Goal: Task Accomplishment & Management: Complete application form

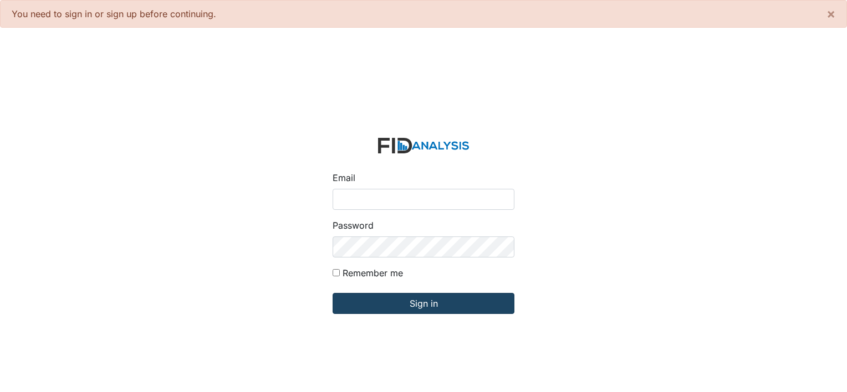
type input "[PERSON_NAME][EMAIL_ADDRESS][DOMAIN_NAME]"
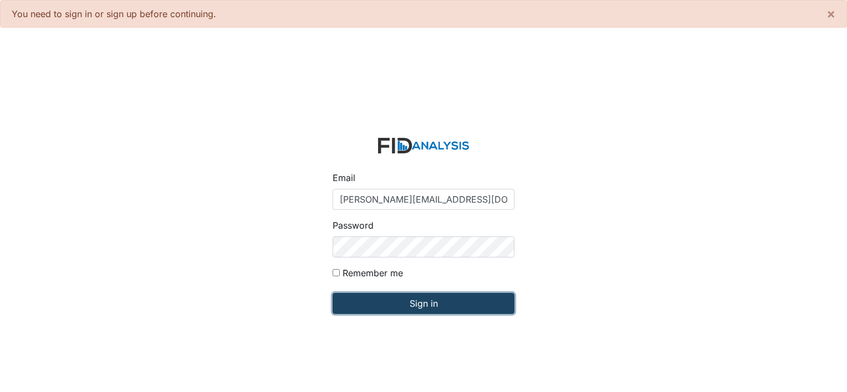
click at [375, 305] on input "Sign in" at bounding box center [423, 303] width 182 height 21
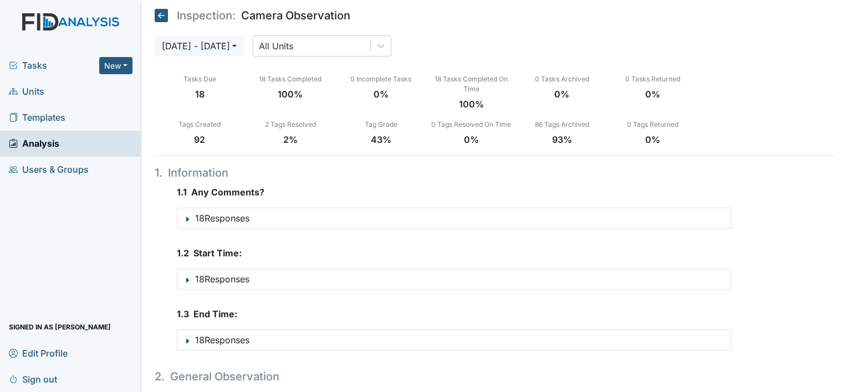
click at [35, 98] on span "Units" at bounding box center [26, 91] width 35 height 17
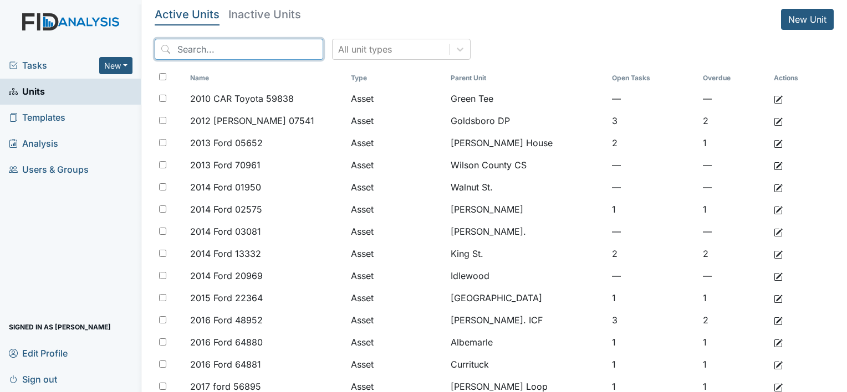
click at [202, 44] on input "search" at bounding box center [239, 49] width 168 height 21
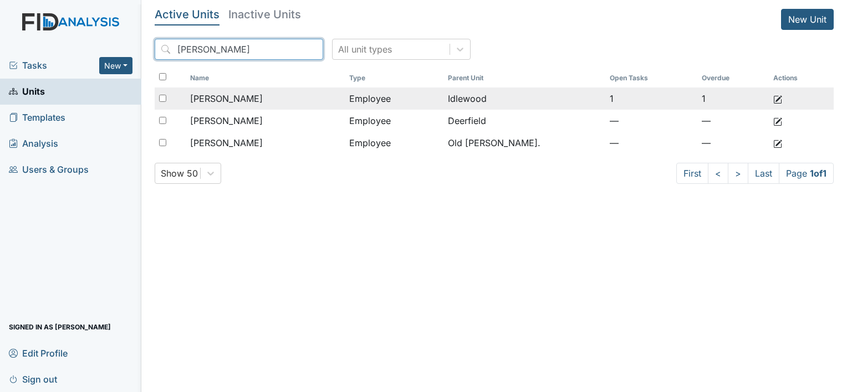
type input "harvey"
click at [257, 102] on span "[PERSON_NAME]" at bounding box center [226, 98] width 73 height 13
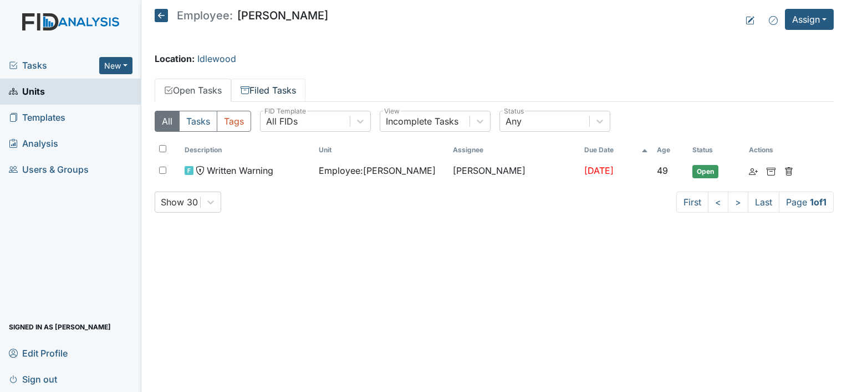
click at [274, 90] on link "Filed Tasks" at bounding box center [268, 90] width 74 height 23
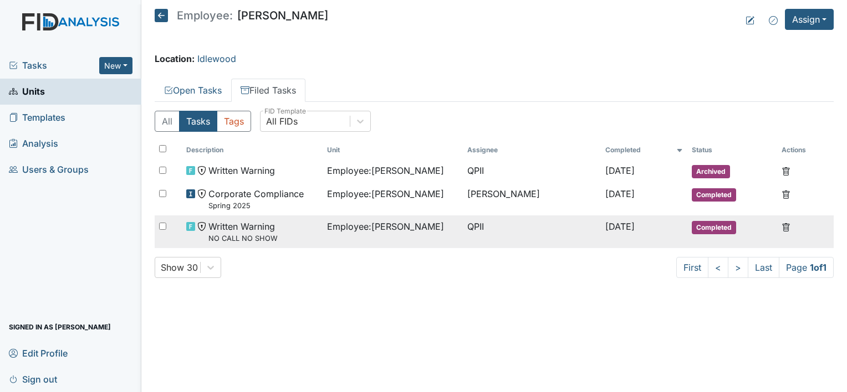
click at [262, 233] on small "NO CALL NO SHOW" at bounding box center [242, 238] width 69 height 11
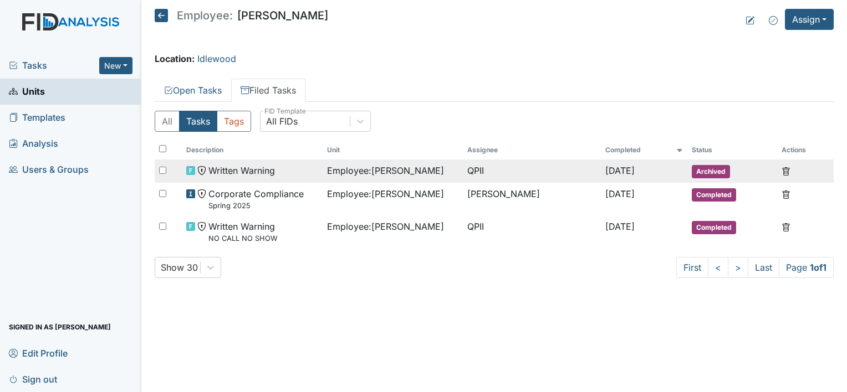
click at [256, 165] on span "Written Warning" at bounding box center [241, 170] width 66 height 13
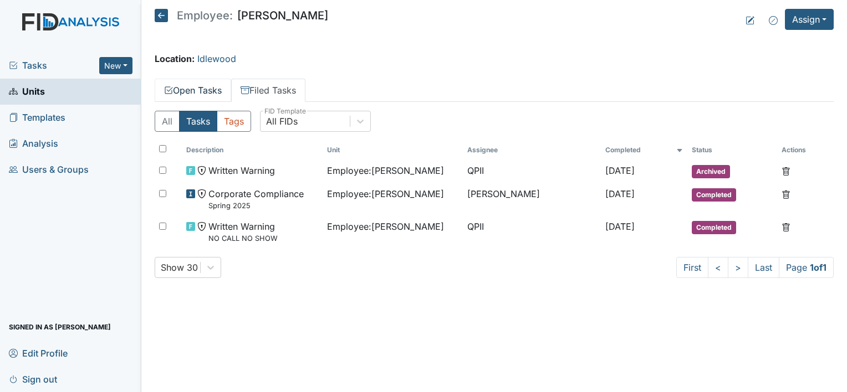
click at [212, 91] on link "Open Tasks" at bounding box center [193, 90] width 76 height 23
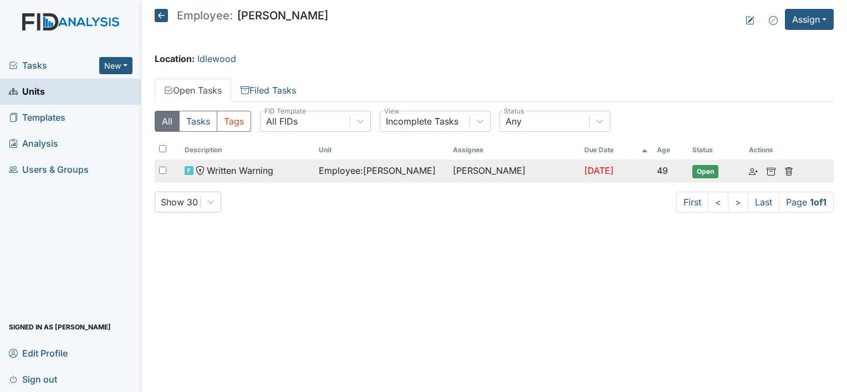
click at [252, 166] on span "Written Warning" at bounding box center [240, 170] width 66 height 13
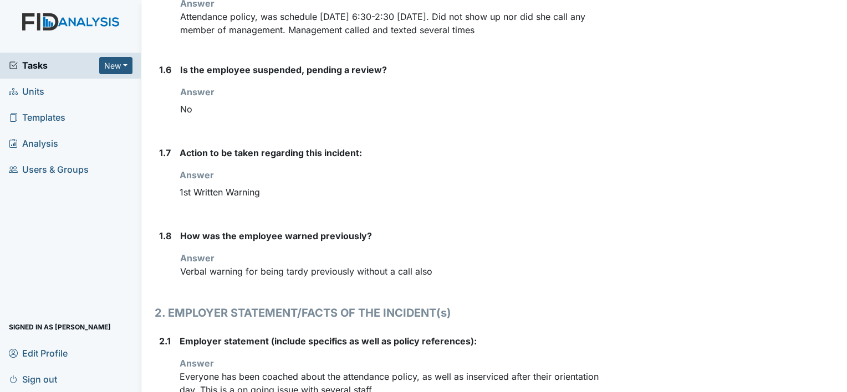
scroll to position [554, 0]
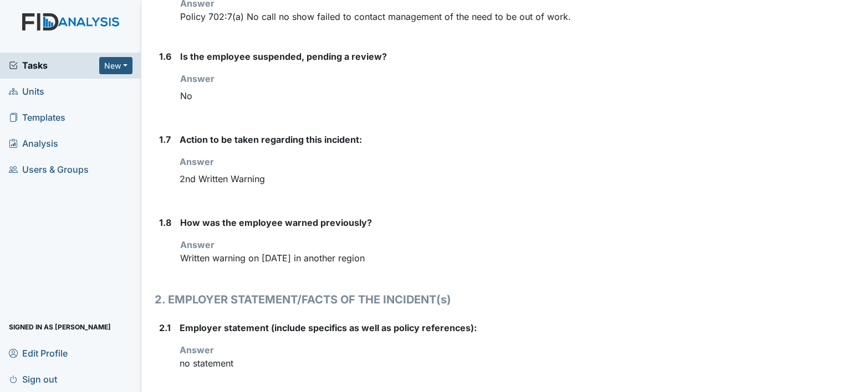
scroll to position [609, 0]
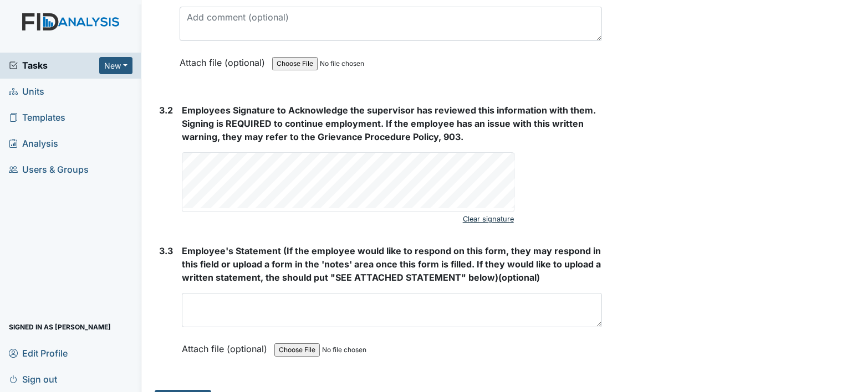
scroll to position [1921, 0]
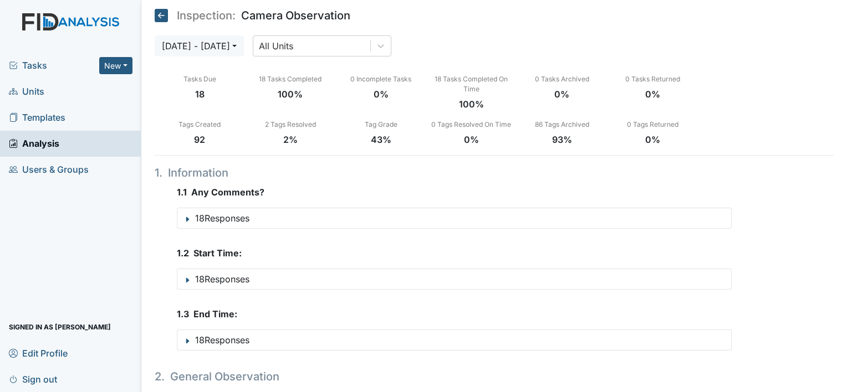
click at [30, 93] on span "Units" at bounding box center [26, 91] width 35 height 17
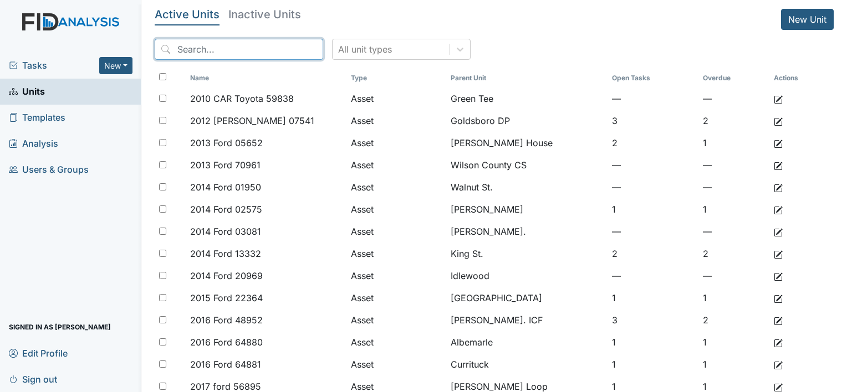
click at [254, 51] on input "search" at bounding box center [239, 49] width 168 height 21
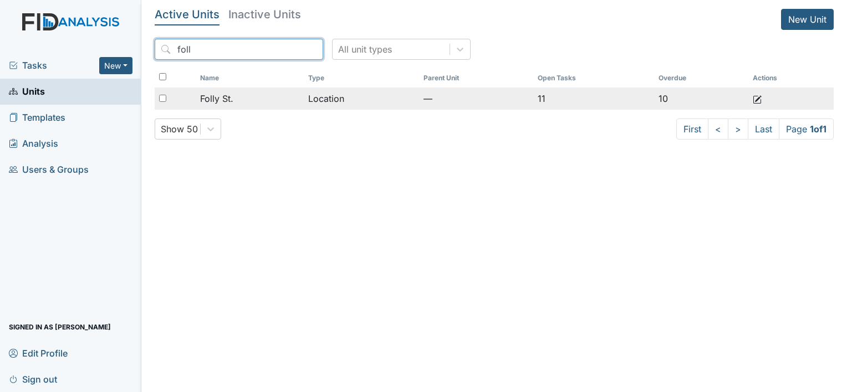
type input "foll"
click at [236, 102] on div "Folly St." at bounding box center [249, 98] width 99 height 13
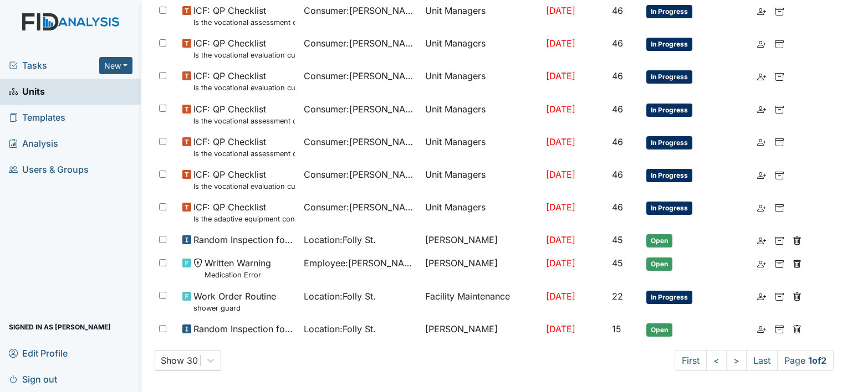
scroll to position [694, 0]
click at [746, 356] on link "Last" at bounding box center [762, 360] width 32 height 21
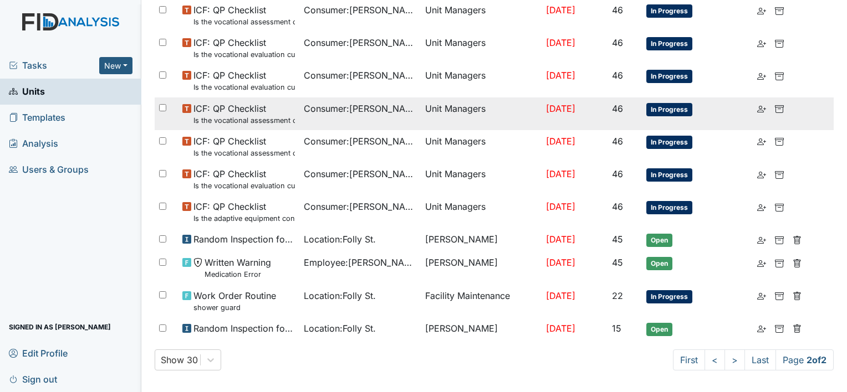
scroll to position [656, 0]
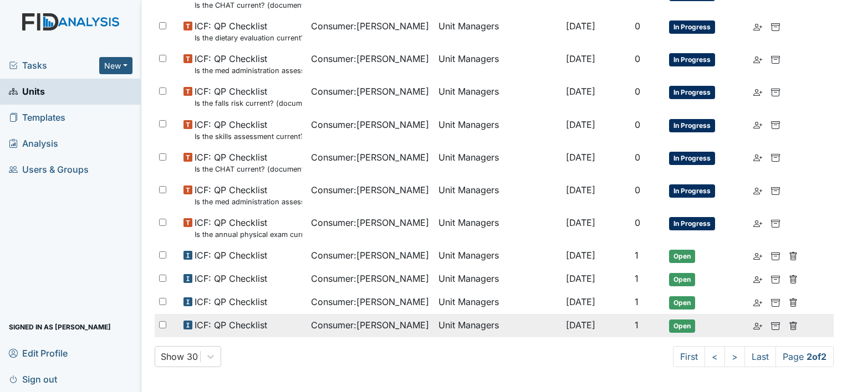
click at [406, 326] on span "Consumer : Moore, Sharon" at bounding box center [370, 325] width 118 height 13
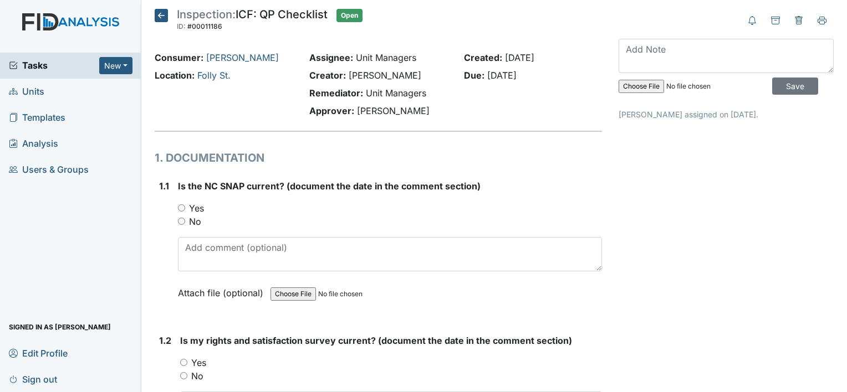
click at [192, 206] on label "Yes" at bounding box center [196, 208] width 15 height 13
click at [185, 206] on input "Yes" at bounding box center [181, 207] width 7 height 7
radio input "true"
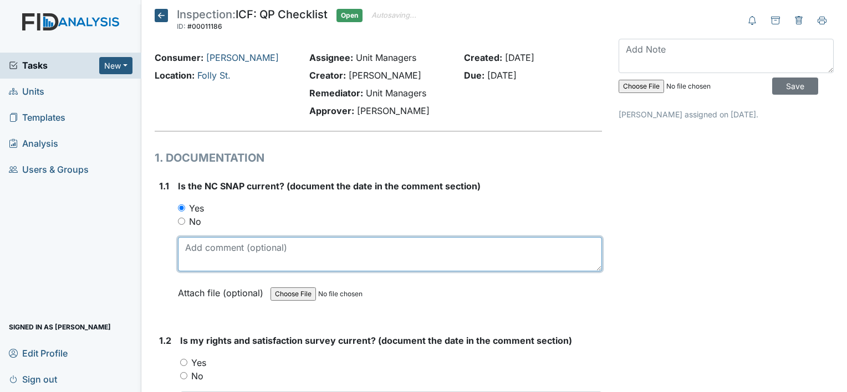
click at [224, 242] on textarea at bounding box center [390, 254] width 424 height 34
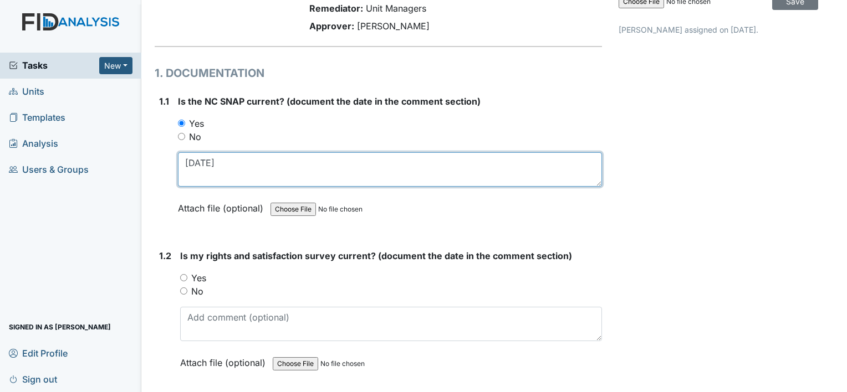
scroll to position [111, 0]
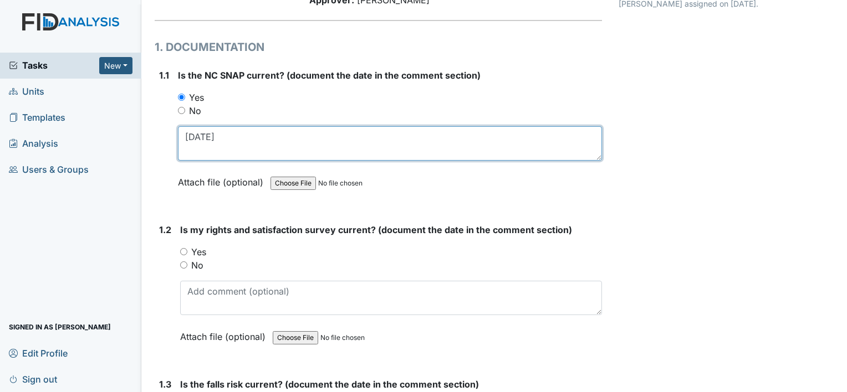
type textarea "11-21-24"
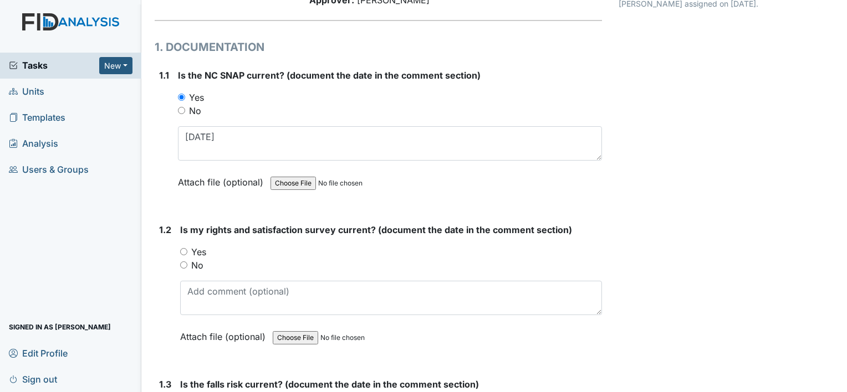
drag, startPoint x: 192, startPoint y: 247, endPoint x: 258, endPoint y: 315, distance: 95.2
click at [192, 248] on label "Yes" at bounding box center [198, 251] width 15 height 13
click at [187, 248] on input "Yes" at bounding box center [183, 251] width 7 height 7
radio input "true"
click at [260, 317] on div "Is my rights and satisfaction survey current? (document the date in the comment…" at bounding box center [391, 287] width 422 height 128
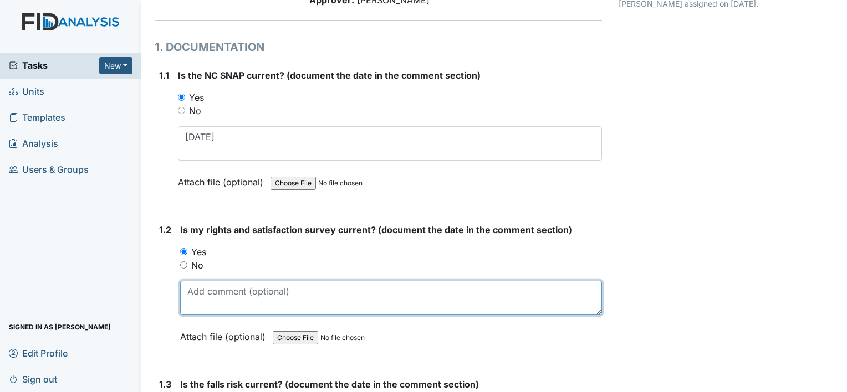
click at [258, 299] on textarea at bounding box center [391, 298] width 422 height 34
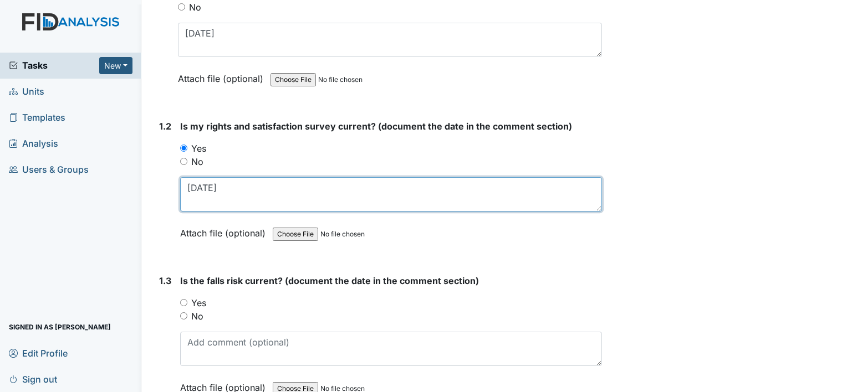
scroll to position [222, 0]
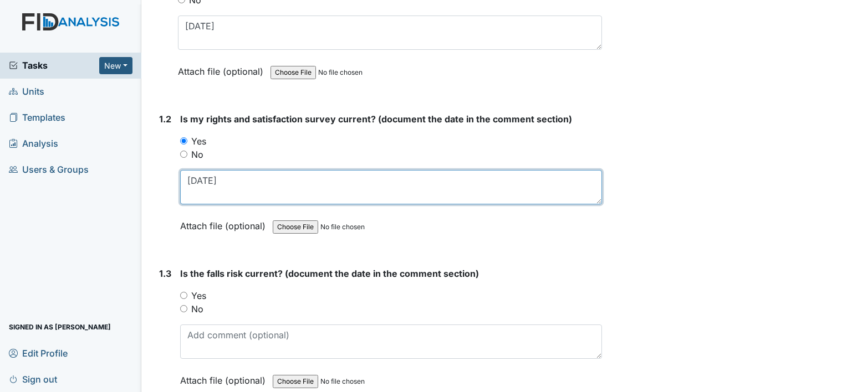
type textarea "9-12-24"
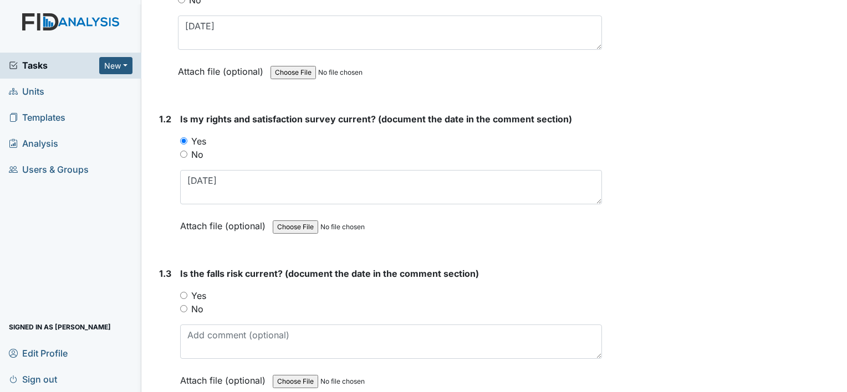
click at [204, 293] on label "Yes" at bounding box center [198, 295] width 15 height 13
click at [187, 293] on input "Yes" at bounding box center [183, 295] width 7 height 7
radio input "true"
click at [203, 308] on label "No" at bounding box center [197, 309] width 12 height 13
click at [187, 308] on input "No" at bounding box center [183, 308] width 7 height 7
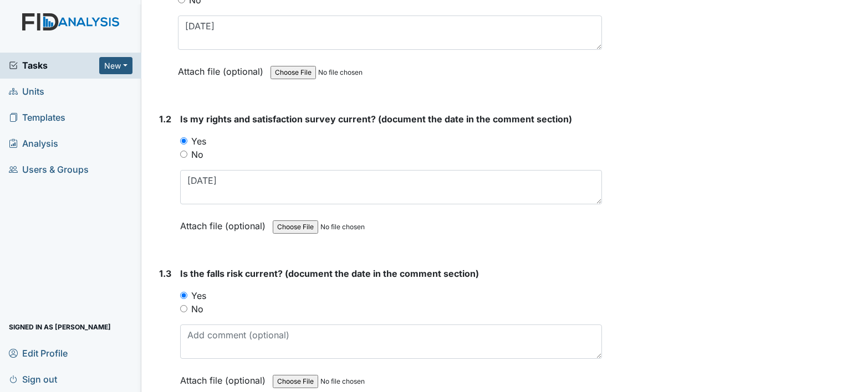
radio input "true"
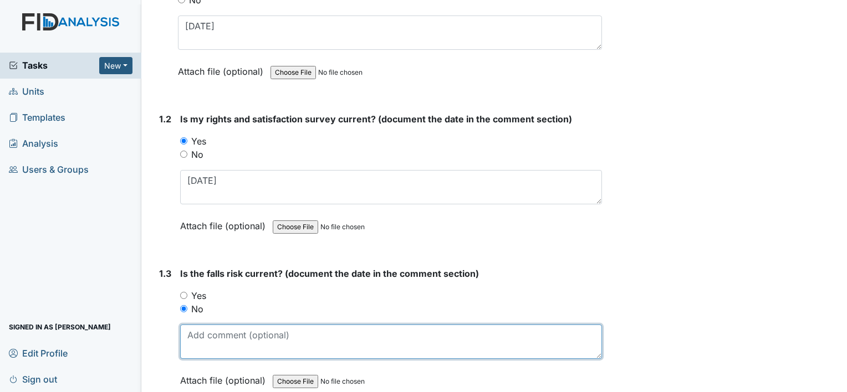
click at [223, 331] on textarea at bounding box center [391, 342] width 422 height 34
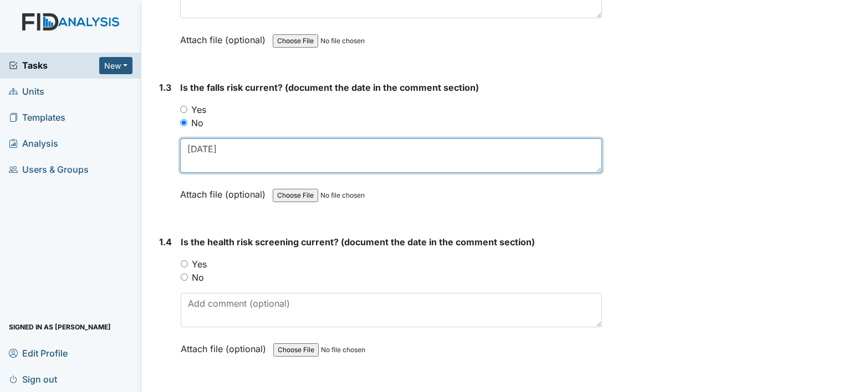
scroll to position [443, 0]
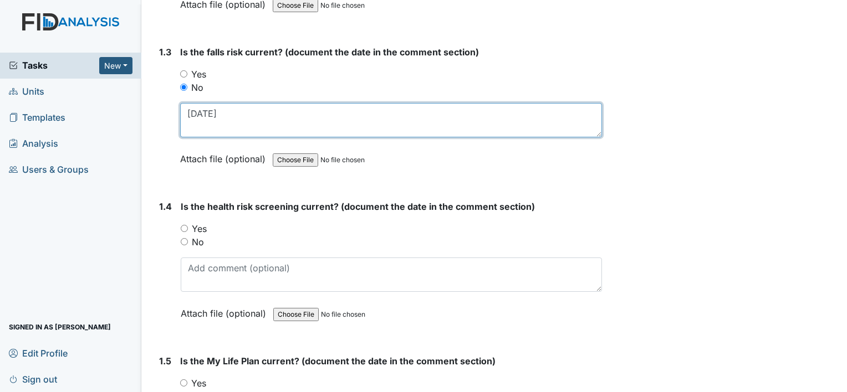
type textarea "9-3-23"
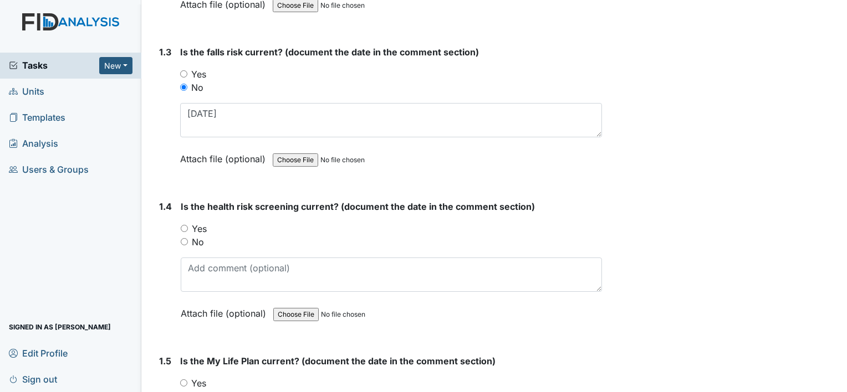
click at [197, 223] on label "Yes" at bounding box center [199, 228] width 15 height 13
click at [188, 225] on input "Yes" at bounding box center [184, 228] width 7 height 7
radio input "true"
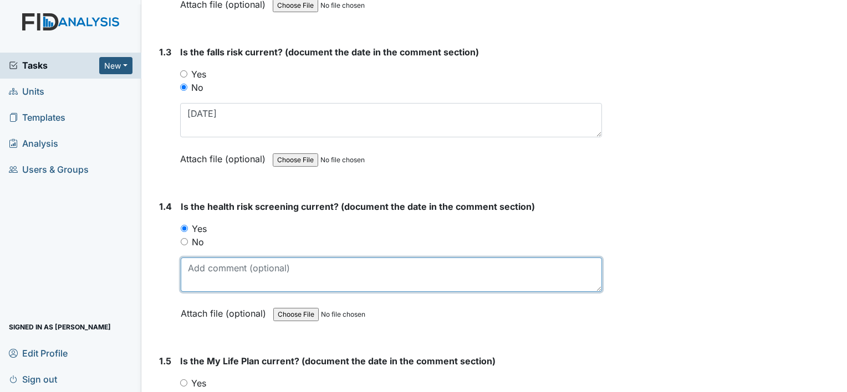
click at [231, 271] on textarea at bounding box center [391, 275] width 421 height 34
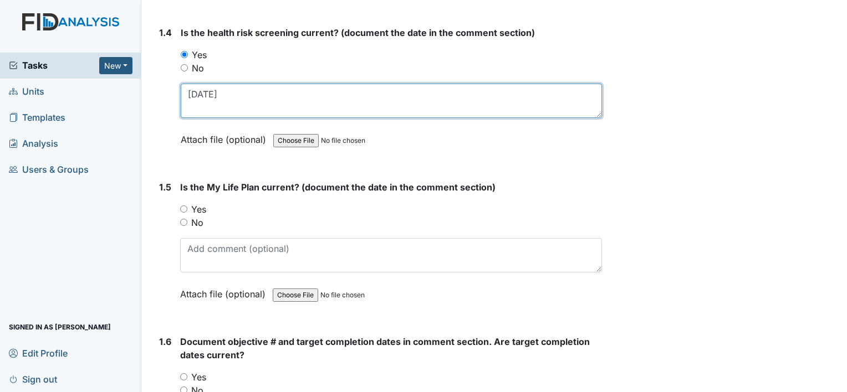
scroll to position [665, 0]
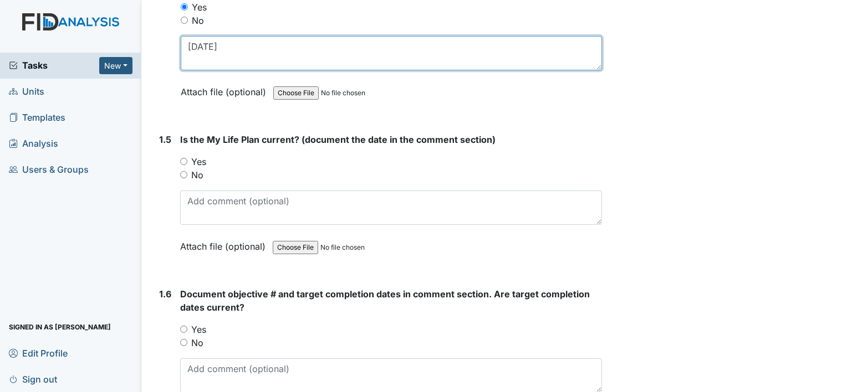
type textarea "9-12-24"
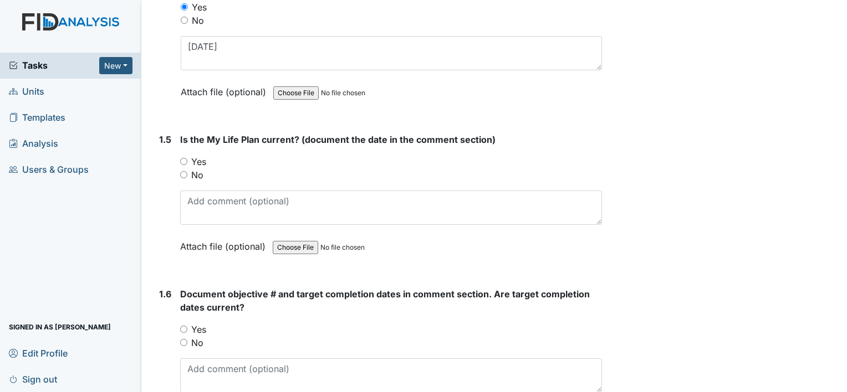
click at [199, 157] on label "Yes" at bounding box center [198, 161] width 15 height 13
click at [187, 158] on input "Yes" at bounding box center [183, 161] width 7 height 7
radio input "true"
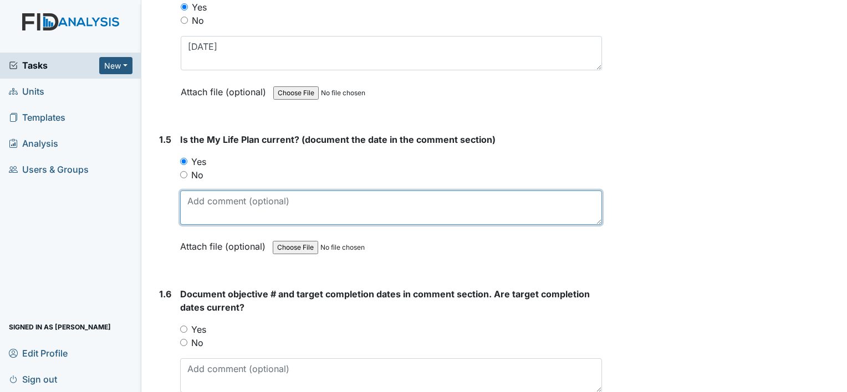
click at [230, 196] on textarea at bounding box center [391, 208] width 422 height 34
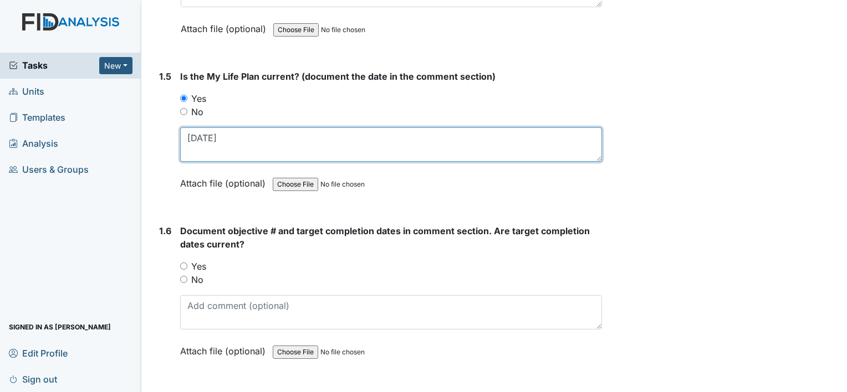
scroll to position [776, 0]
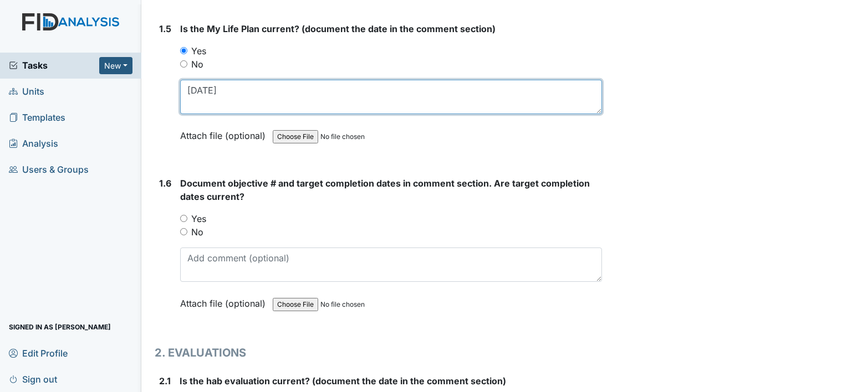
type textarea "9-12-24"
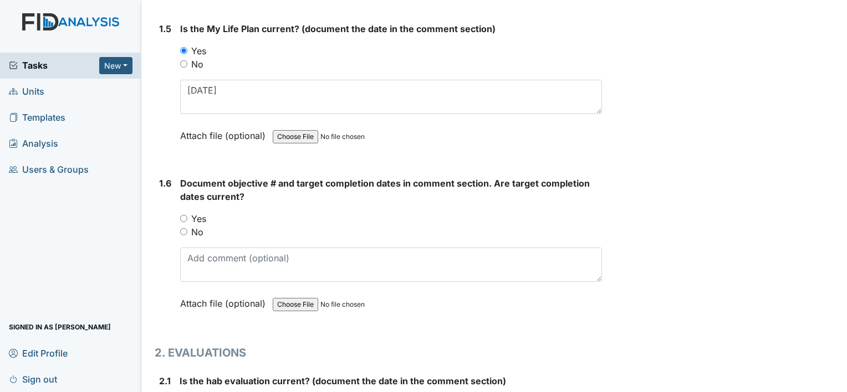
click at [202, 229] on label "No" at bounding box center [197, 231] width 12 height 13
click at [187, 229] on input "No" at bounding box center [183, 231] width 7 height 7
radio input "true"
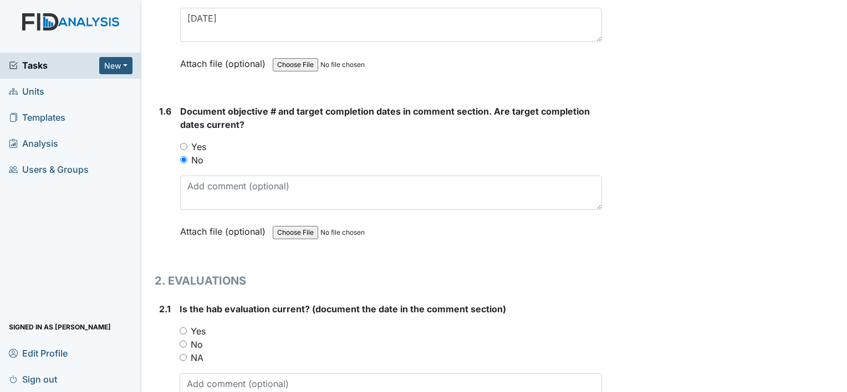
scroll to position [997, 0]
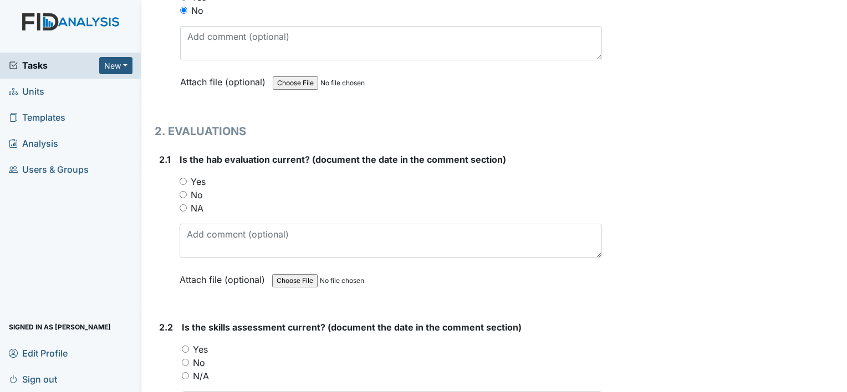
click at [199, 177] on label "Yes" at bounding box center [198, 181] width 15 height 13
click at [187, 178] on input "Yes" at bounding box center [183, 181] width 7 height 7
radio input "true"
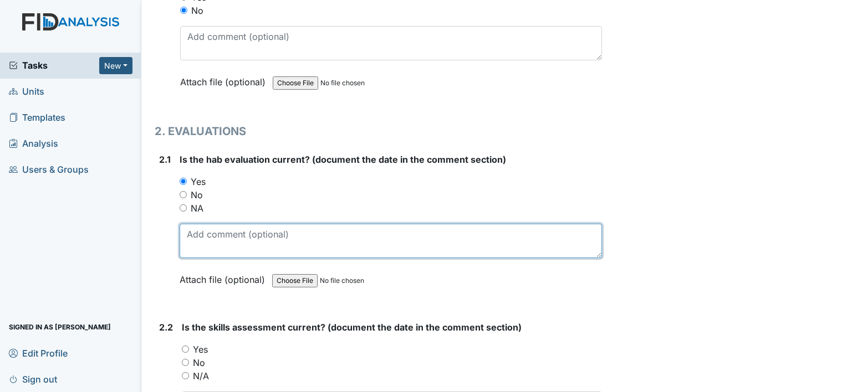
click at [222, 235] on textarea at bounding box center [391, 241] width 422 height 34
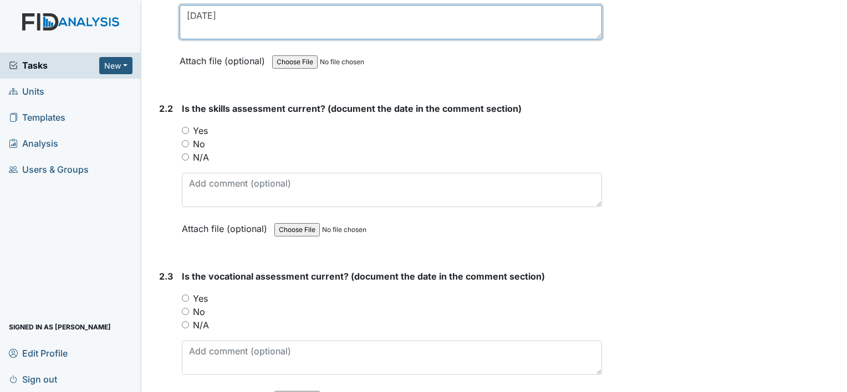
scroll to position [1219, 0]
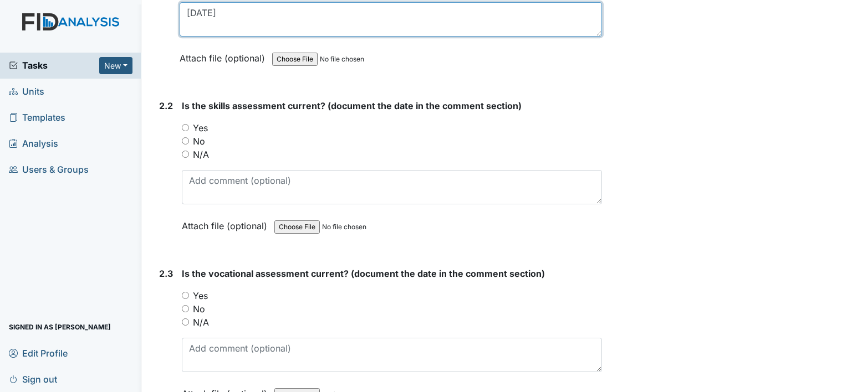
type textarea "9-9-24"
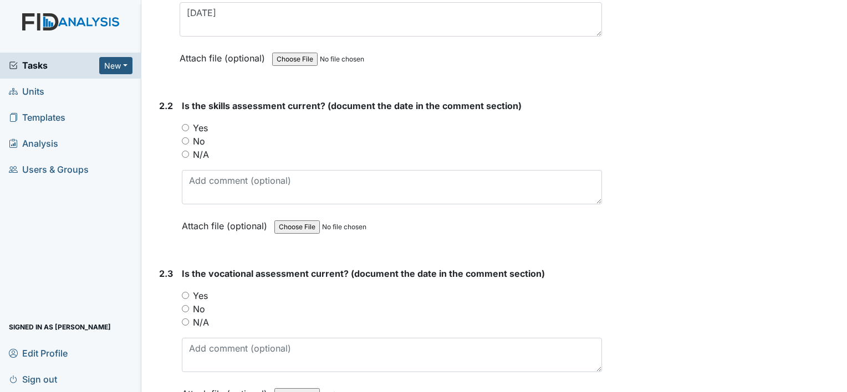
drag, startPoint x: 208, startPoint y: 124, endPoint x: 211, endPoint y: 160, distance: 36.2
click at [208, 124] on label "Yes" at bounding box center [200, 127] width 15 height 13
click at [189, 124] on input "Yes" at bounding box center [185, 127] width 7 height 7
radio input "true"
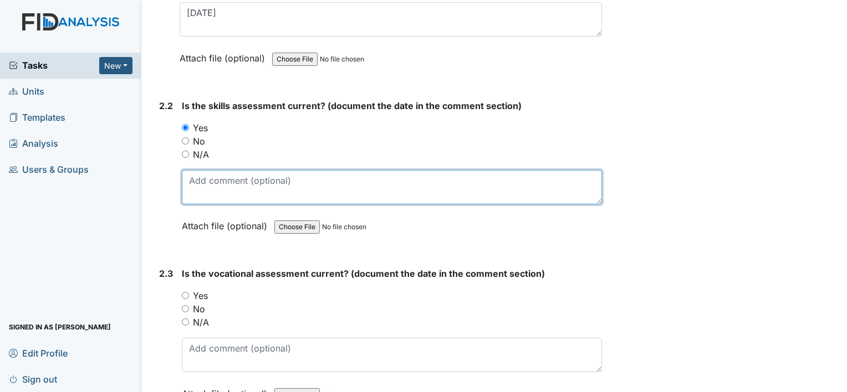
click at [212, 180] on textarea at bounding box center [392, 187] width 420 height 34
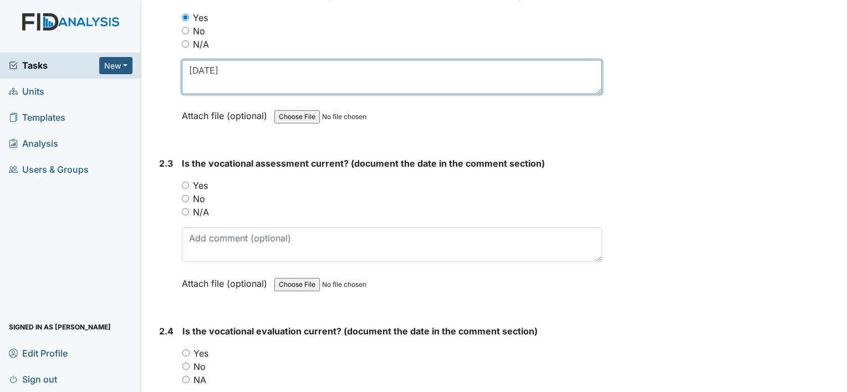
scroll to position [1330, 0]
type textarea "9-9-24"
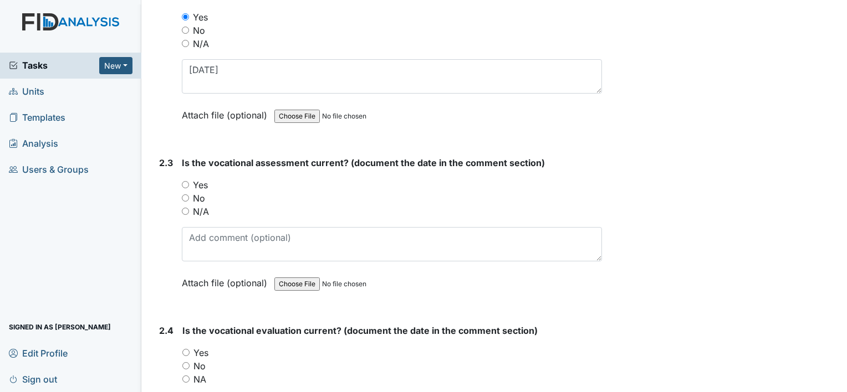
click at [199, 182] on label "Yes" at bounding box center [200, 184] width 15 height 13
click at [189, 182] on input "Yes" at bounding box center [185, 184] width 7 height 7
radio input "true"
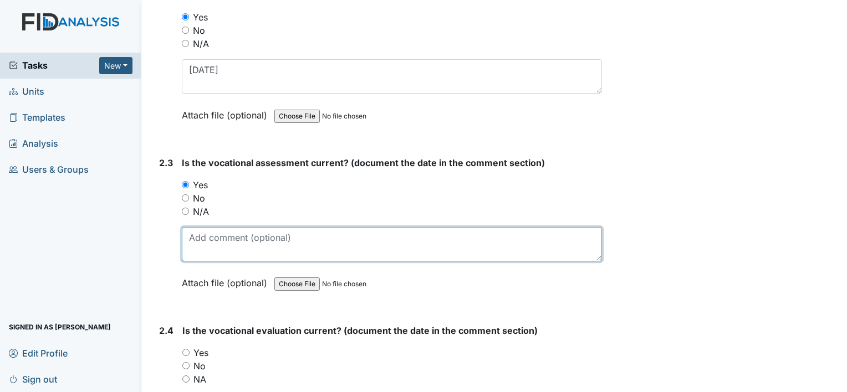
click at [224, 233] on textarea at bounding box center [392, 244] width 420 height 34
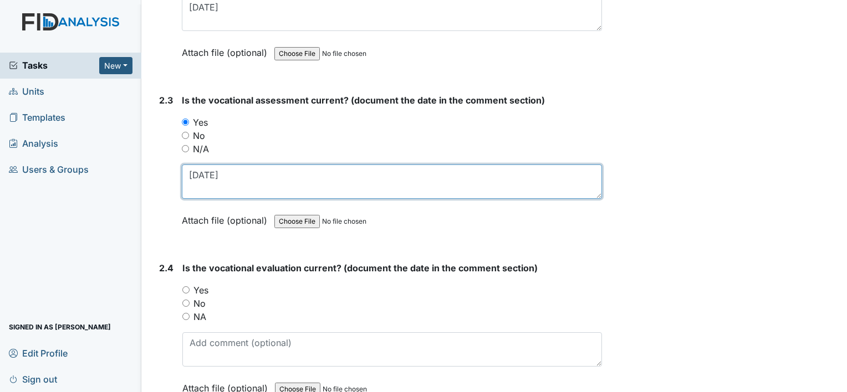
scroll to position [1440, 0]
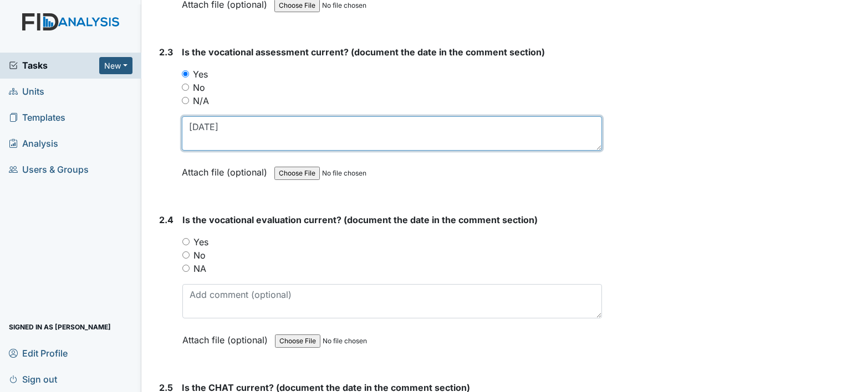
type textarea "7-7-25"
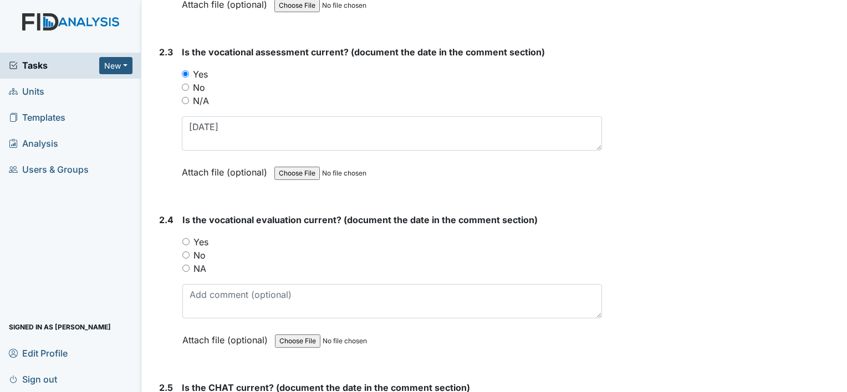
click at [203, 239] on label "Yes" at bounding box center [200, 241] width 15 height 13
click at [189, 239] on input "Yes" at bounding box center [185, 241] width 7 height 7
radio input "true"
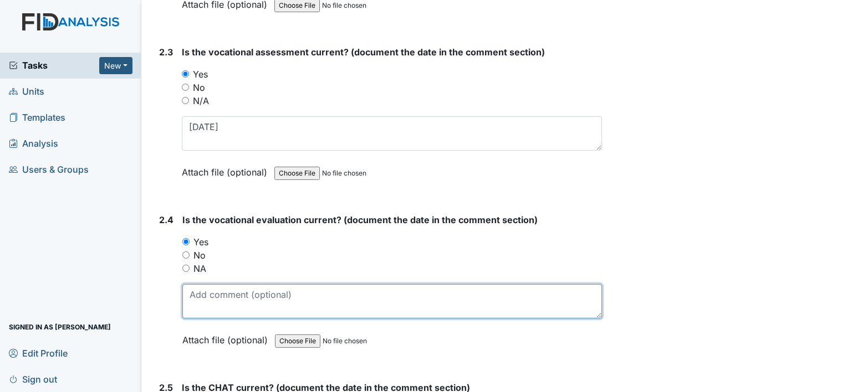
click at [232, 297] on textarea at bounding box center [391, 301] width 419 height 34
type textarea "10-1-23"
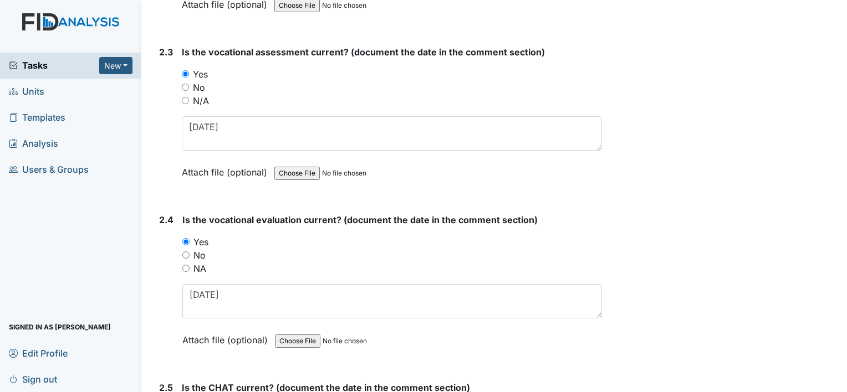
click at [198, 249] on label "No" at bounding box center [199, 255] width 12 height 13
click at [189, 252] on input "No" at bounding box center [185, 255] width 7 height 7
radio input "true"
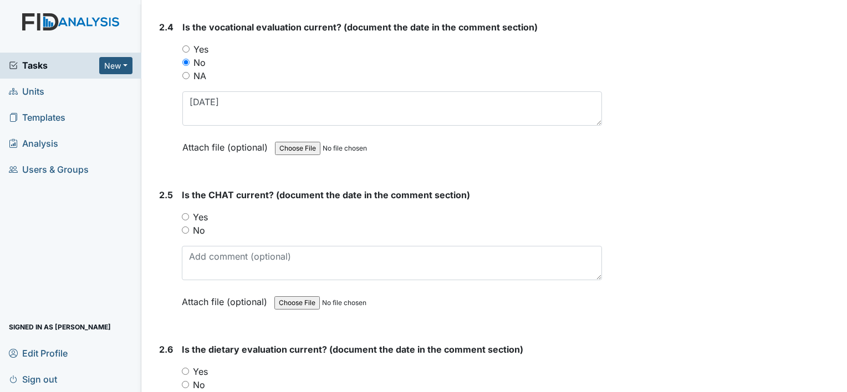
scroll to position [1662, 0]
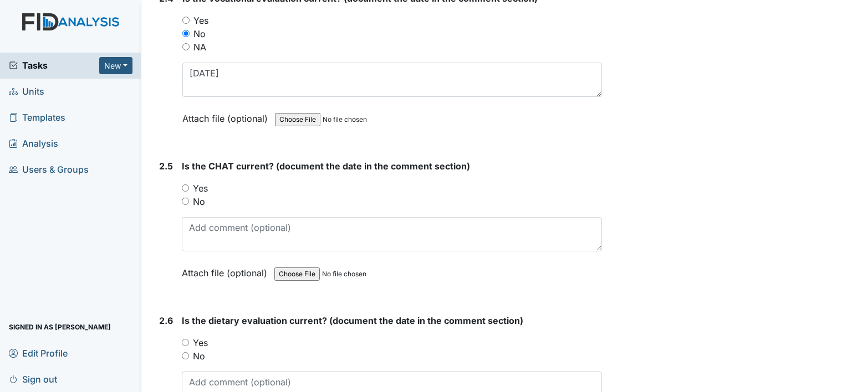
click at [201, 195] on label "No" at bounding box center [199, 201] width 12 height 13
click at [189, 198] on input "No" at bounding box center [185, 201] width 7 height 7
radio input "true"
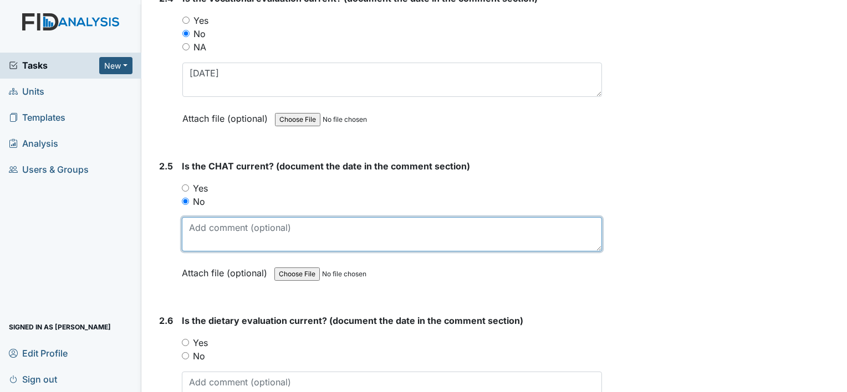
click at [254, 220] on textarea at bounding box center [392, 234] width 420 height 34
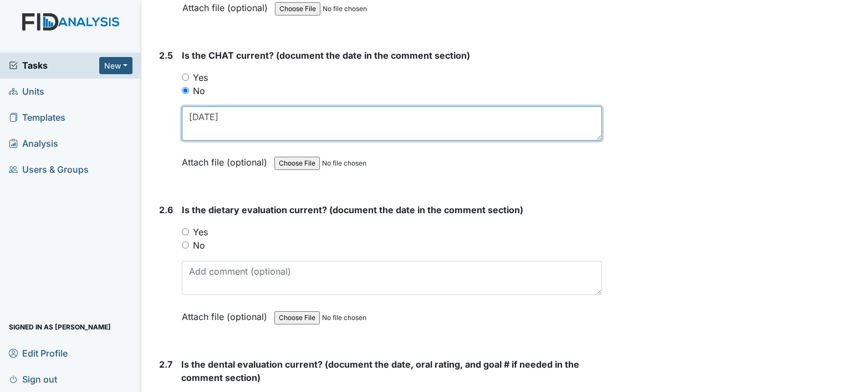
type textarea "9-20-23"
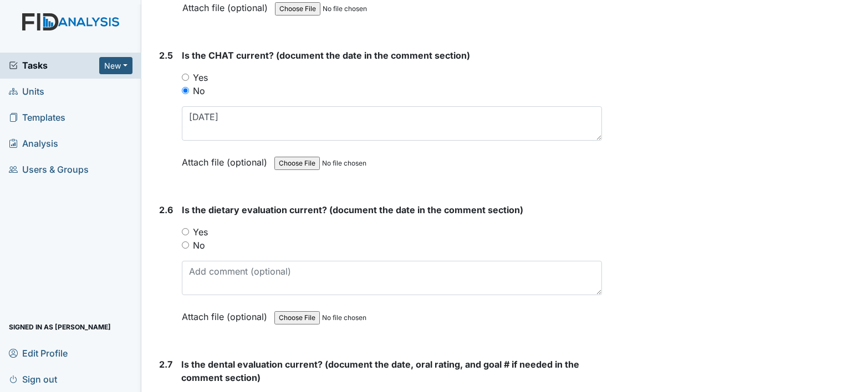
click at [202, 225] on label "Yes" at bounding box center [200, 231] width 15 height 13
click at [189, 228] on input "Yes" at bounding box center [185, 231] width 7 height 7
radio input "true"
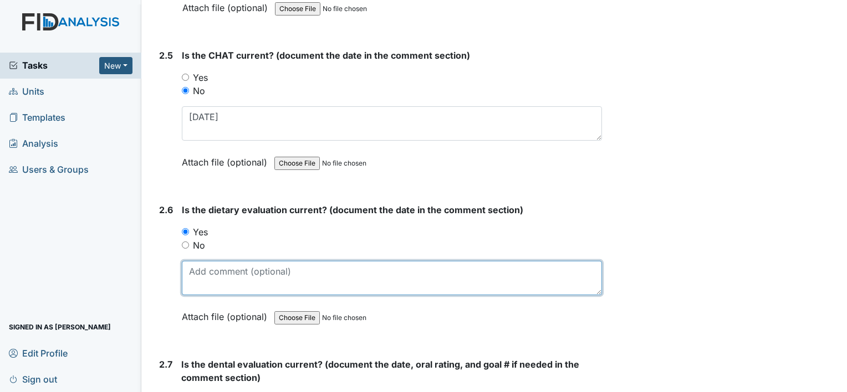
click at [209, 262] on textarea at bounding box center [392, 278] width 420 height 34
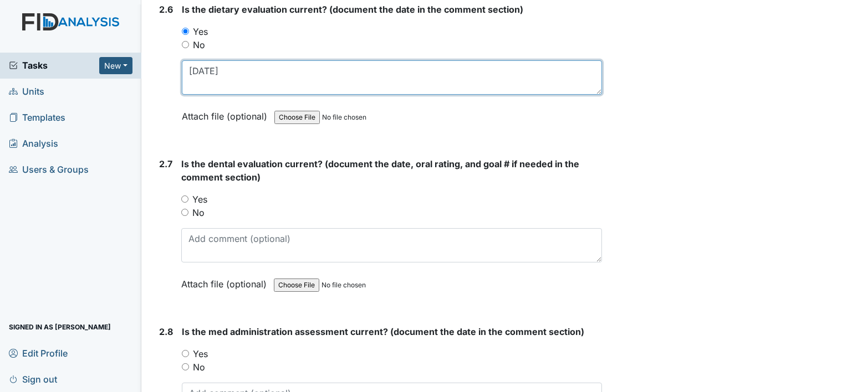
scroll to position [1995, 0]
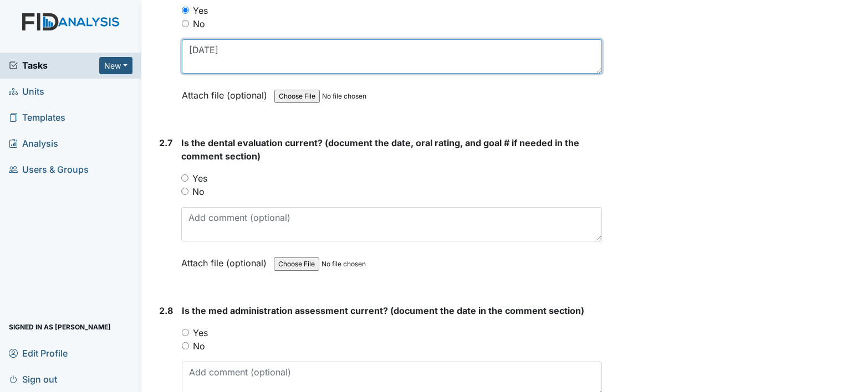
type textarea "9-9-24"
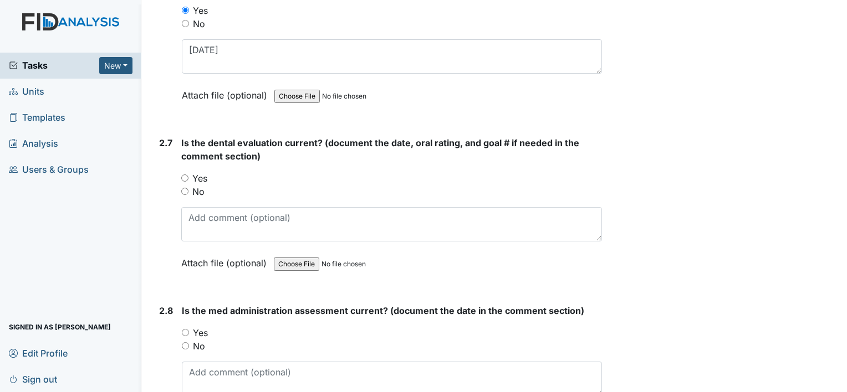
click at [200, 172] on label "Yes" at bounding box center [199, 178] width 15 height 13
click at [188, 175] on input "Yes" at bounding box center [184, 178] width 7 height 7
radio input "true"
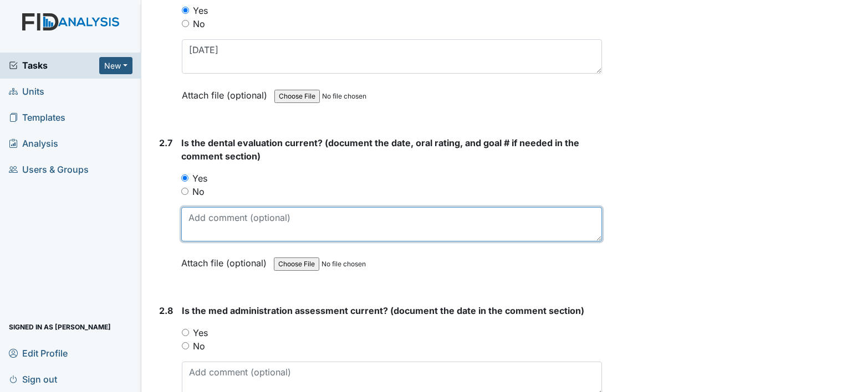
click at [225, 219] on textarea at bounding box center [391, 224] width 421 height 34
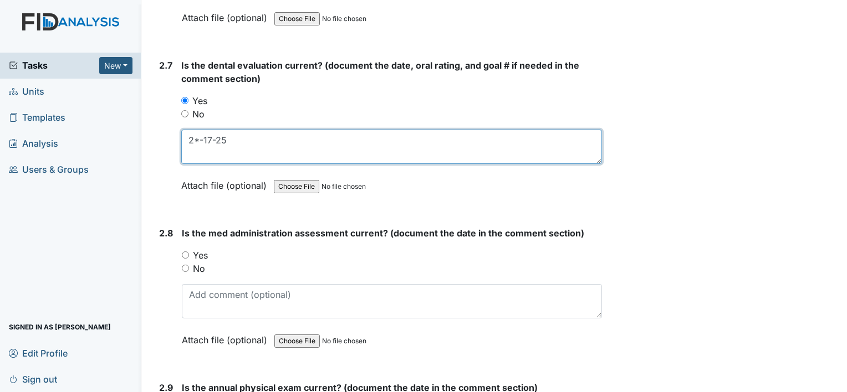
scroll to position [2161, 0]
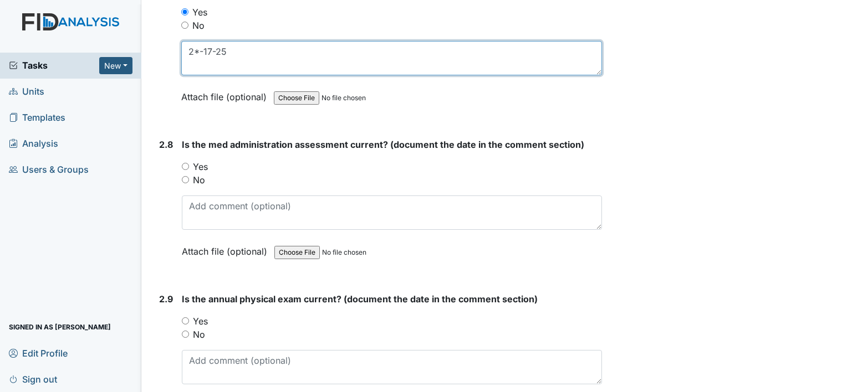
type textarea "2*-17-25"
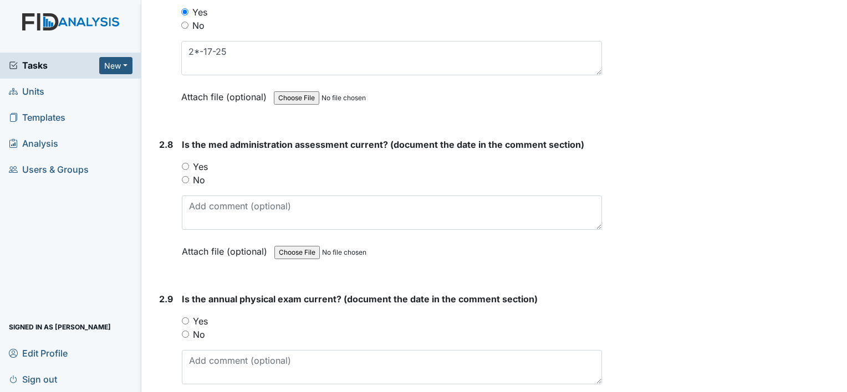
click at [198, 173] on label "No" at bounding box center [199, 179] width 12 height 13
click at [189, 176] on input "No" at bounding box center [185, 179] width 7 height 7
radio input "true"
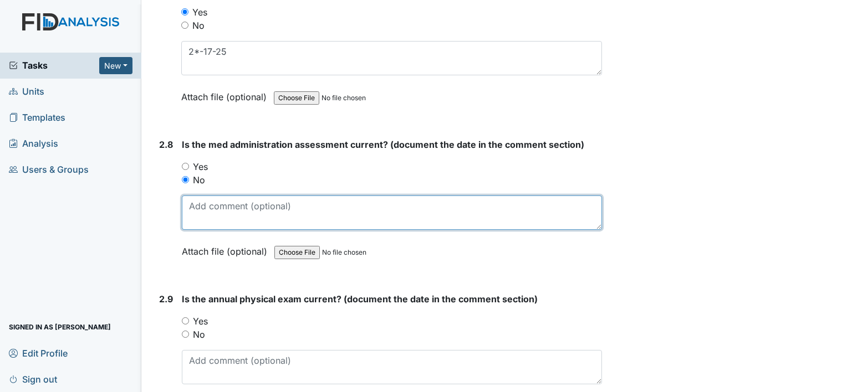
click at [216, 199] on textarea at bounding box center [392, 213] width 420 height 34
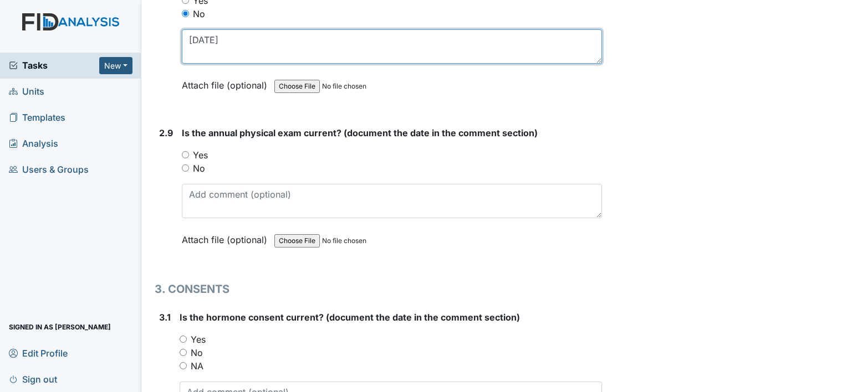
type textarea "9-30-23"
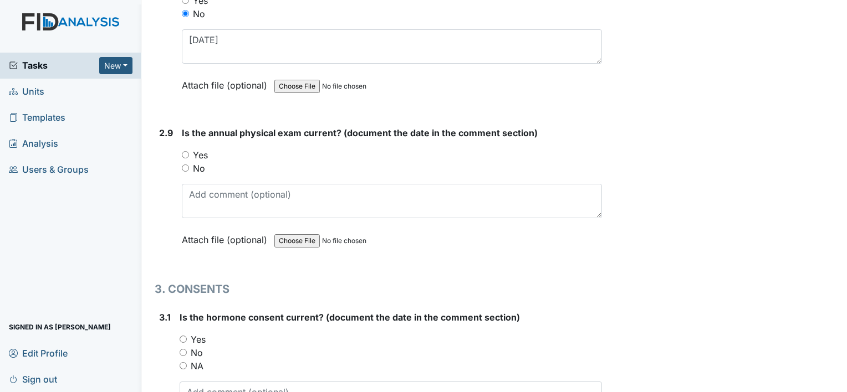
click at [199, 148] on label "Yes" at bounding box center [200, 154] width 15 height 13
click at [189, 151] on input "Yes" at bounding box center [185, 154] width 7 height 7
radio input "true"
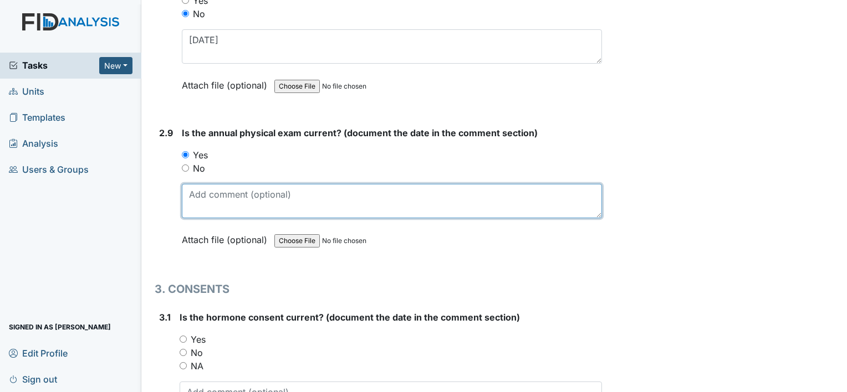
click at [221, 195] on textarea at bounding box center [392, 201] width 420 height 34
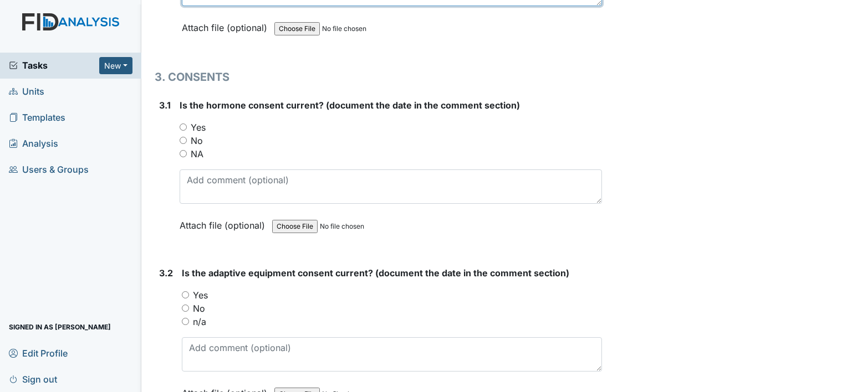
scroll to position [2549, 0]
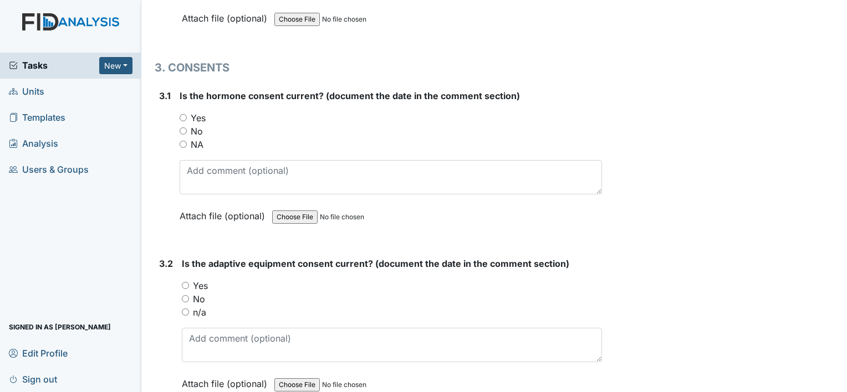
type textarea "2-28-25"
drag, startPoint x: 200, startPoint y: 139, endPoint x: 206, endPoint y: 153, distance: 14.9
click at [200, 139] on label "NA" at bounding box center [197, 144] width 13 height 13
click at [187, 141] on input "NA" at bounding box center [183, 144] width 7 height 7
radio input "true"
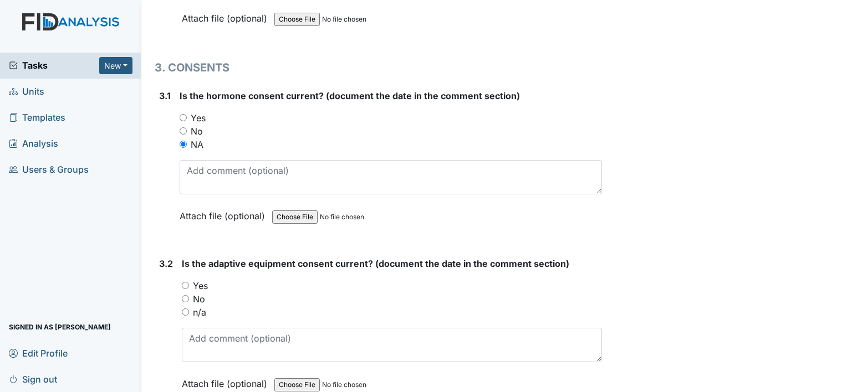
click at [202, 279] on label "Yes" at bounding box center [200, 285] width 15 height 13
click at [189, 282] on input "Yes" at bounding box center [185, 285] width 7 height 7
radio input "true"
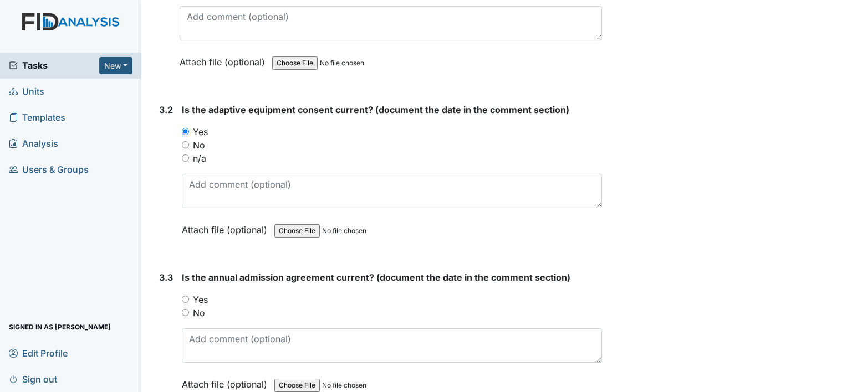
scroll to position [2770, 0]
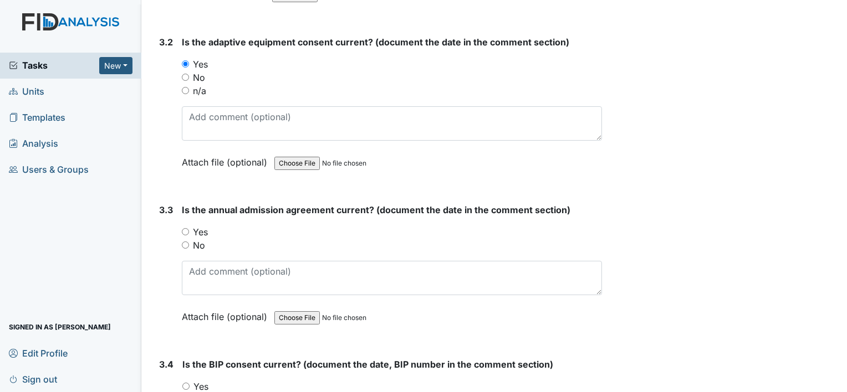
click at [199, 225] on label "Yes" at bounding box center [200, 231] width 15 height 13
click at [189, 228] on input "Yes" at bounding box center [185, 231] width 7 height 7
radio input "true"
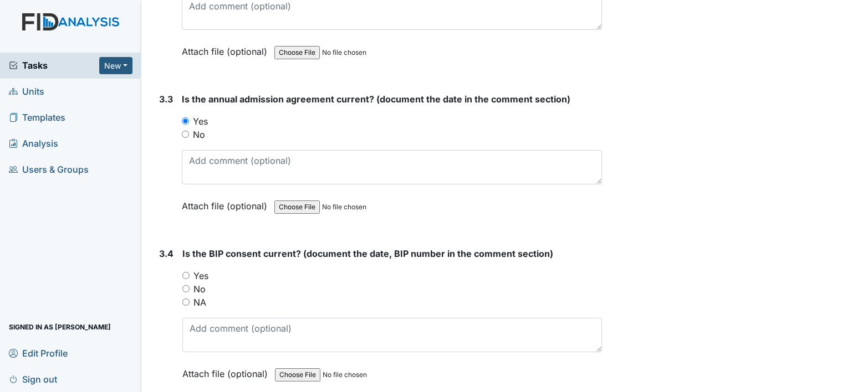
click at [199, 269] on label "Yes" at bounding box center [200, 275] width 15 height 13
click at [189, 272] on input "Yes" at bounding box center [185, 275] width 7 height 7
radio input "true"
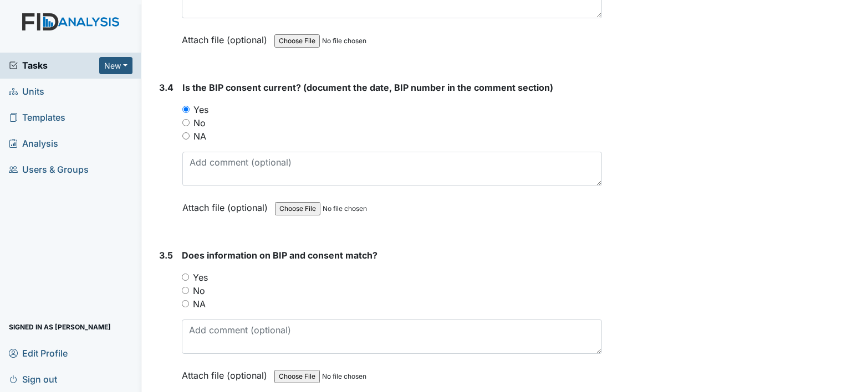
click at [202, 273] on label "Yes" at bounding box center [200, 277] width 15 height 13
click at [189, 274] on input "Yes" at bounding box center [185, 277] width 7 height 7
radio input "true"
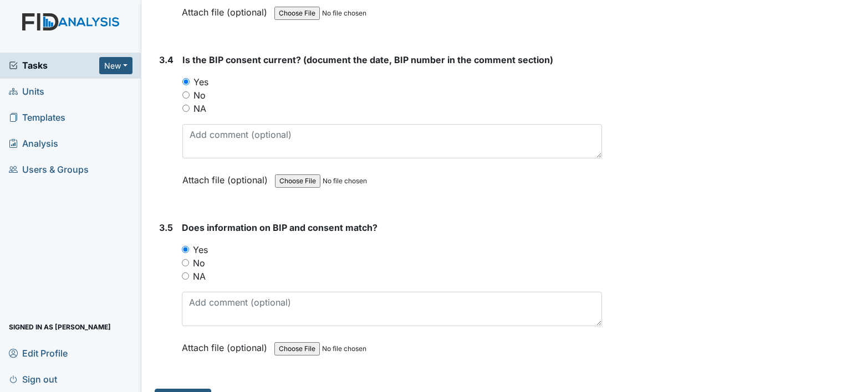
scroll to position [3090, 0]
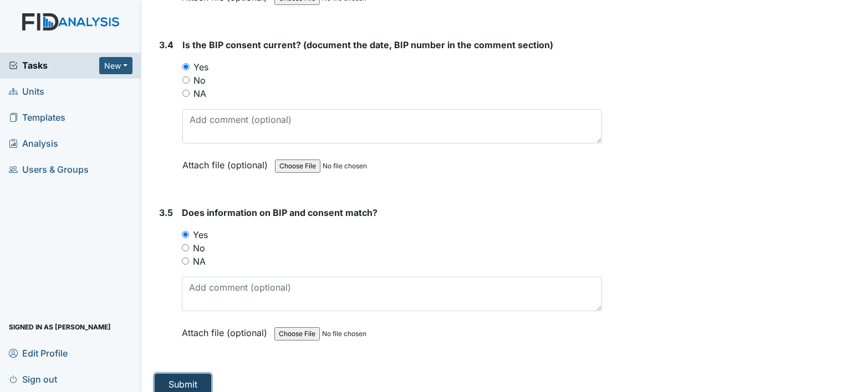
drag, startPoint x: 202, startPoint y: 368, endPoint x: 235, endPoint y: 340, distance: 44.0
click at [202, 374] on button "Submit" at bounding box center [183, 384] width 57 height 21
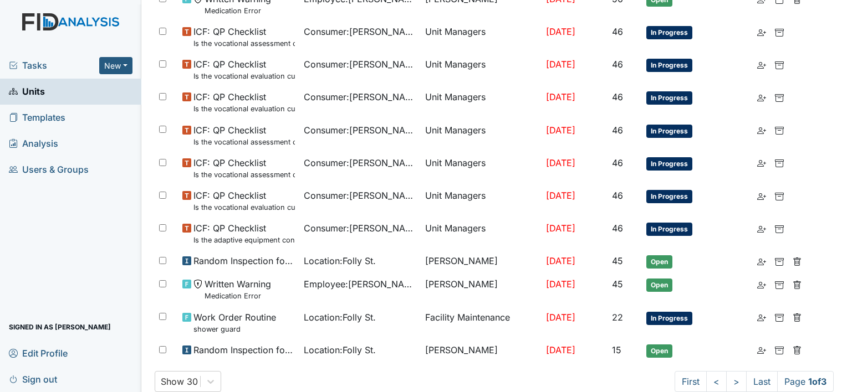
scroll to position [731, 0]
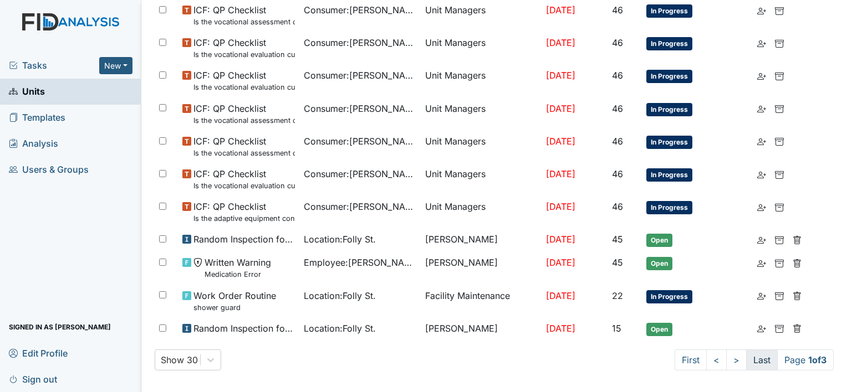
click at [756, 357] on link "Last" at bounding box center [762, 360] width 32 height 21
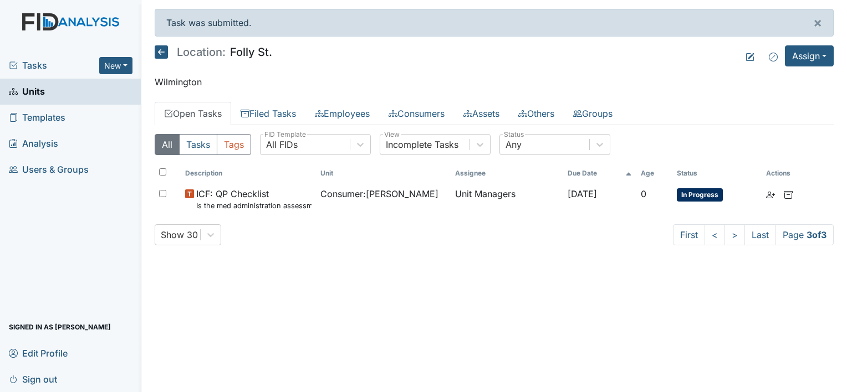
scroll to position [0, 0]
click at [707, 237] on link "<" at bounding box center [714, 234] width 20 height 21
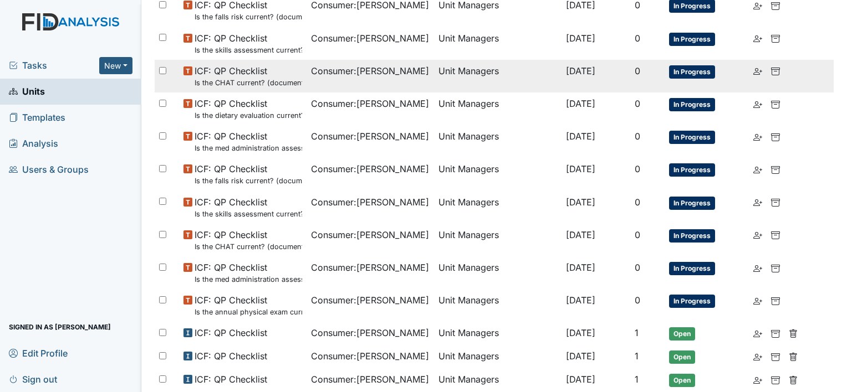
scroll to position [776, 0]
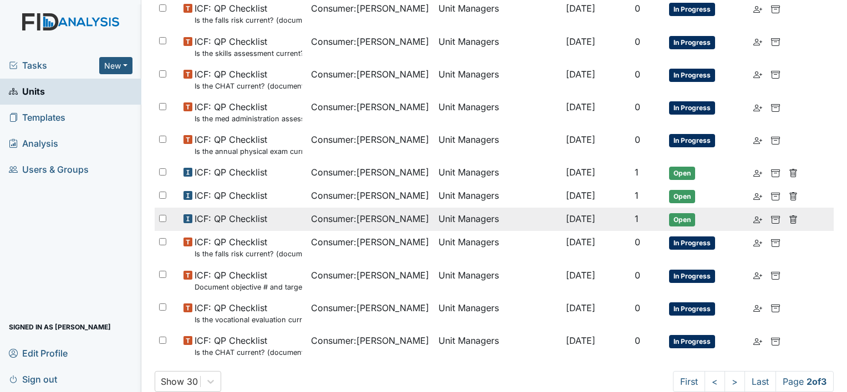
click at [242, 217] on span "ICF: QP Checklist" at bounding box center [230, 218] width 73 height 13
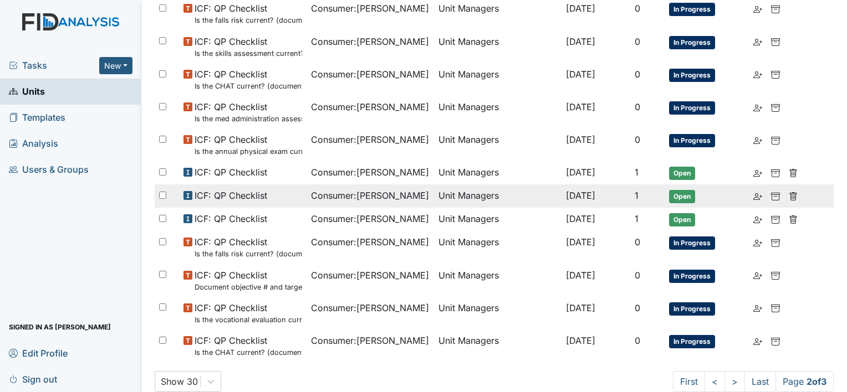
click at [361, 199] on span "Consumer : Stone, Nancy" at bounding box center [370, 195] width 118 height 13
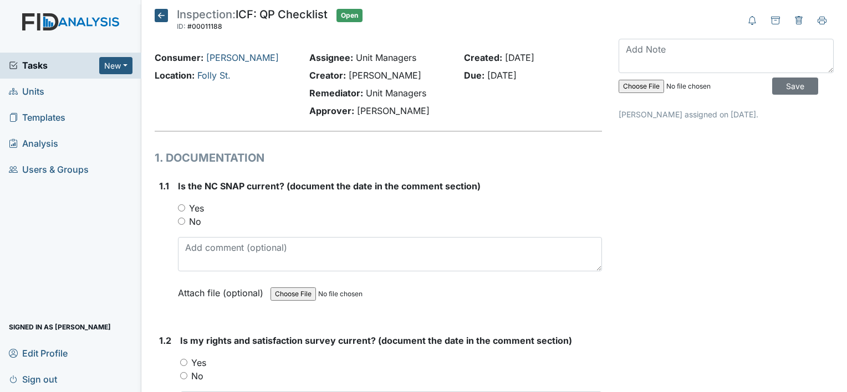
click at [192, 204] on label "Yes" at bounding box center [196, 208] width 15 height 13
click at [185, 204] on input "Yes" at bounding box center [181, 207] width 7 height 7
radio input "true"
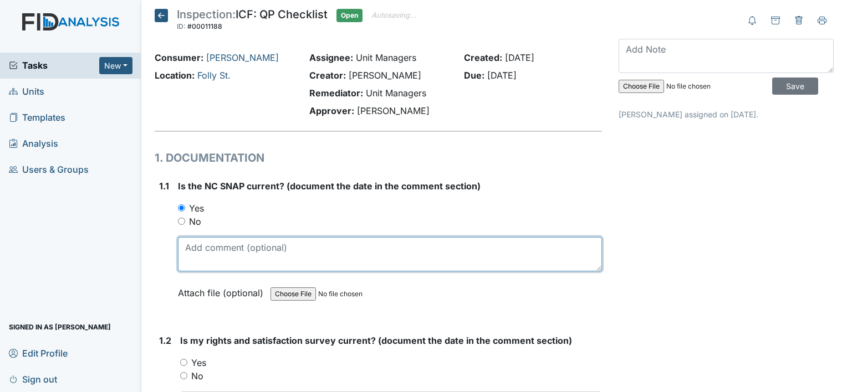
click at [244, 248] on textarea at bounding box center [390, 254] width 424 height 34
type textarea "-"
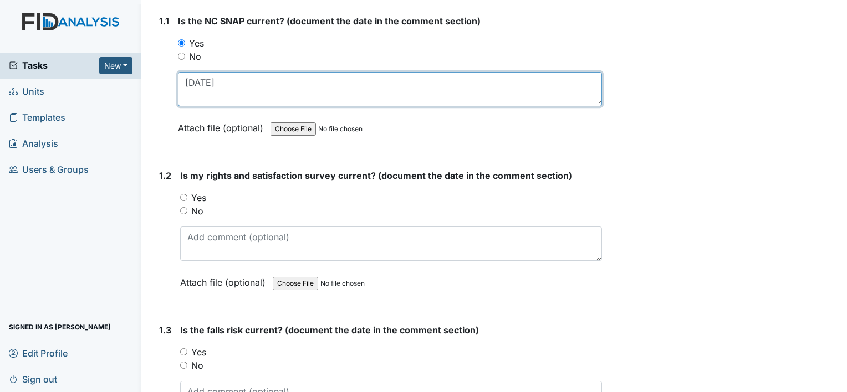
scroll to position [166, 0]
type textarea "[DATE]"
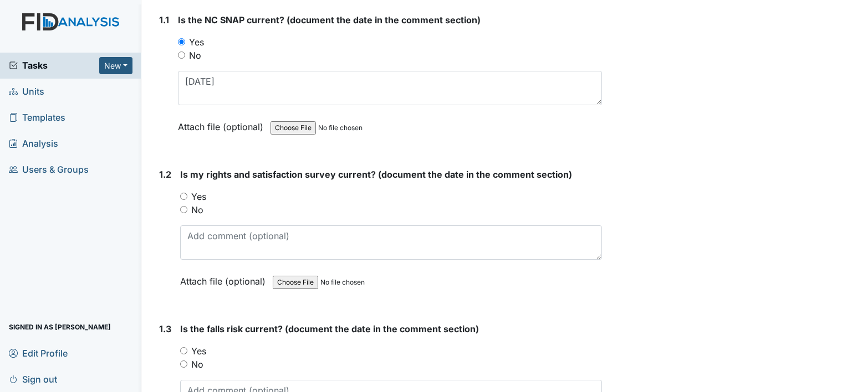
drag, startPoint x: 199, startPoint y: 196, endPoint x: 216, endPoint y: 220, distance: 29.5
click at [199, 195] on label "Yes" at bounding box center [198, 196] width 15 height 13
click at [187, 195] on input "Yes" at bounding box center [183, 196] width 7 height 7
radio input "true"
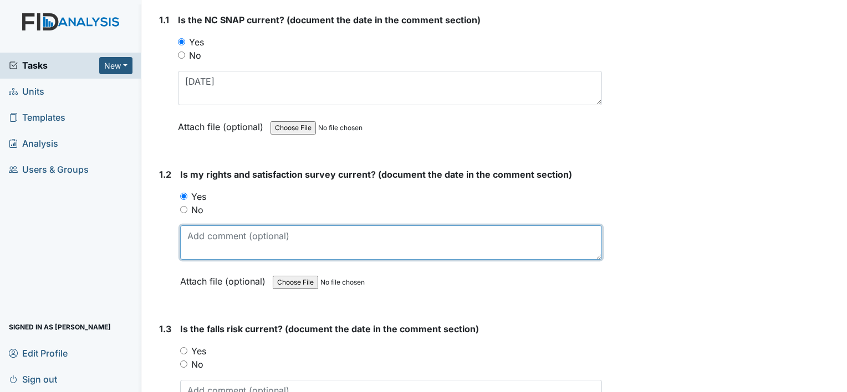
click at [225, 245] on textarea at bounding box center [391, 242] width 422 height 34
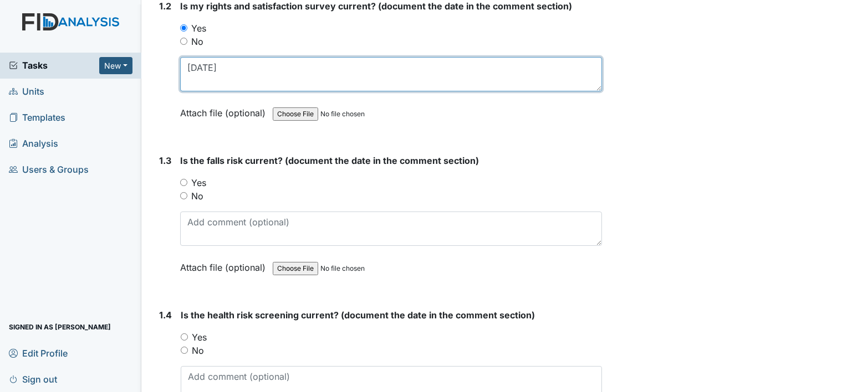
scroll to position [388, 0]
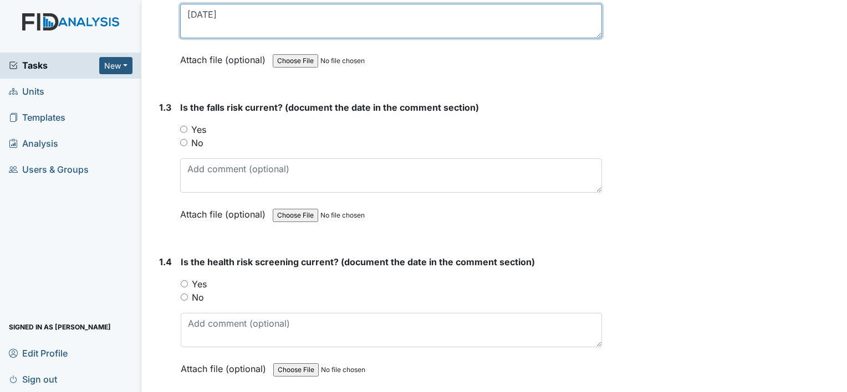
type textarea "[DATE]"
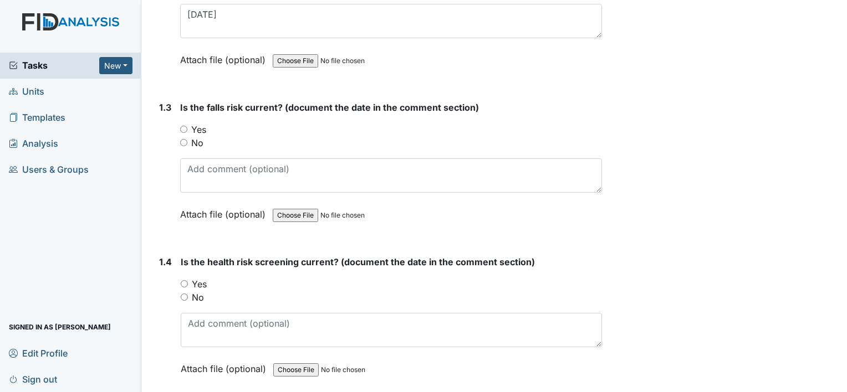
click at [200, 139] on label "No" at bounding box center [197, 142] width 12 height 13
click at [187, 139] on input "No" at bounding box center [183, 142] width 7 height 7
radio input "true"
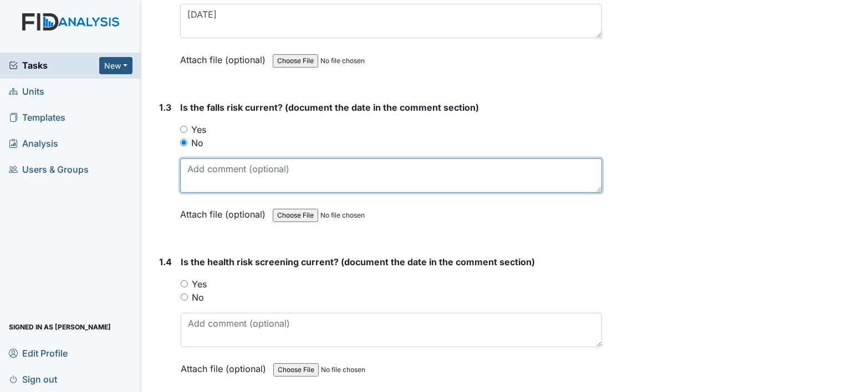
click at [244, 165] on textarea at bounding box center [391, 175] width 422 height 34
type textarea "[DATE]"
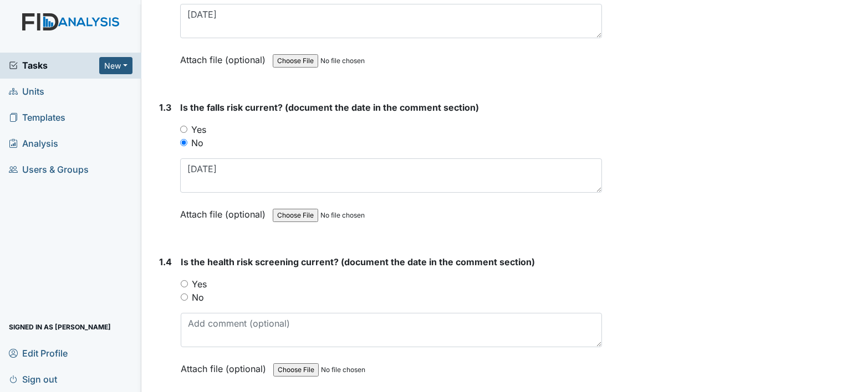
click at [203, 285] on label "Yes" at bounding box center [199, 284] width 15 height 13
click at [188, 285] on input "Yes" at bounding box center [184, 283] width 7 height 7
radio input "true"
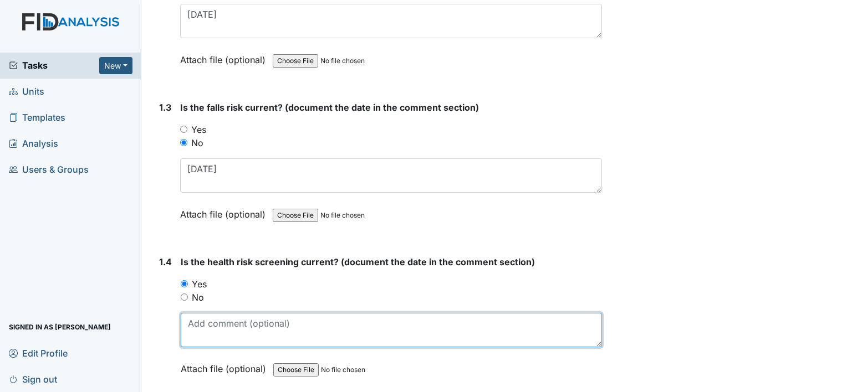
click at [235, 323] on textarea at bounding box center [391, 330] width 421 height 34
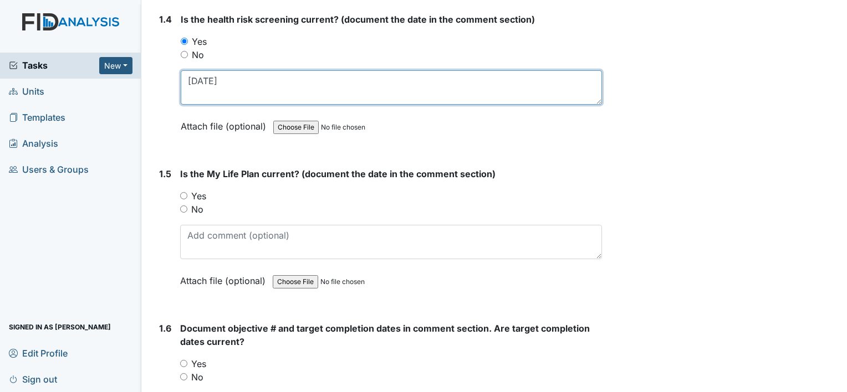
scroll to position [665, 0]
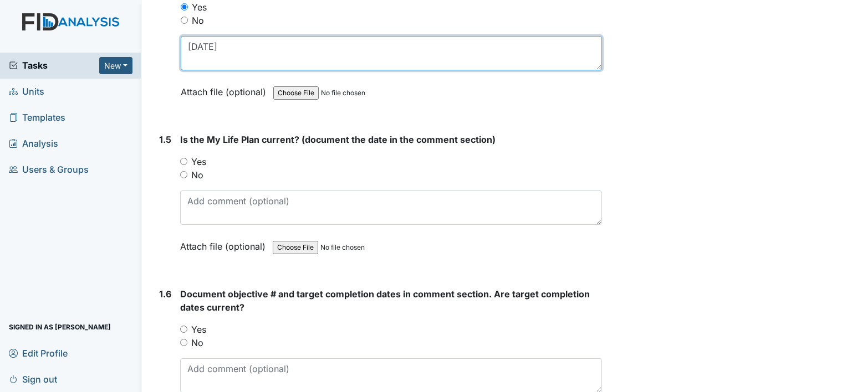
type textarea "2-27-25"
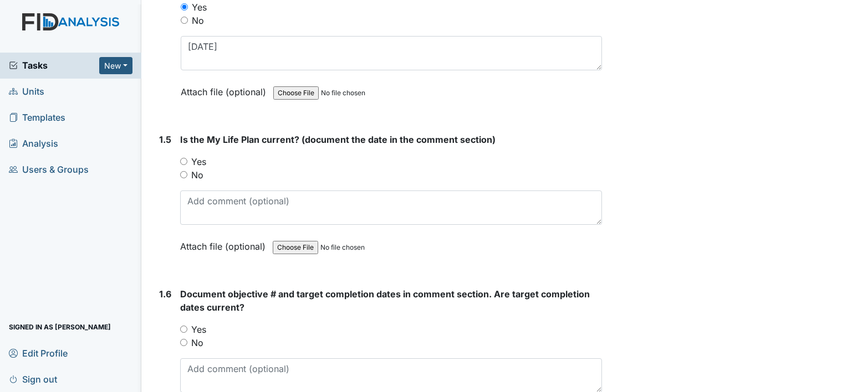
click at [199, 156] on label "Yes" at bounding box center [198, 161] width 15 height 13
click at [187, 158] on input "Yes" at bounding box center [183, 161] width 7 height 7
radio input "true"
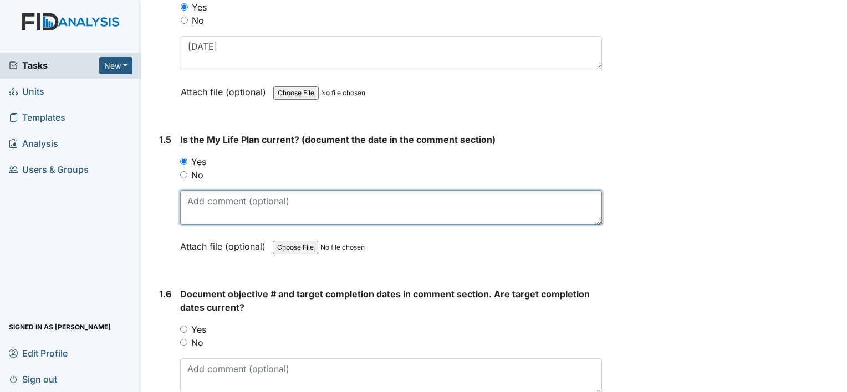
click at [233, 214] on textarea at bounding box center [391, 208] width 422 height 34
type textarea "0"
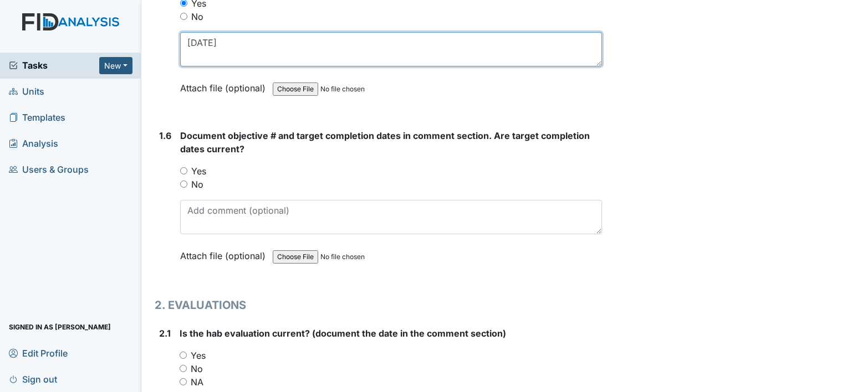
scroll to position [831, 0]
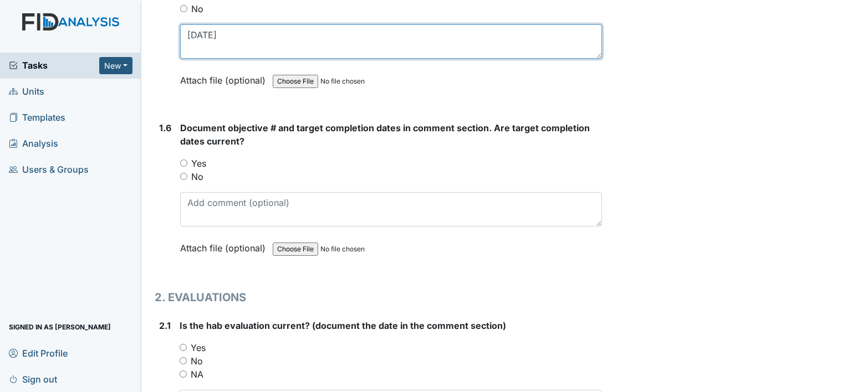
type textarea "2-27-25"
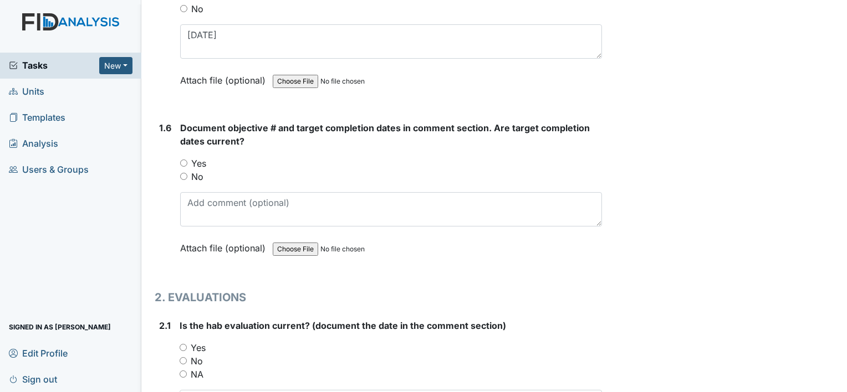
click at [207, 160] on div "Yes" at bounding box center [391, 163] width 422 height 13
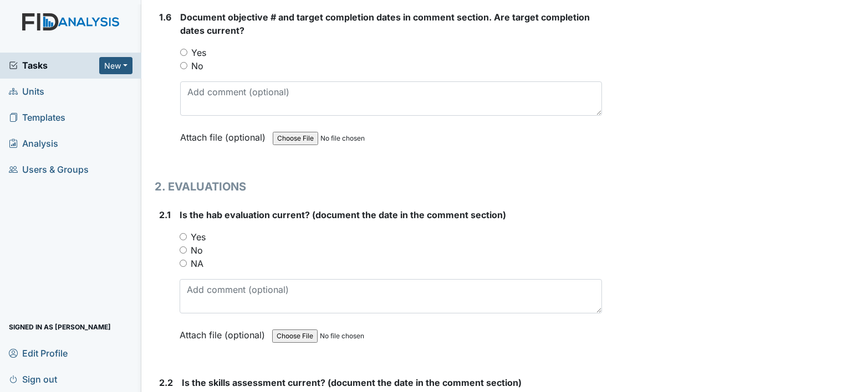
click at [195, 234] on label "Yes" at bounding box center [198, 236] width 15 height 13
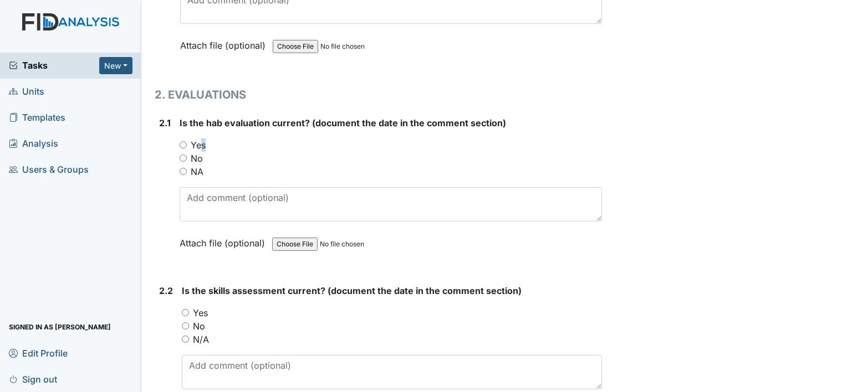
scroll to position [1053, 0]
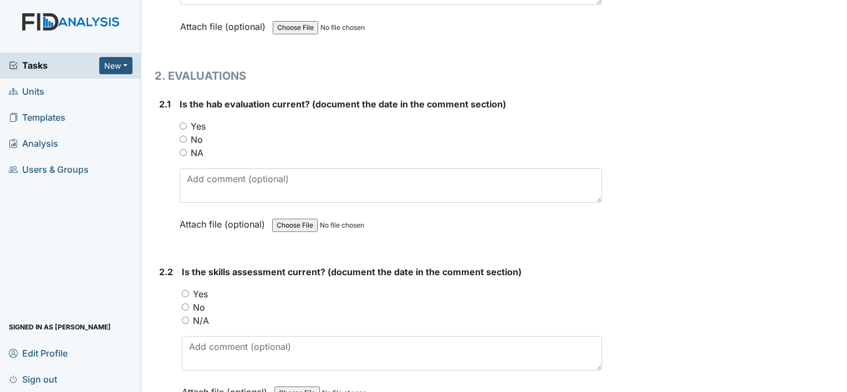
click at [207, 123] on div "Yes" at bounding box center [391, 126] width 422 height 13
click at [202, 129] on label "Yes" at bounding box center [198, 126] width 15 height 13
click at [187, 129] on input "Yes" at bounding box center [183, 125] width 7 height 7
radio input "true"
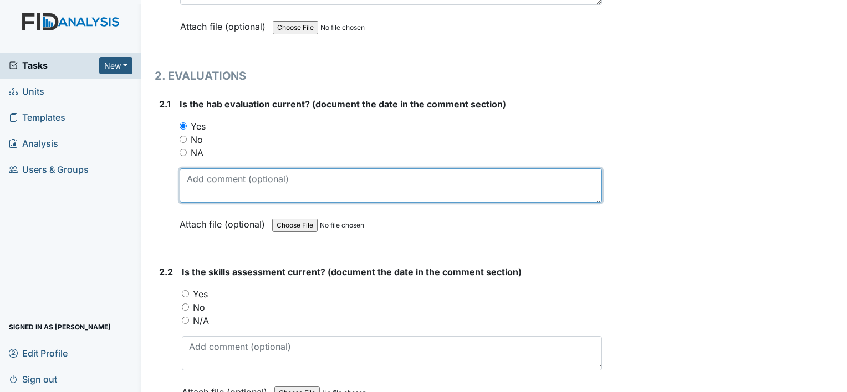
click at [226, 186] on textarea at bounding box center [391, 185] width 422 height 34
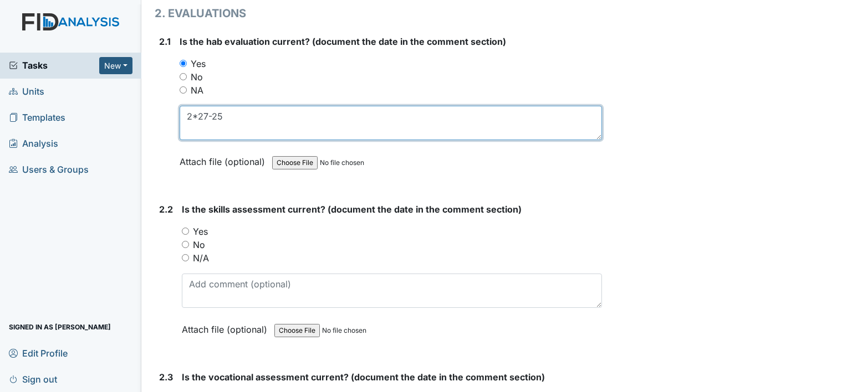
scroll to position [1163, 0]
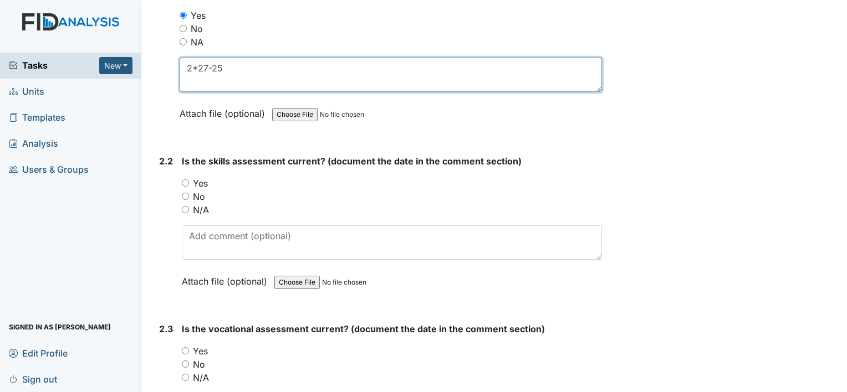
type textarea "2*27-25"
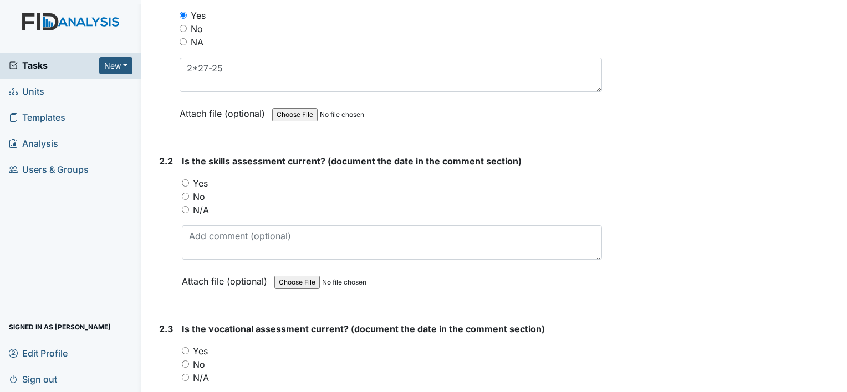
click at [199, 191] on label "No" at bounding box center [199, 196] width 12 height 13
click at [189, 193] on input "No" at bounding box center [185, 196] width 7 height 7
radio input "true"
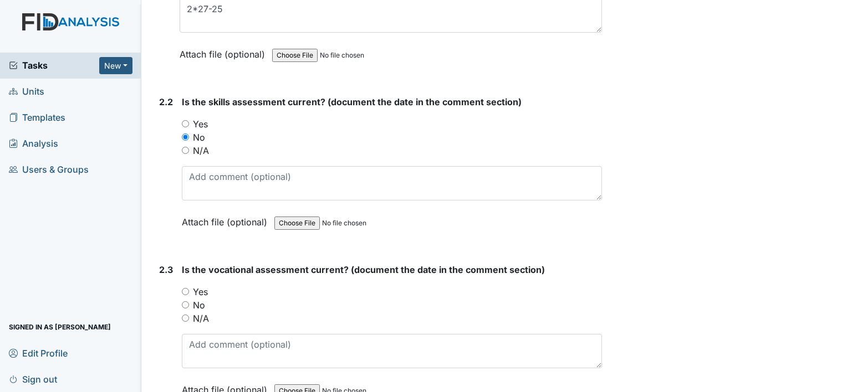
scroll to position [1330, 0]
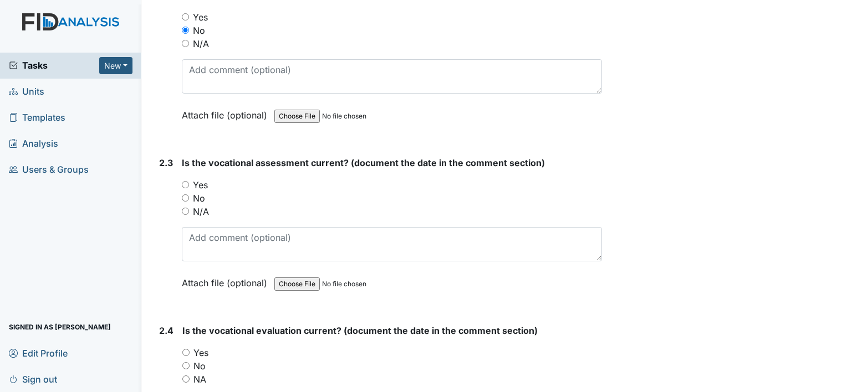
click at [201, 178] on label "Yes" at bounding box center [200, 184] width 15 height 13
click at [189, 181] on input "Yes" at bounding box center [185, 184] width 7 height 7
radio input "true"
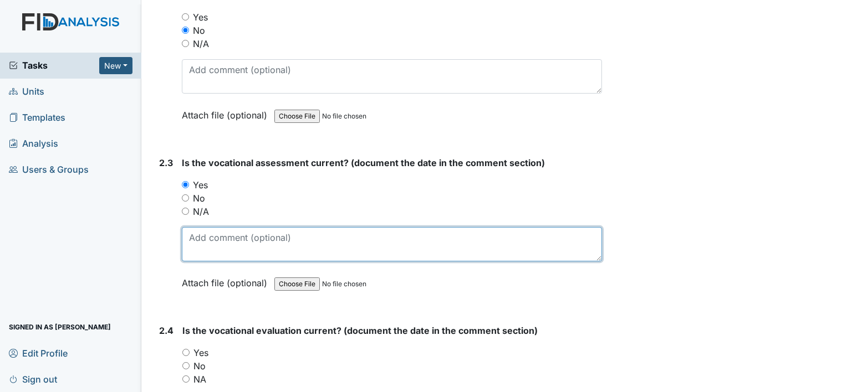
click at [226, 235] on textarea at bounding box center [392, 244] width 420 height 34
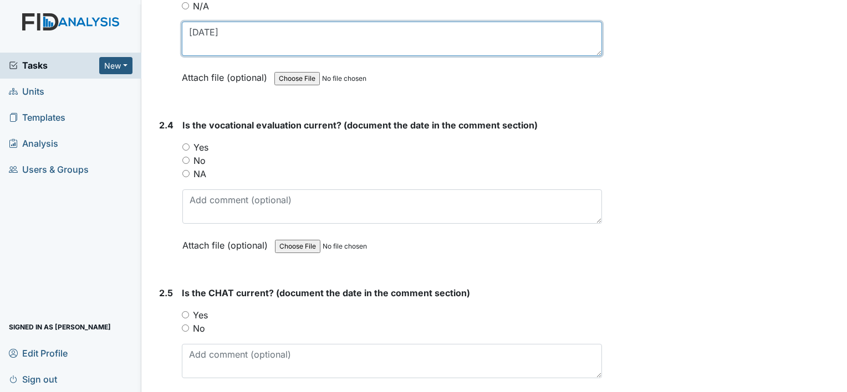
scroll to position [1551, 0]
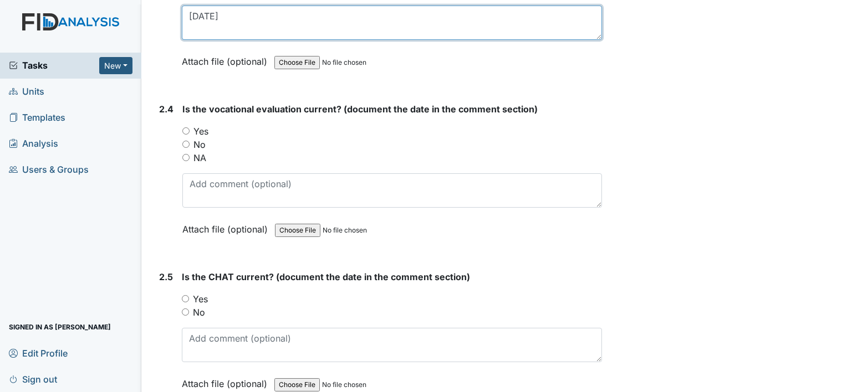
type textarea "5-12-25"
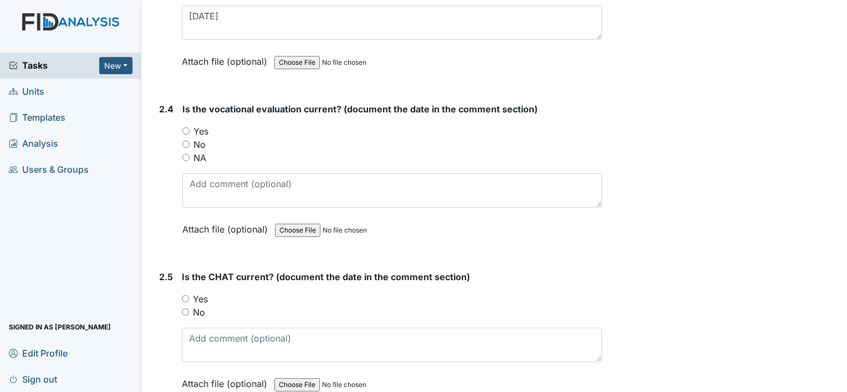
click at [197, 127] on label "Yes" at bounding box center [200, 131] width 15 height 13
click at [189, 127] on input "Yes" at bounding box center [185, 130] width 7 height 7
radio input "true"
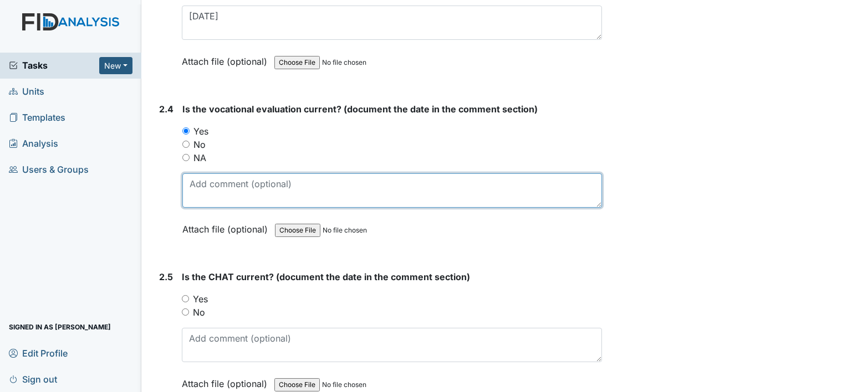
click at [229, 173] on textarea at bounding box center [391, 190] width 419 height 34
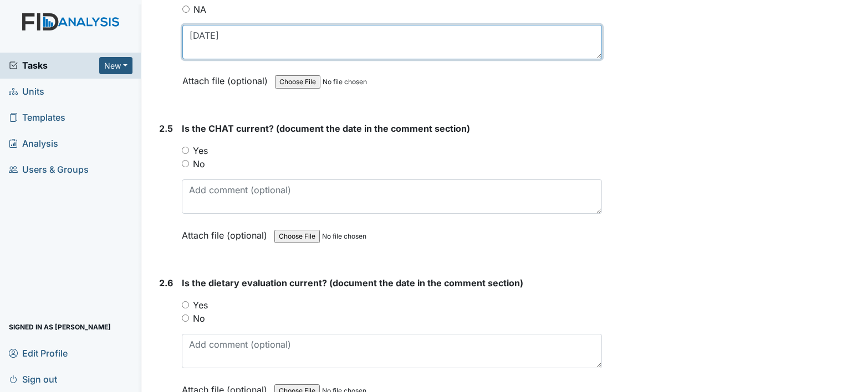
scroll to position [1717, 0]
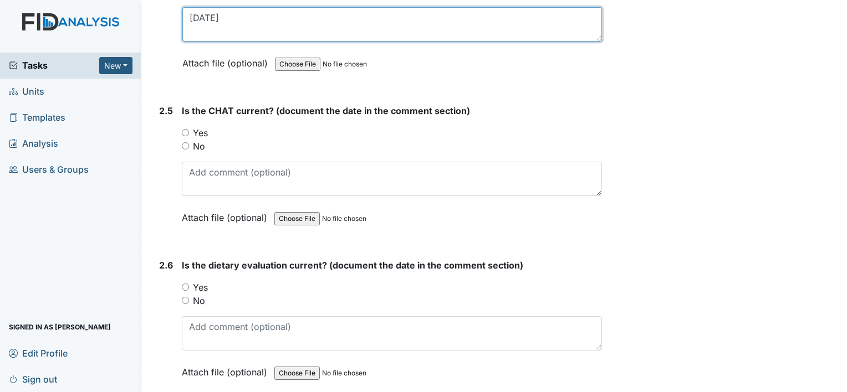
type textarea "5-12-25"
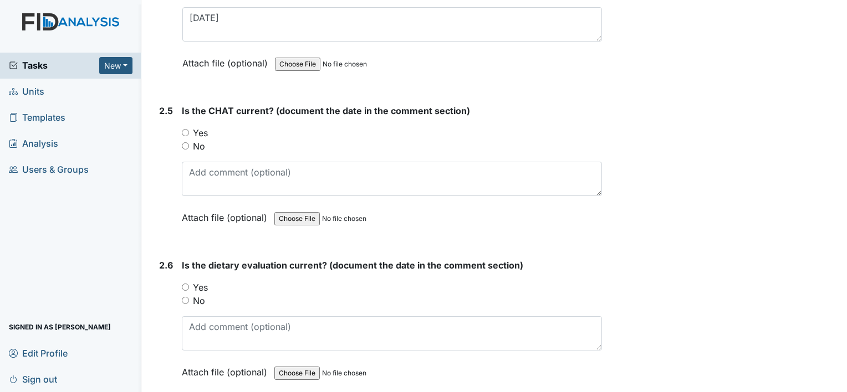
click at [202, 127] on label "Yes" at bounding box center [200, 132] width 15 height 13
click at [189, 129] on input "Yes" at bounding box center [185, 132] width 7 height 7
radio input "true"
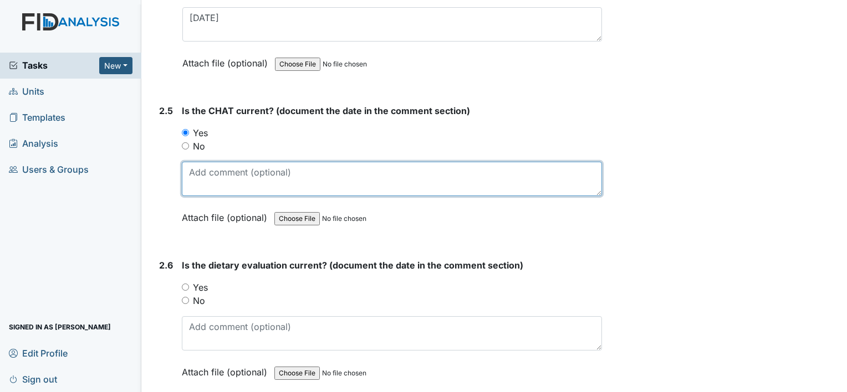
click at [221, 171] on textarea at bounding box center [392, 179] width 420 height 34
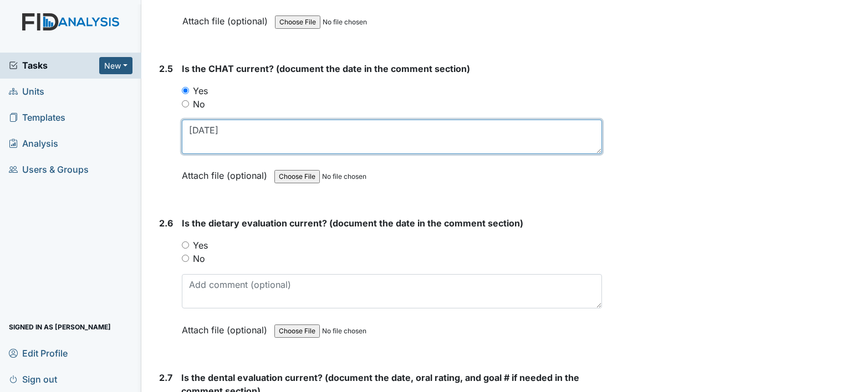
scroll to position [1828, 0]
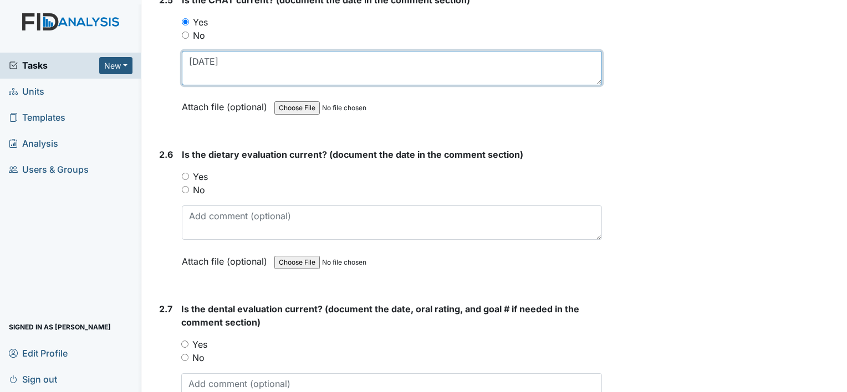
type textarea "4-16-25"
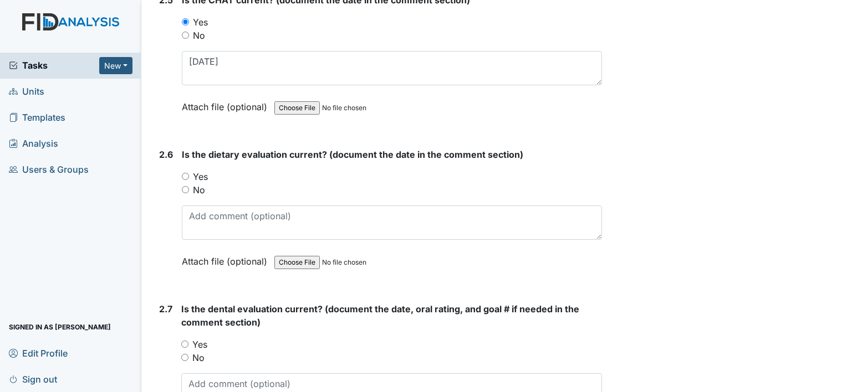
click at [205, 172] on label "Yes" at bounding box center [200, 176] width 15 height 13
click at [189, 173] on input "Yes" at bounding box center [185, 176] width 7 height 7
radio input "true"
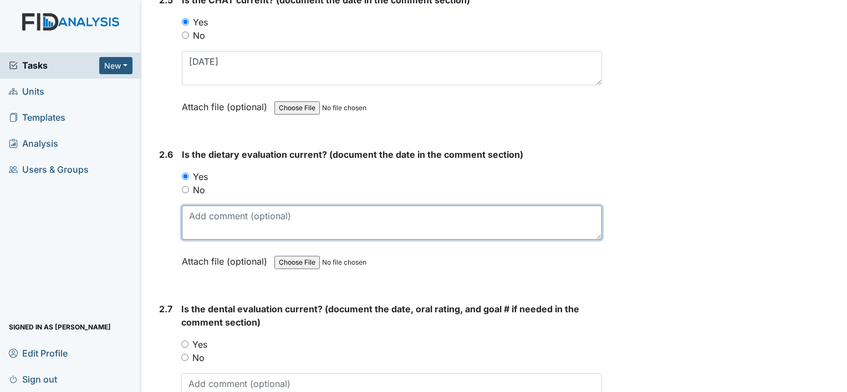
drag, startPoint x: 221, startPoint y: 213, endPoint x: 225, endPoint y: 199, distance: 14.5
click at [221, 213] on textarea at bounding box center [392, 223] width 420 height 34
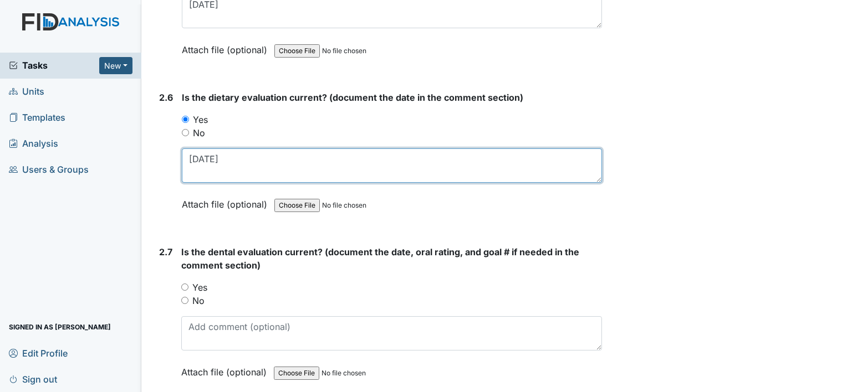
scroll to position [1995, 0]
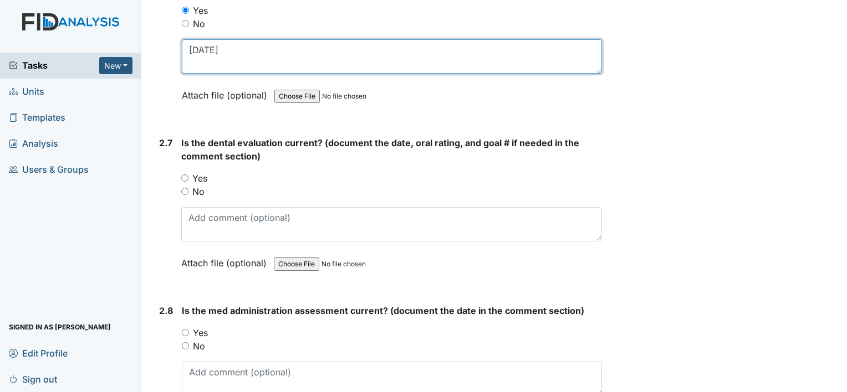
type textarea "5-24-25"
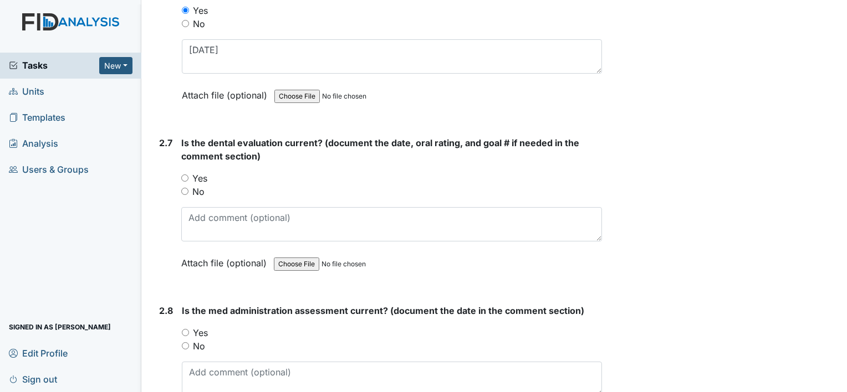
drag, startPoint x: 196, startPoint y: 172, endPoint x: 200, endPoint y: 186, distance: 14.9
click at [197, 172] on label "Yes" at bounding box center [199, 178] width 15 height 13
click at [188, 175] on input "Yes" at bounding box center [184, 178] width 7 height 7
radio input "true"
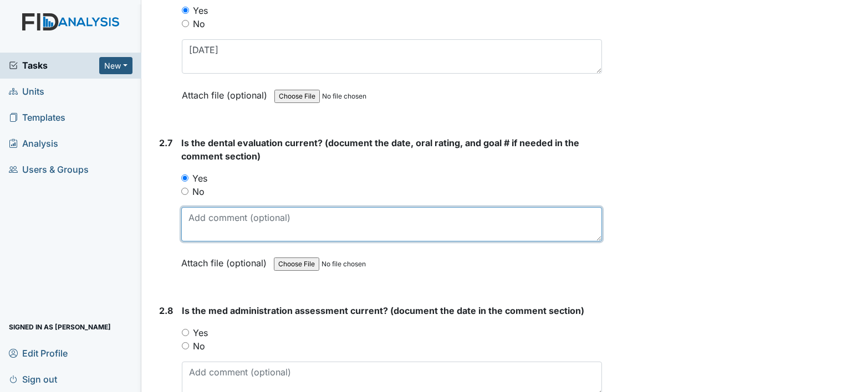
click at [211, 213] on textarea at bounding box center [391, 224] width 421 height 34
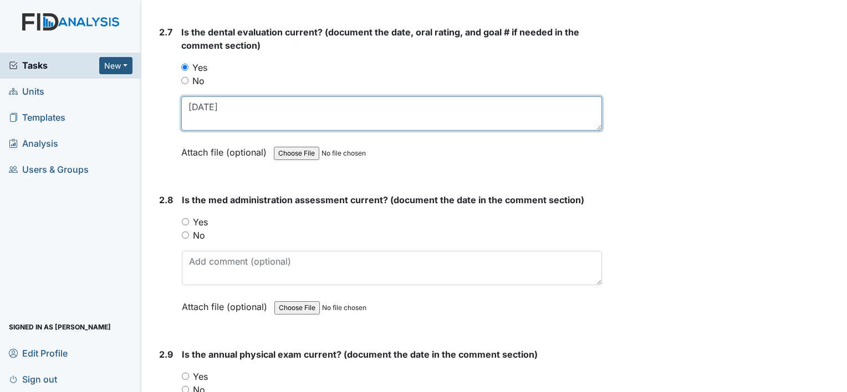
type textarea "2-17-25"
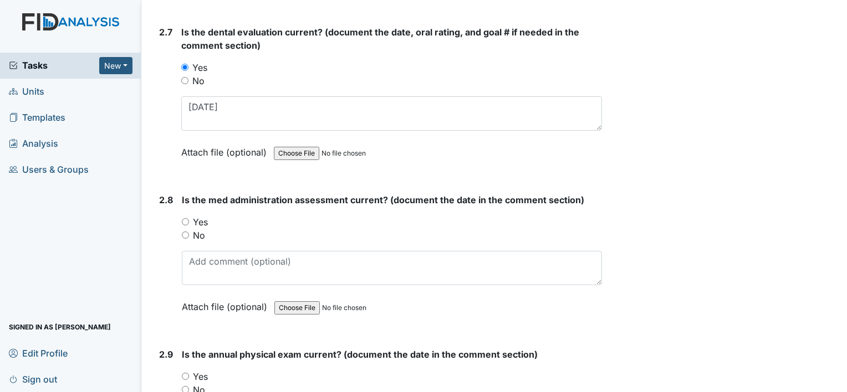
click at [197, 229] on label "No" at bounding box center [199, 235] width 12 height 13
click at [189, 232] on input "No" at bounding box center [185, 235] width 7 height 7
radio input "true"
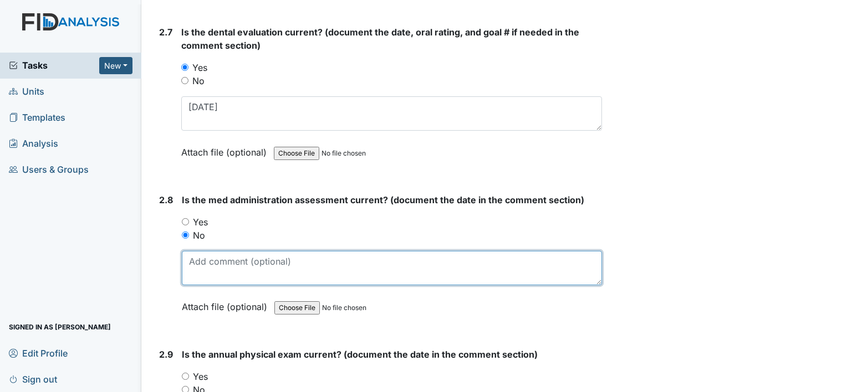
click at [306, 257] on textarea at bounding box center [392, 268] width 420 height 34
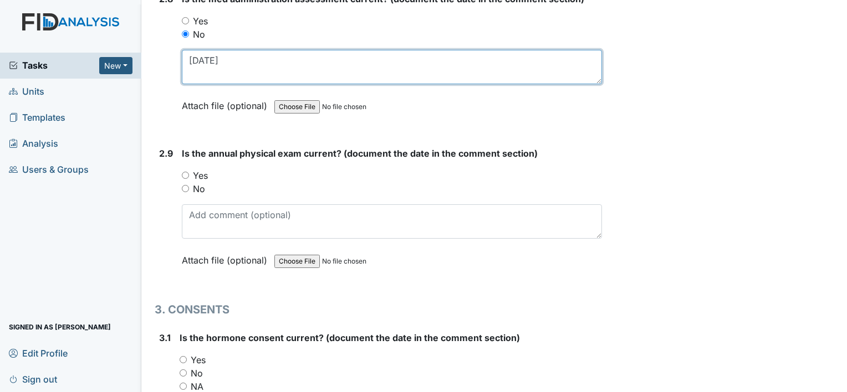
scroll to position [2327, 0]
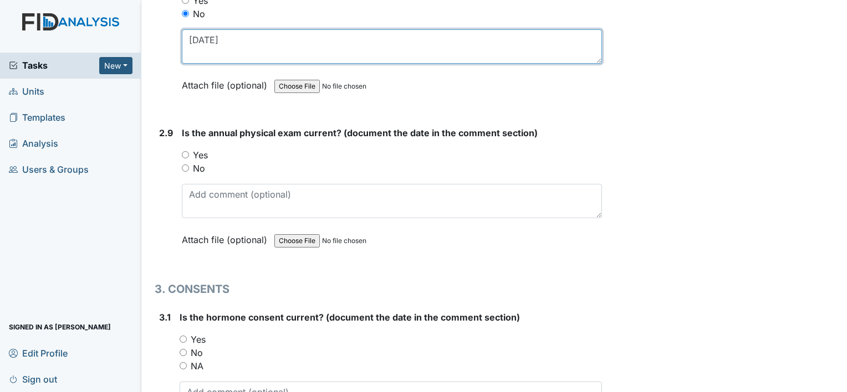
type textarea "3-5-24"
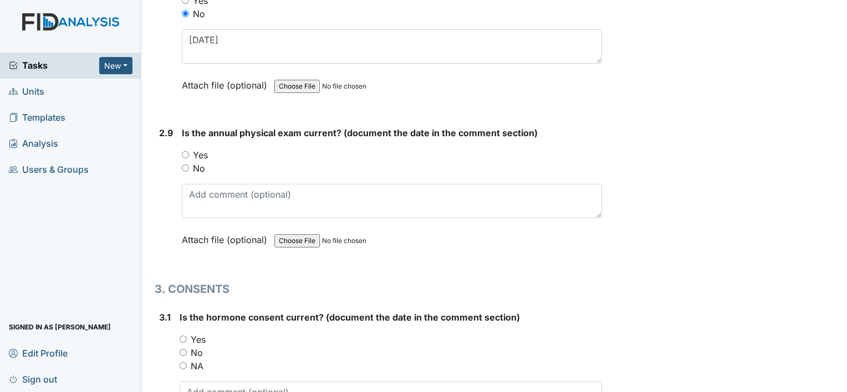
click at [201, 148] on label "Yes" at bounding box center [200, 154] width 15 height 13
click at [189, 151] on input "Yes" at bounding box center [185, 154] width 7 height 7
radio input "true"
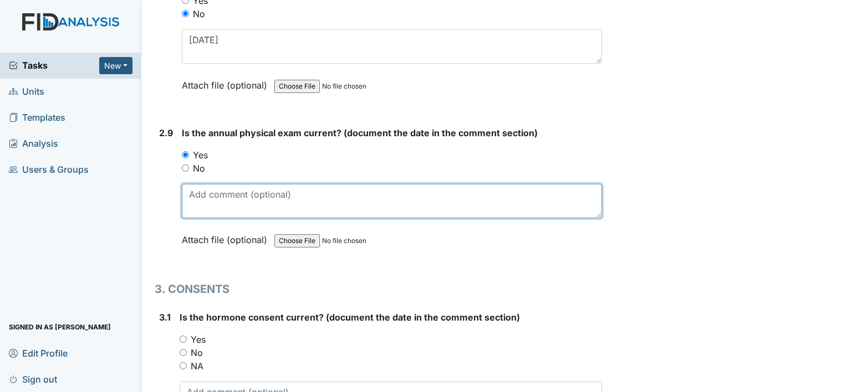
click at [225, 202] on textarea at bounding box center [392, 201] width 420 height 34
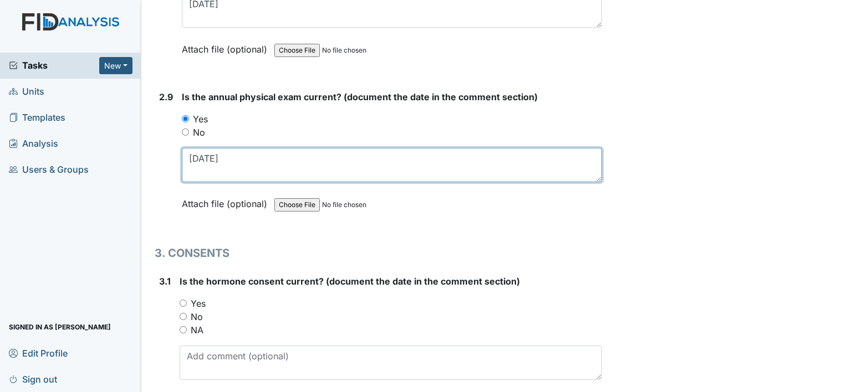
scroll to position [2382, 0]
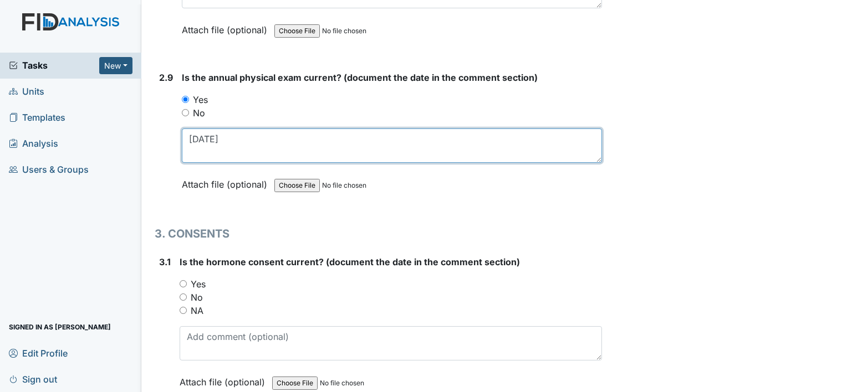
type textarea "2-28-25"
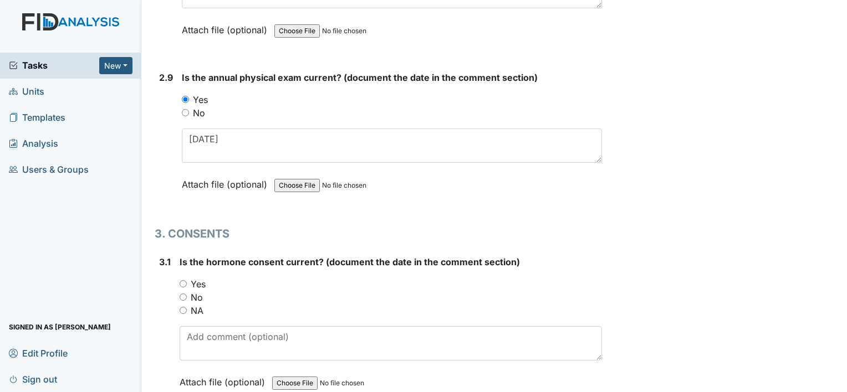
click at [194, 278] on label "Yes" at bounding box center [198, 284] width 15 height 13
click at [187, 280] on input "Yes" at bounding box center [183, 283] width 7 height 7
radio input "true"
click at [230, 317] on div "Is the hormone consent current? (document the date in the comment section) You …" at bounding box center [391, 325] width 422 height 141
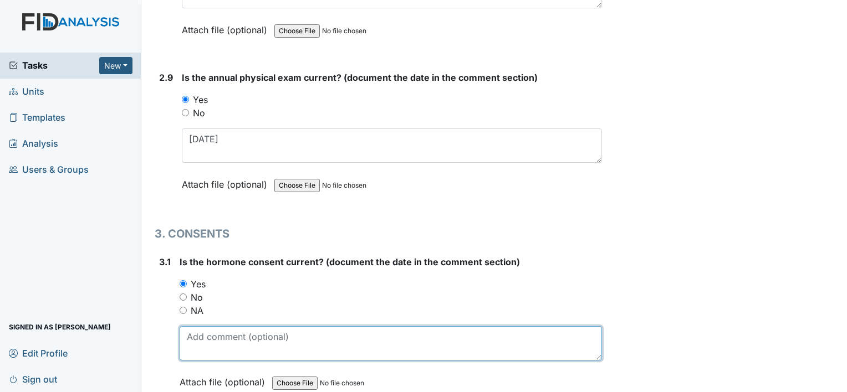
click at [218, 330] on textarea at bounding box center [391, 343] width 422 height 34
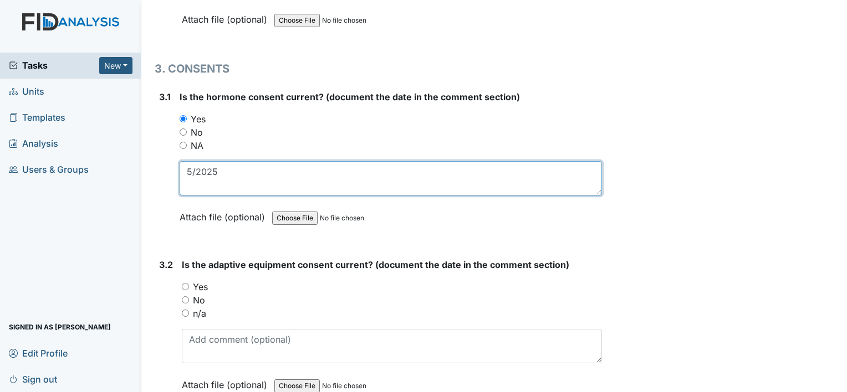
scroll to position [2549, 0]
type textarea "5/2025"
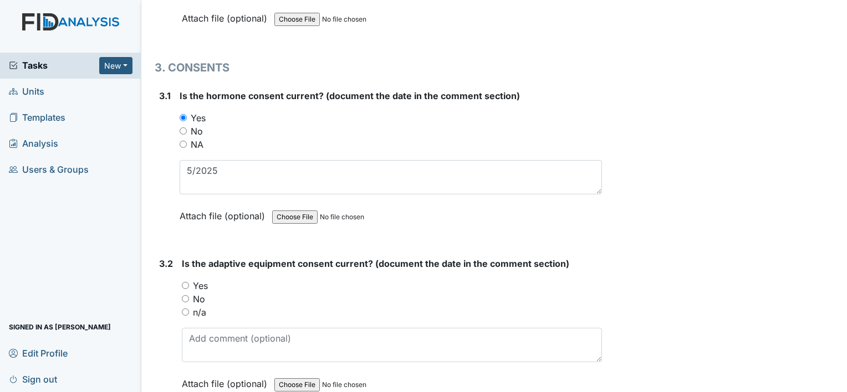
click at [199, 279] on label "Yes" at bounding box center [200, 285] width 15 height 13
click at [189, 282] on input "Yes" at bounding box center [185, 285] width 7 height 7
radio input "true"
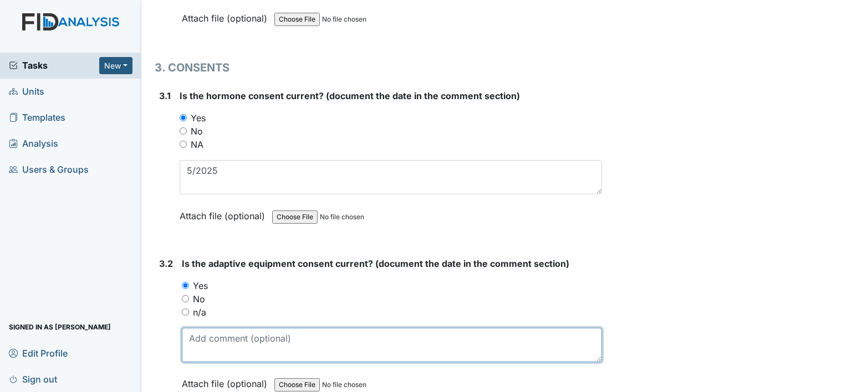
click at [213, 329] on textarea at bounding box center [392, 345] width 420 height 34
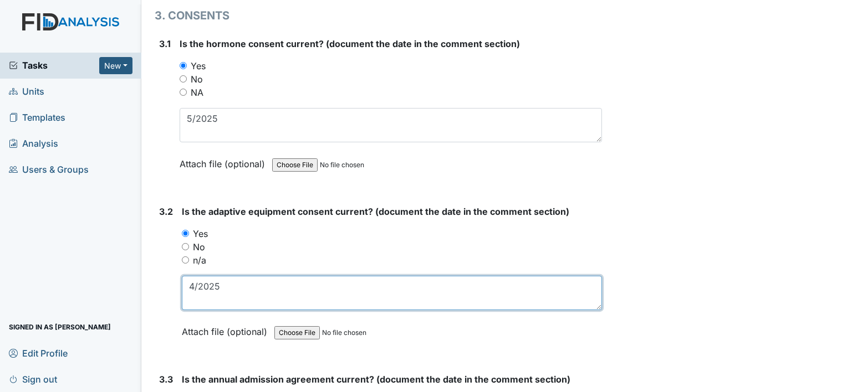
scroll to position [2715, 0]
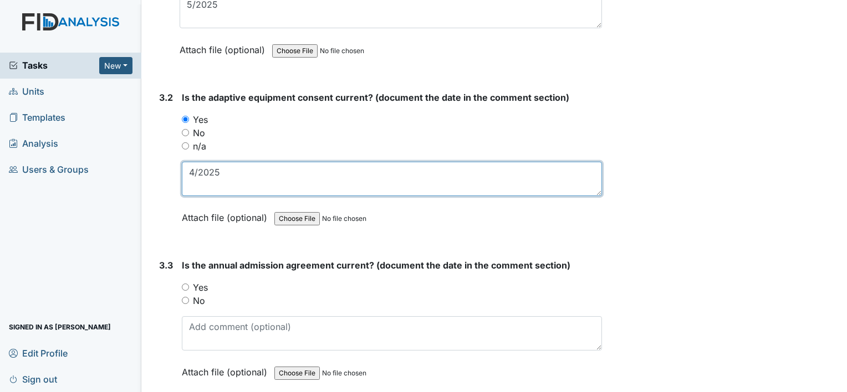
type textarea "4/2025"
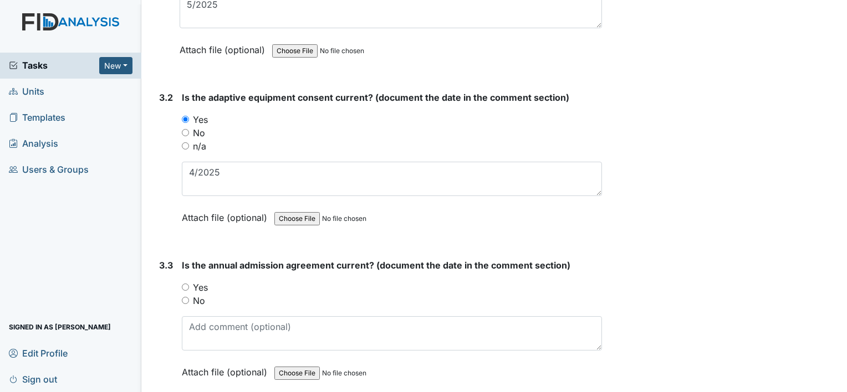
click at [203, 281] on label "Yes" at bounding box center [200, 287] width 15 height 13
click at [189, 284] on input "Yes" at bounding box center [185, 287] width 7 height 7
radio input "true"
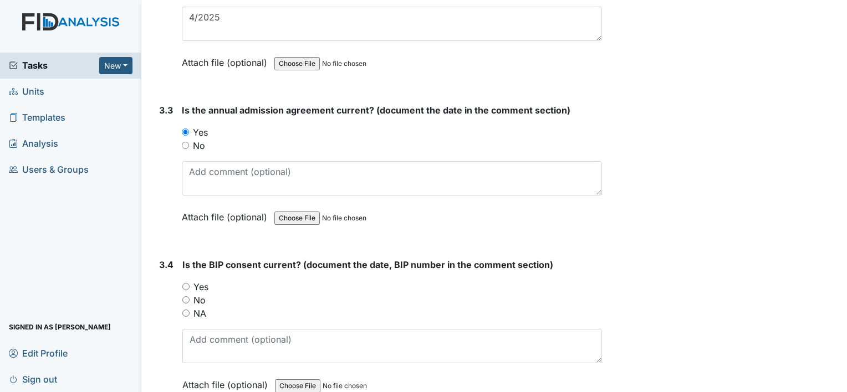
scroll to position [2881, 0]
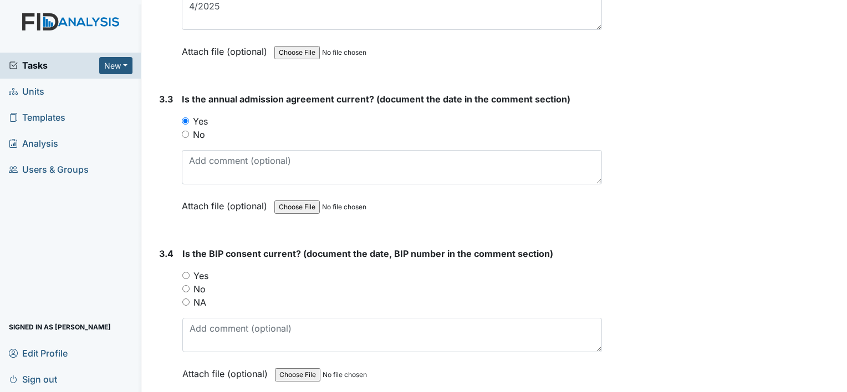
click at [203, 269] on label "Yes" at bounding box center [200, 275] width 15 height 13
click at [189, 272] on input "Yes" at bounding box center [185, 275] width 7 height 7
radio input "true"
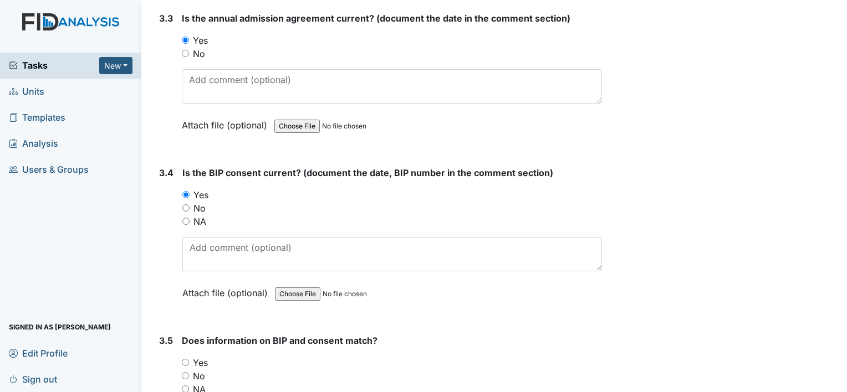
scroll to position [3090, 0]
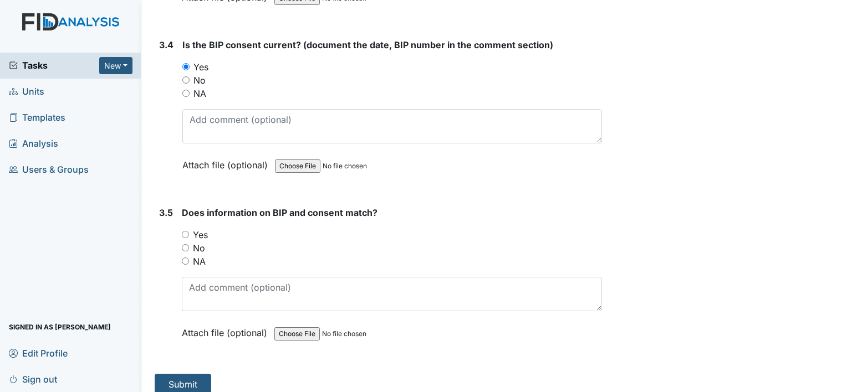
click at [198, 228] on label "Yes" at bounding box center [200, 234] width 15 height 13
click at [189, 231] on input "Yes" at bounding box center [185, 234] width 7 height 7
radio input "true"
click at [193, 374] on button "Submit" at bounding box center [183, 384] width 57 height 21
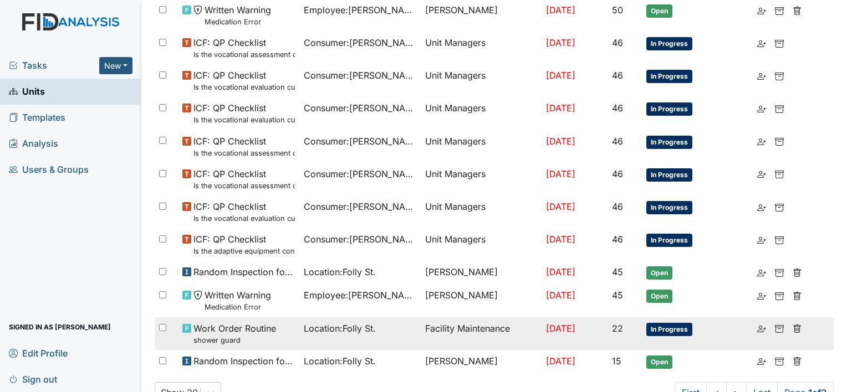
scroll to position [731, 0]
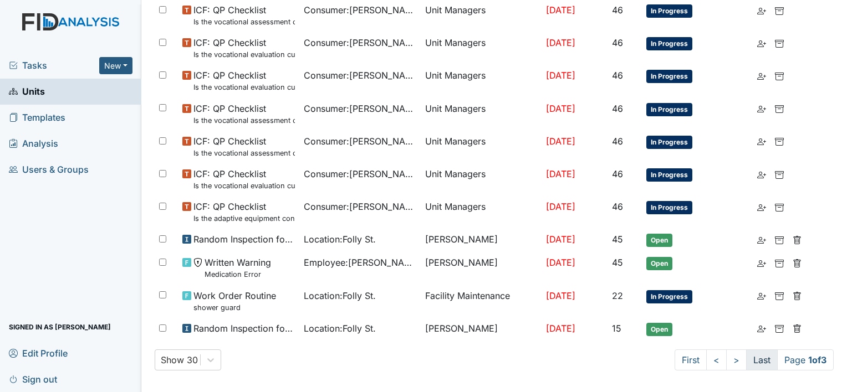
click at [748, 354] on link "Last" at bounding box center [762, 360] width 32 height 21
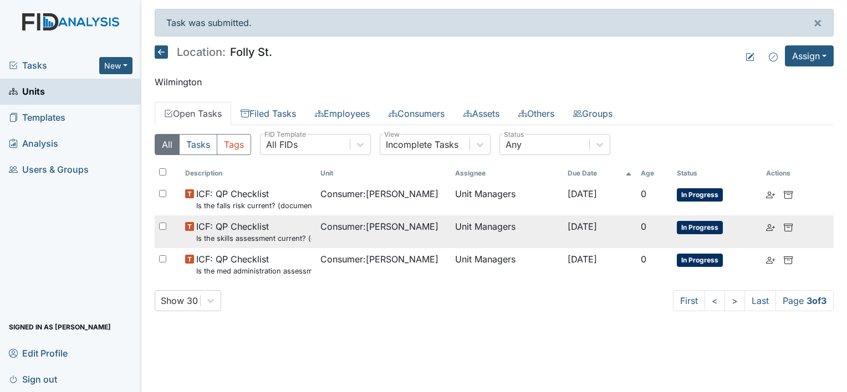
scroll to position [0, 0]
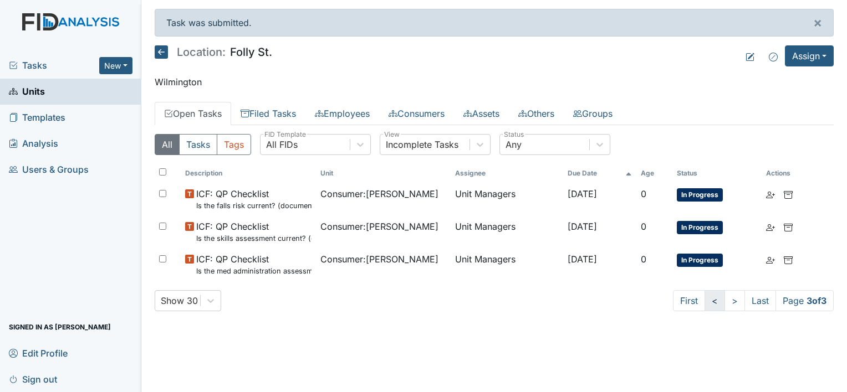
click at [707, 303] on link "<" at bounding box center [714, 300] width 20 height 21
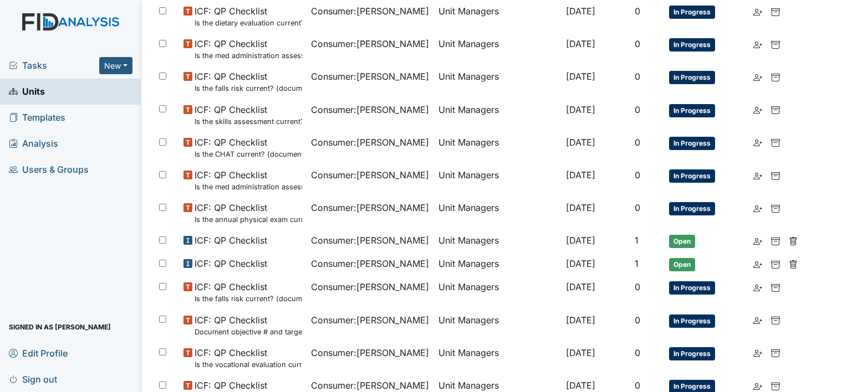
scroll to position [720, 0]
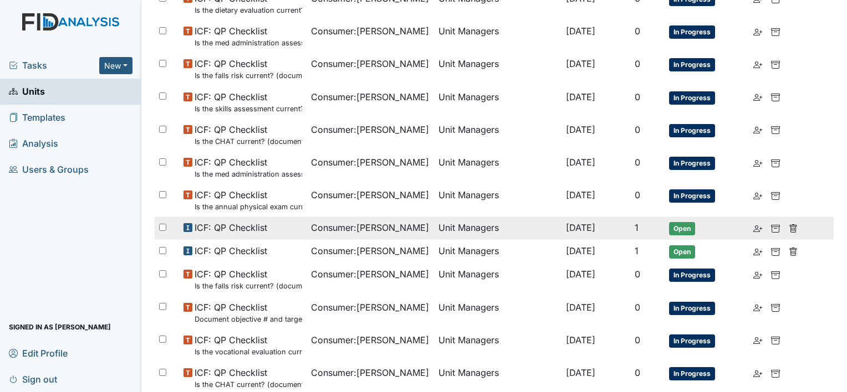
click at [470, 230] on td "Unit Managers" at bounding box center [497, 228] width 127 height 23
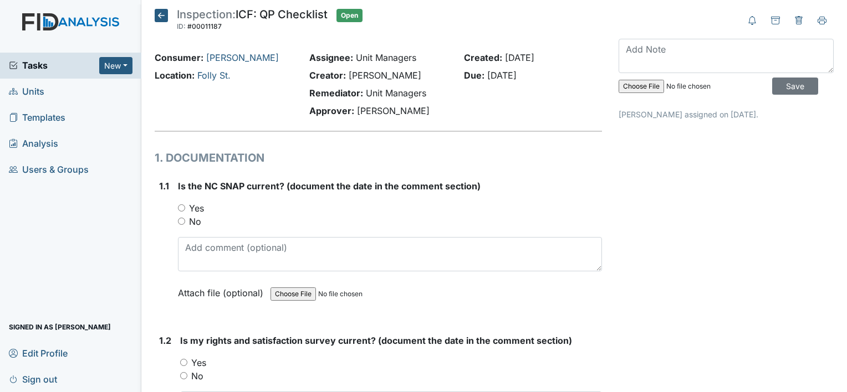
click at [200, 210] on label "Yes" at bounding box center [196, 208] width 15 height 13
click at [185, 210] on input "Yes" at bounding box center [181, 207] width 7 height 7
radio input "true"
click at [199, 223] on label "No" at bounding box center [195, 221] width 12 height 13
click at [185, 223] on input "No" at bounding box center [181, 221] width 7 height 7
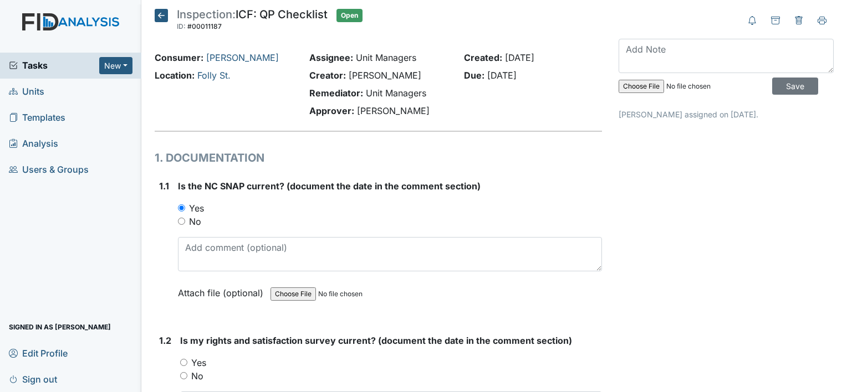
radio input "true"
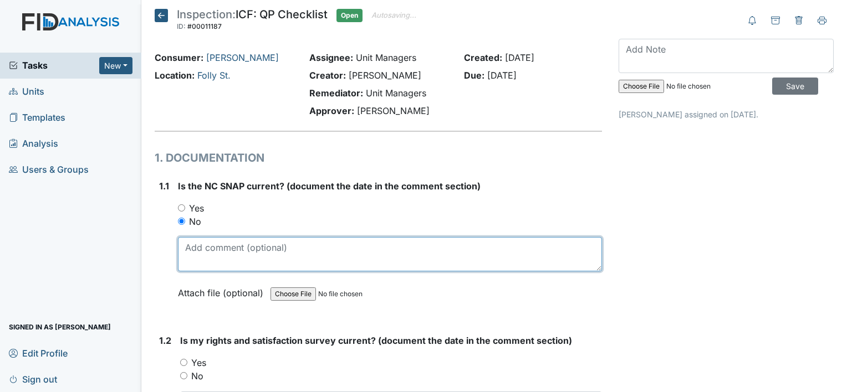
click at [224, 252] on textarea at bounding box center [390, 254] width 424 height 34
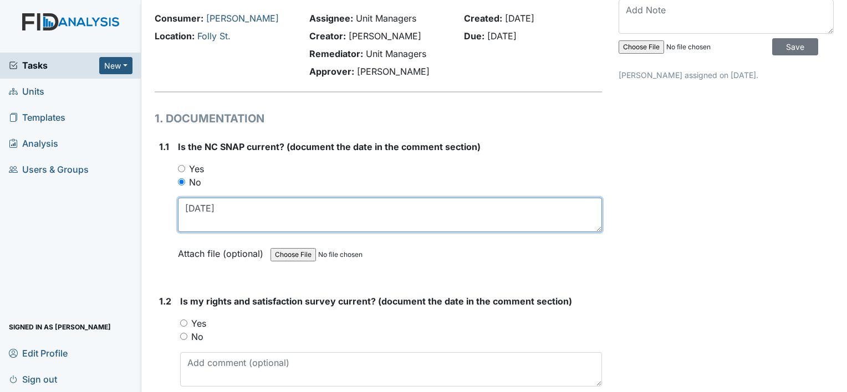
scroll to position [111, 0]
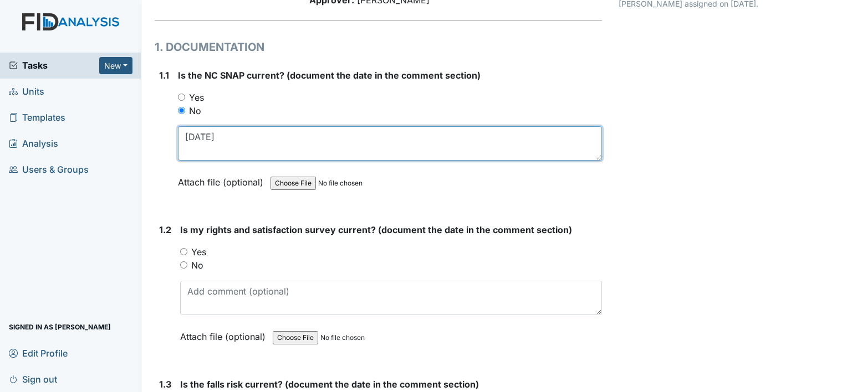
type textarea "[DATE]"
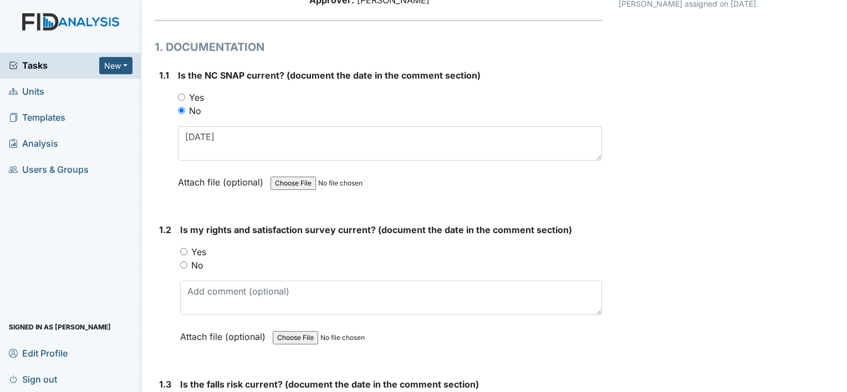
click at [203, 250] on label "Yes" at bounding box center [198, 251] width 15 height 13
click at [187, 250] on input "Yes" at bounding box center [183, 251] width 7 height 7
radio input "true"
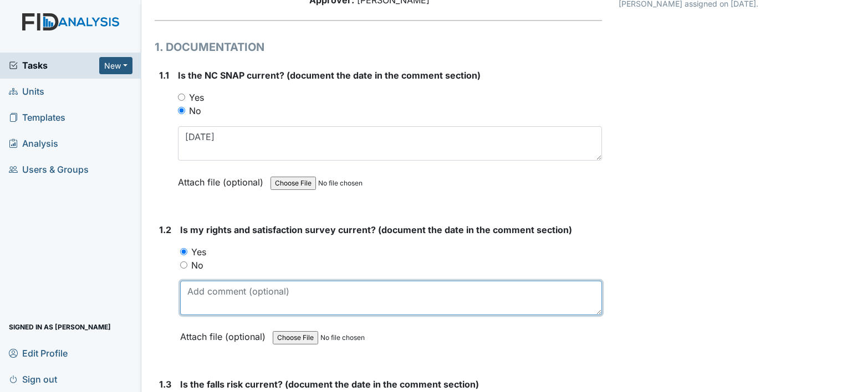
click at [214, 300] on textarea at bounding box center [391, 298] width 422 height 34
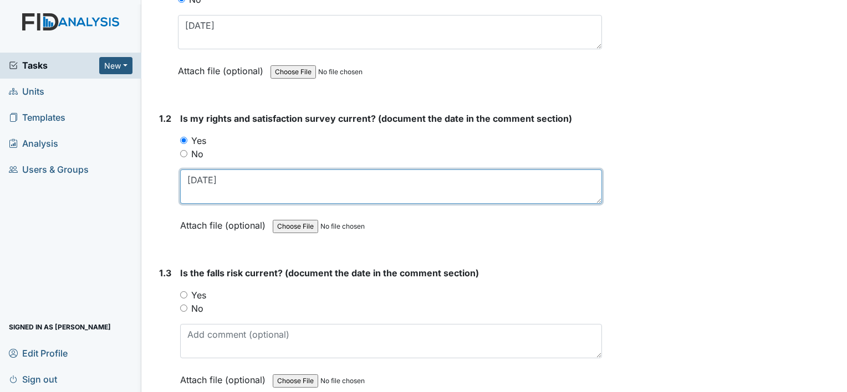
scroll to position [277, 0]
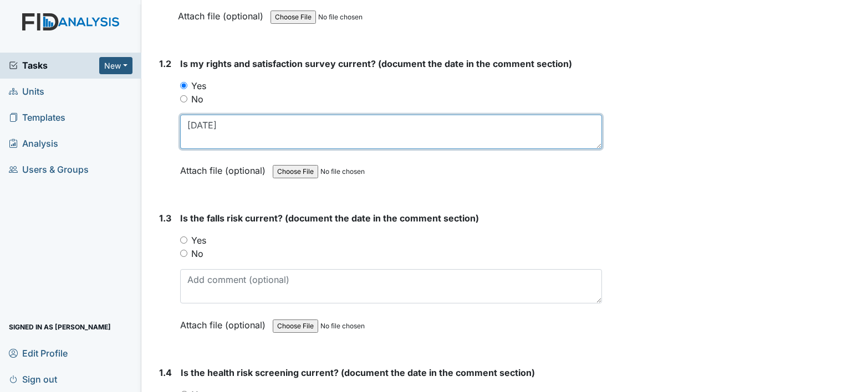
type textarea "[DATE]"
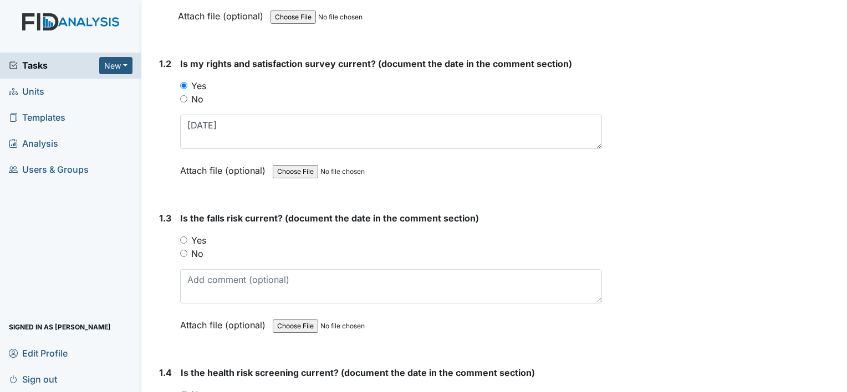
click at [201, 239] on label "Yes" at bounding box center [198, 240] width 15 height 13
click at [187, 239] on input "Yes" at bounding box center [183, 240] width 7 height 7
radio input "true"
click at [191, 249] on div "No" at bounding box center [391, 253] width 422 height 13
click at [200, 253] on label "No" at bounding box center [197, 253] width 12 height 13
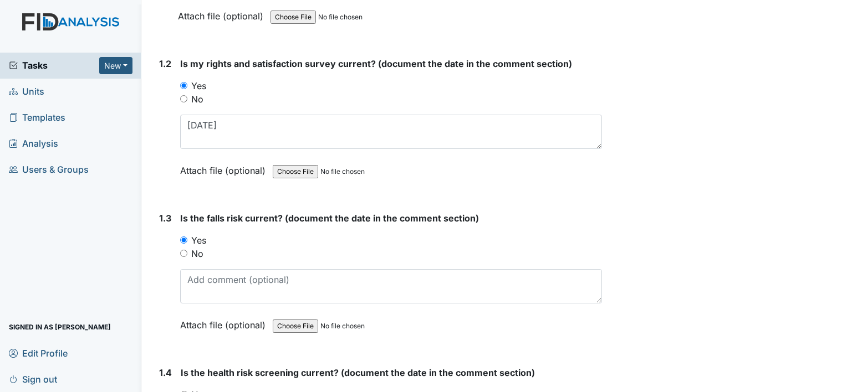
click at [187, 253] on input "No" at bounding box center [183, 253] width 7 height 7
radio input "true"
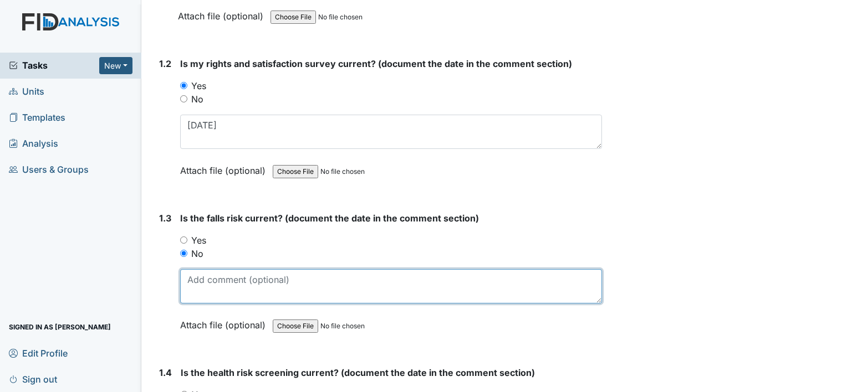
click at [219, 285] on textarea at bounding box center [391, 286] width 422 height 34
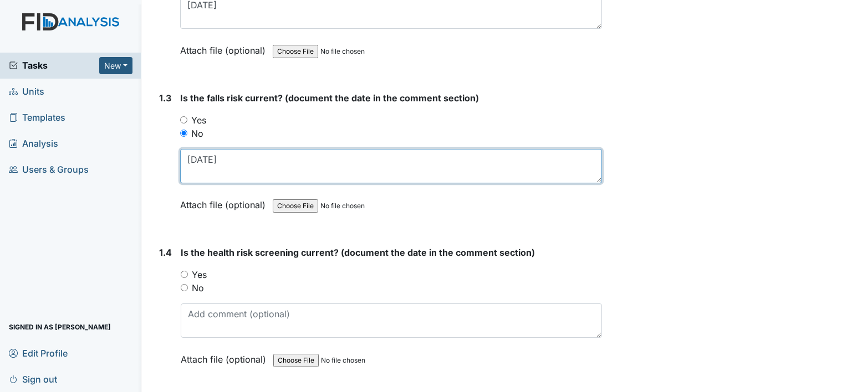
scroll to position [443, 0]
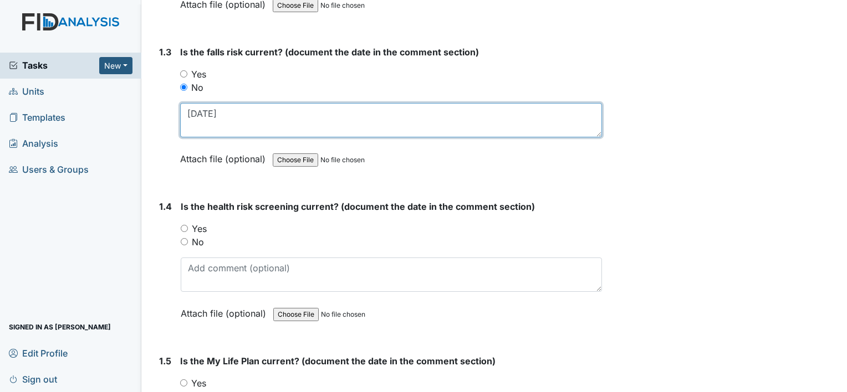
type textarea "[DATE]"
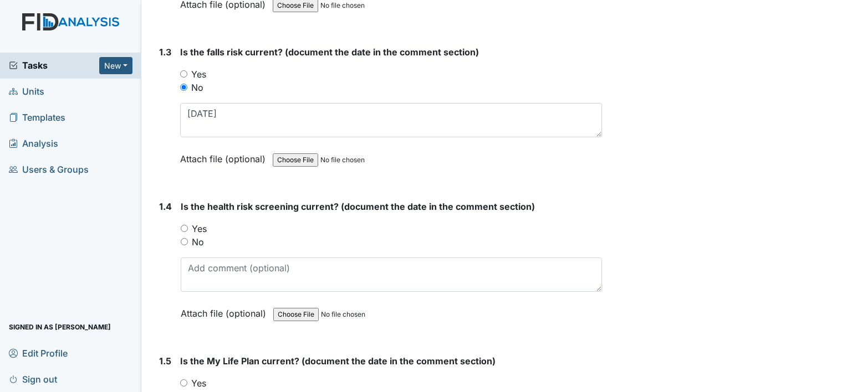
click at [202, 227] on label "Yes" at bounding box center [199, 228] width 15 height 13
click at [188, 227] on input "Yes" at bounding box center [184, 228] width 7 height 7
radio input "true"
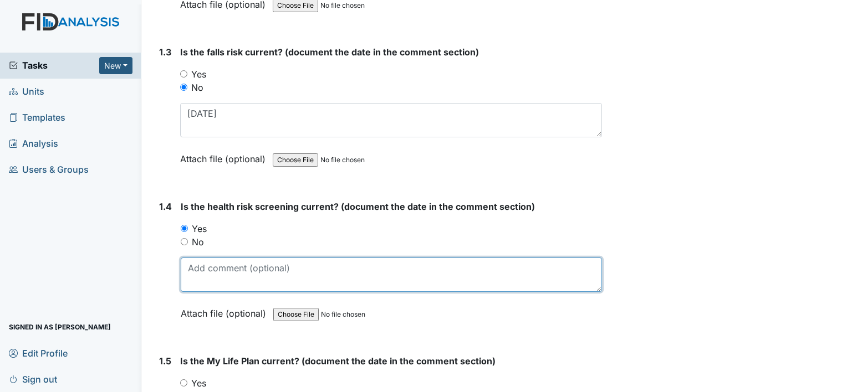
drag, startPoint x: 220, startPoint y: 275, endPoint x: 233, endPoint y: 265, distance: 16.3
click at [221, 275] on textarea at bounding box center [391, 275] width 421 height 34
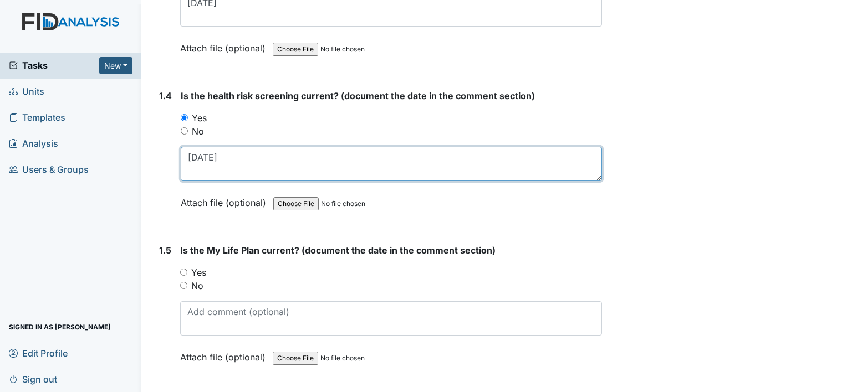
type textarea "[DATE]"
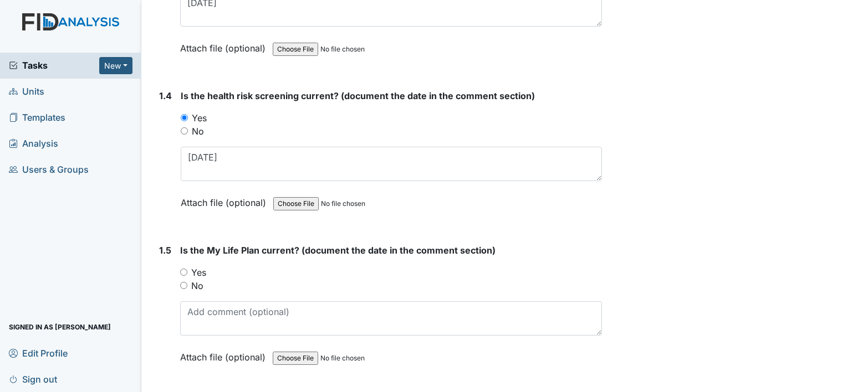
click at [191, 270] on label "Yes" at bounding box center [198, 272] width 15 height 13
drag, startPoint x: 191, startPoint y: 270, endPoint x: 200, endPoint y: 277, distance: 11.9
click at [200, 273] on label "Yes" at bounding box center [198, 272] width 15 height 13
click at [187, 273] on input "Yes" at bounding box center [183, 272] width 7 height 7
radio input "true"
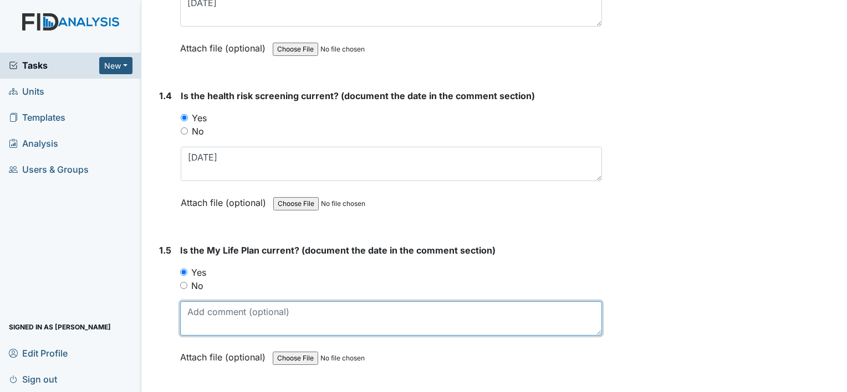
click at [214, 314] on textarea at bounding box center [391, 318] width 422 height 34
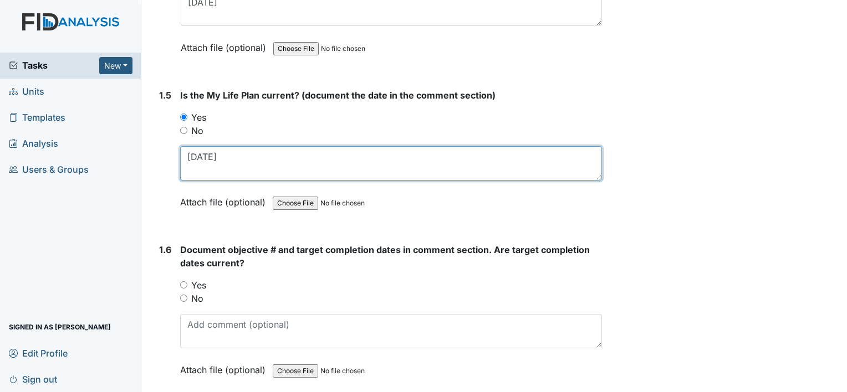
scroll to position [776, 0]
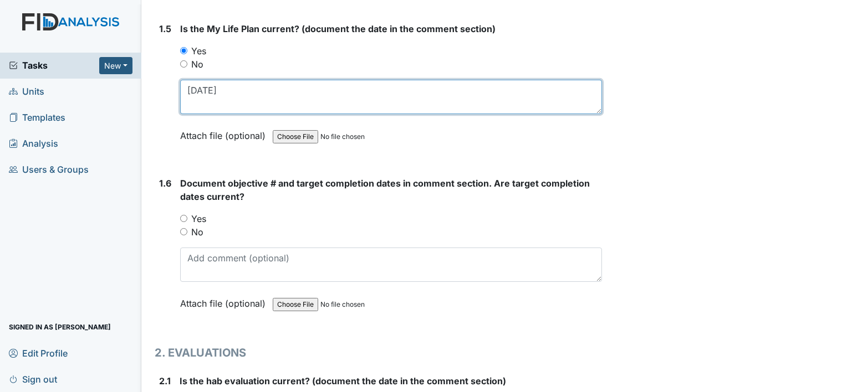
type textarea "4-10-2025"
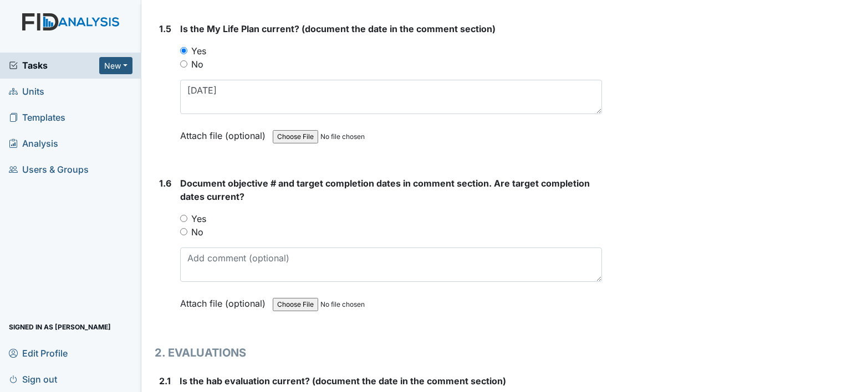
click at [199, 218] on label "Yes" at bounding box center [198, 218] width 15 height 13
click at [187, 218] on input "Yes" at bounding box center [183, 218] width 7 height 7
radio input "true"
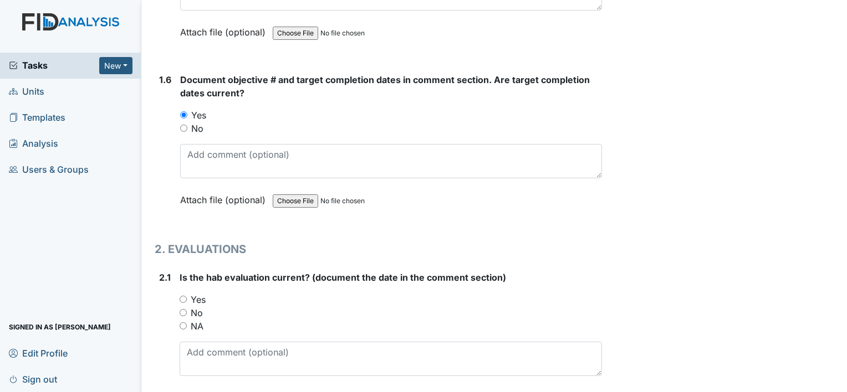
scroll to position [886, 0]
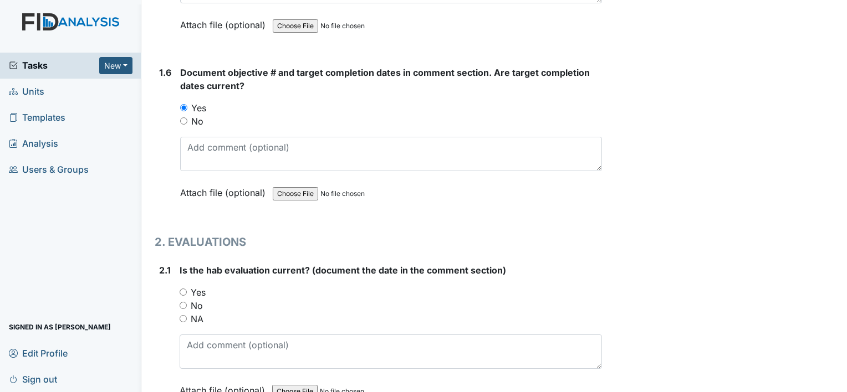
click at [204, 289] on label "Yes" at bounding box center [198, 292] width 15 height 13
click at [187, 289] on input "Yes" at bounding box center [183, 292] width 7 height 7
radio input "true"
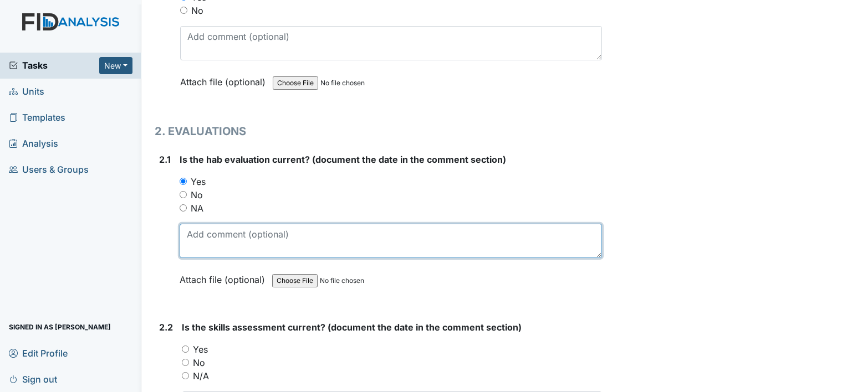
click at [217, 237] on textarea at bounding box center [391, 241] width 422 height 34
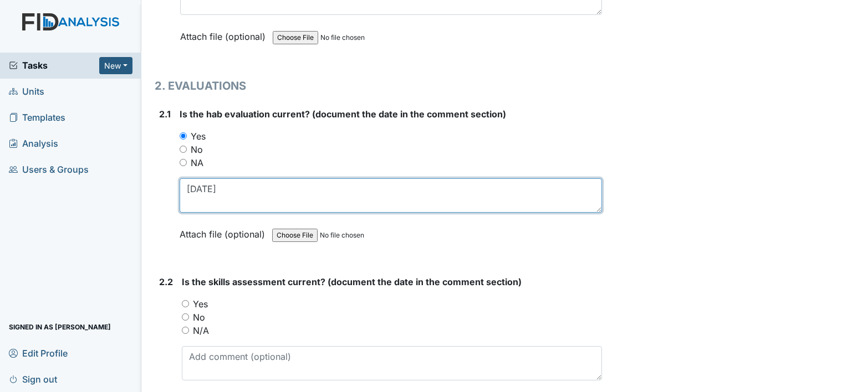
scroll to position [1108, 0]
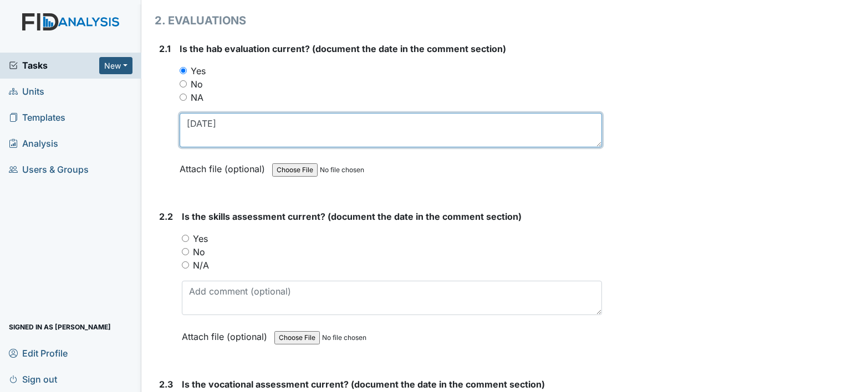
type textarea "4-10-2025"
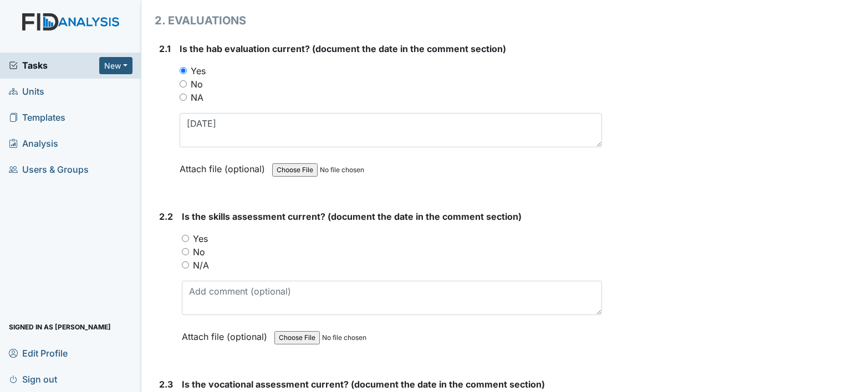
drag, startPoint x: 198, startPoint y: 249, endPoint x: 205, endPoint y: 257, distance: 10.6
click at [198, 249] on label "No" at bounding box center [199, 251] width 12 height 13
click at [189, 249] on input "No" at bounding box center [185, 251] width 7 height 7
radio input "true"
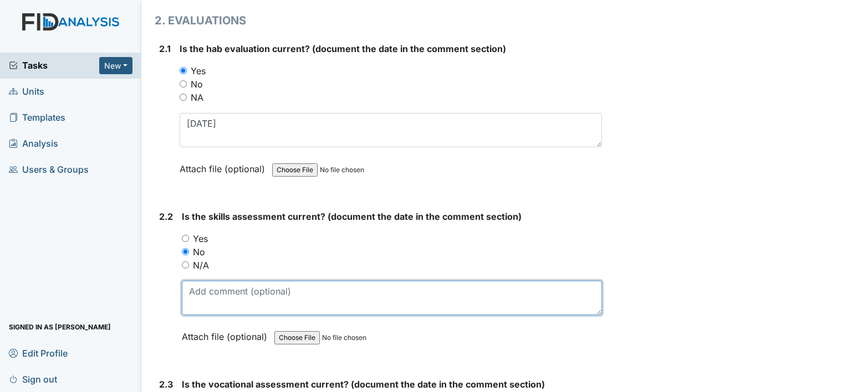
drag, startPoint x: 229, startPoint y: 291, endPoint x: 238, endPoint y: 285, distance: 11.1
click at [230, 291] on textarea at bounding box center [392, 298] width 420 height 34
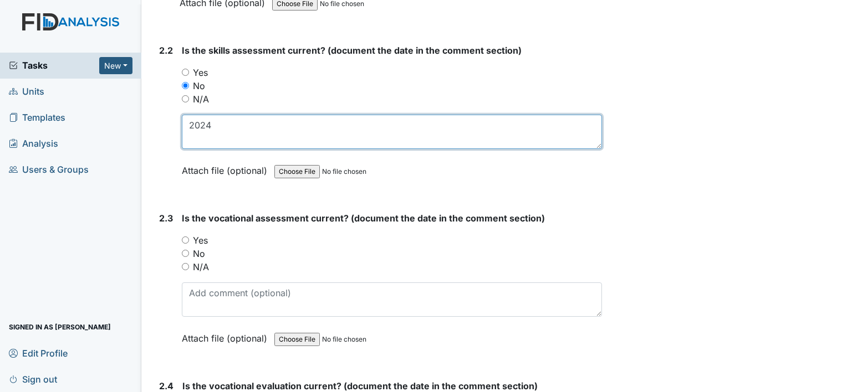
scroll to position [1385, 0]
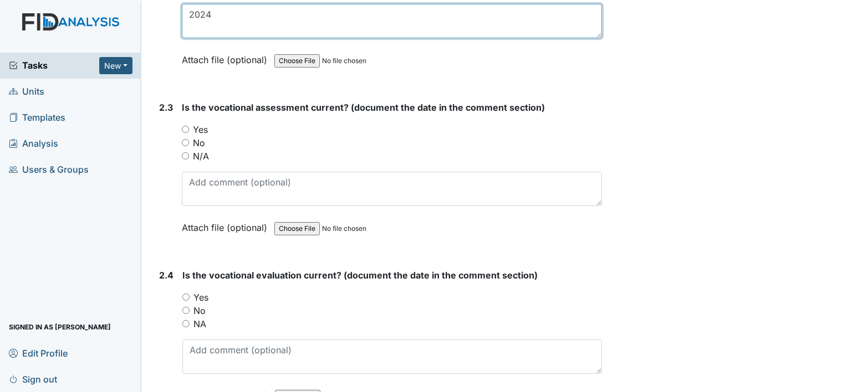
type textarea "2024"
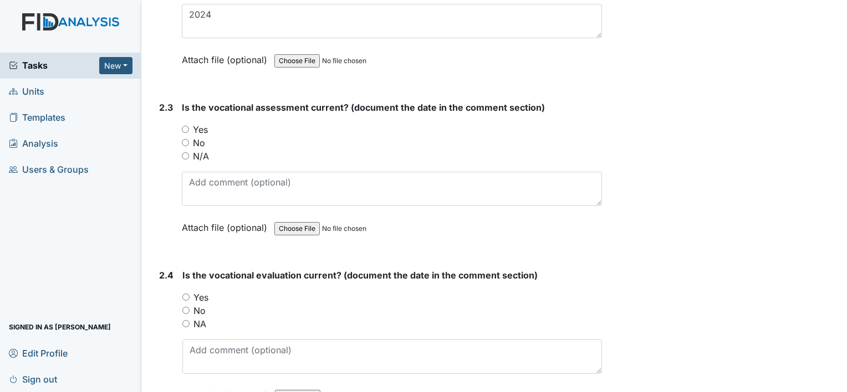
click at [203, 126] on label "Yes" at bounding box center [200, 129] width 15 height 13
click at [189, 126] on input "Yes" at bounding box center [185, 129] width 7 height 7
radio input "true"
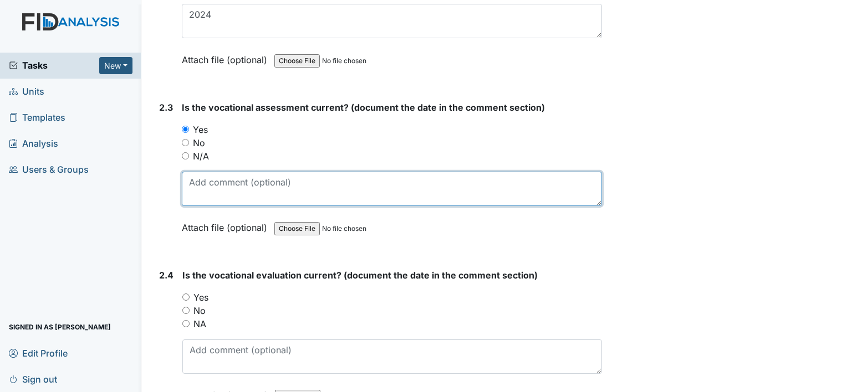
click at [225, 188] on textarea at bounding box center [392, 189] width 420 height 34
type textarea "7-7-2025"
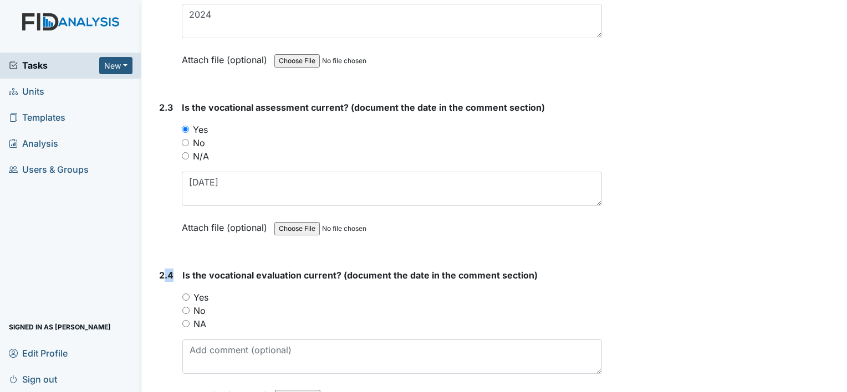
drag, startPoint x: 166, startPoint y: 279, endPoint x: 169, endPoint y: 290, distance: 11.6
click at [169, 290] on div "2.4" at bounding box center [166, 344] width 14 height 150
drag, startPoint x: 169, startPoint y: 290, endPoint x: 200, endPoint y: 301, distance: 32.8
click at [198, 304] on label "No" at bounding box center [199, 310] width 12 height 13
click at [189, 307] on input "No" at bounding box center [185, 310] width 7 height 7
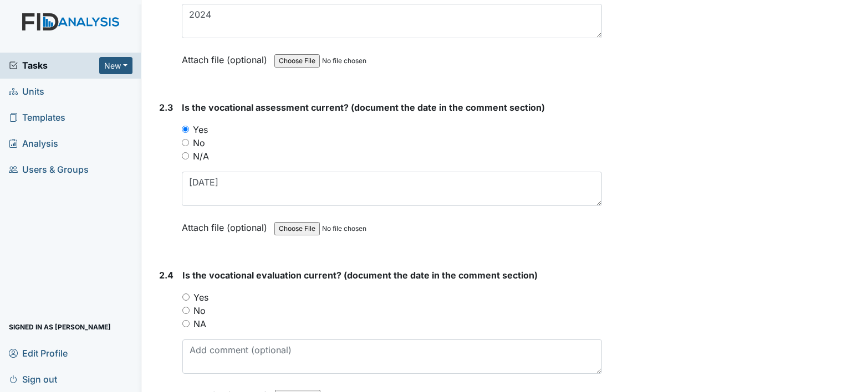
radio input "true"
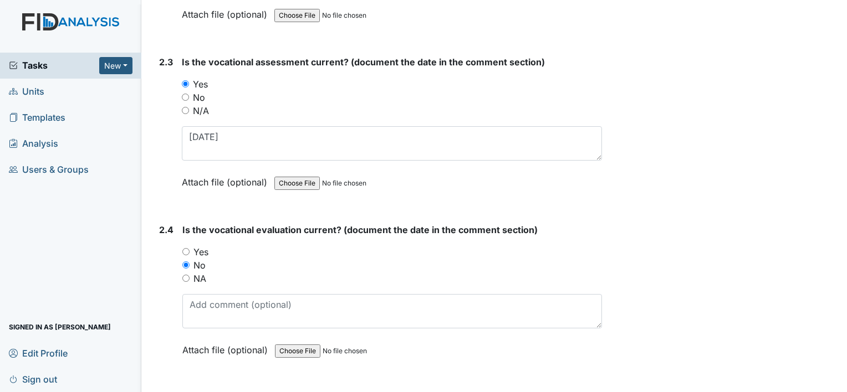
scroll to position [1496, 0]
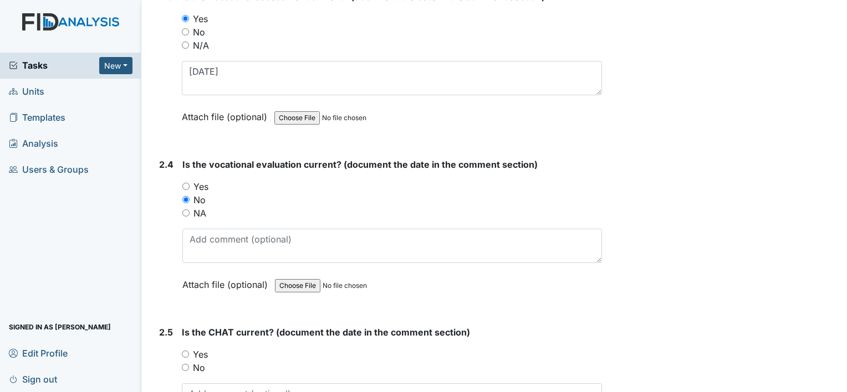
click at [204, 361] on div "No" at bounding box center [392, 367] width 420 height 13
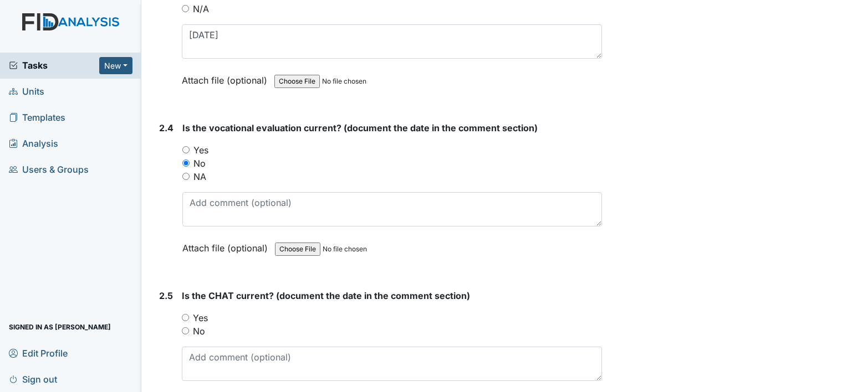
scroll to position [1551, 0]
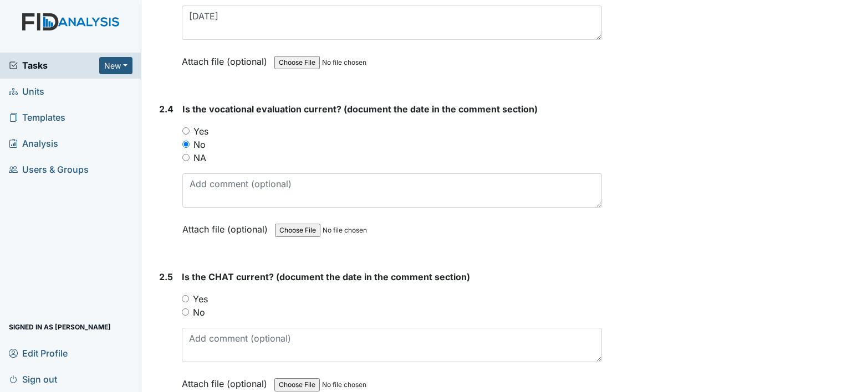
click at [201, 306] on label "No" at bounding box center [199, 312] width 12 height 13
click at [189, 309] on input "No" at bounding box center [185, 312] width 7 height 7
radio input "true"
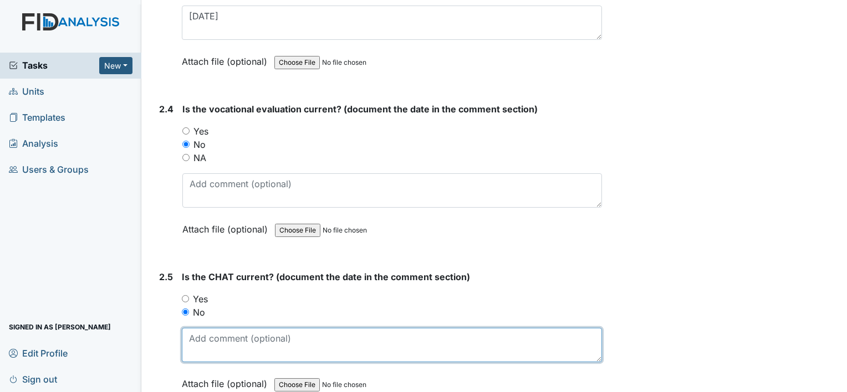
click at [217, 341] on textarea at bounding box center [392, 345] width 420 height 34
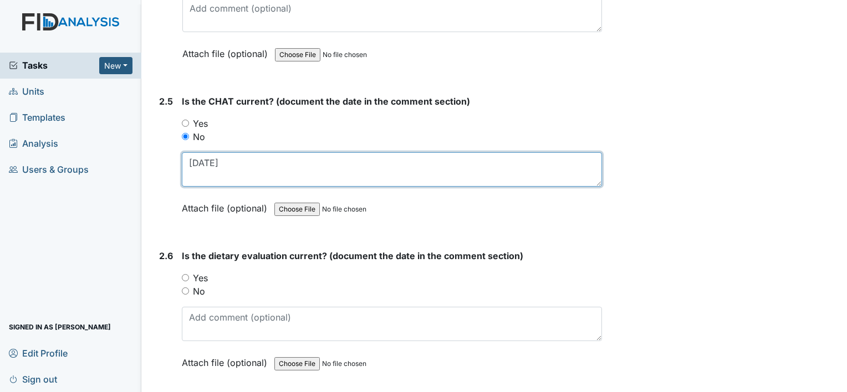
scroll to position [1773, 0]
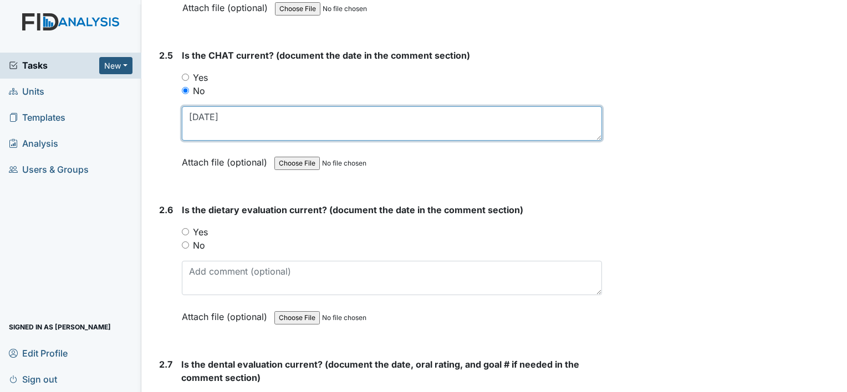
type textarea "5-1-2024"
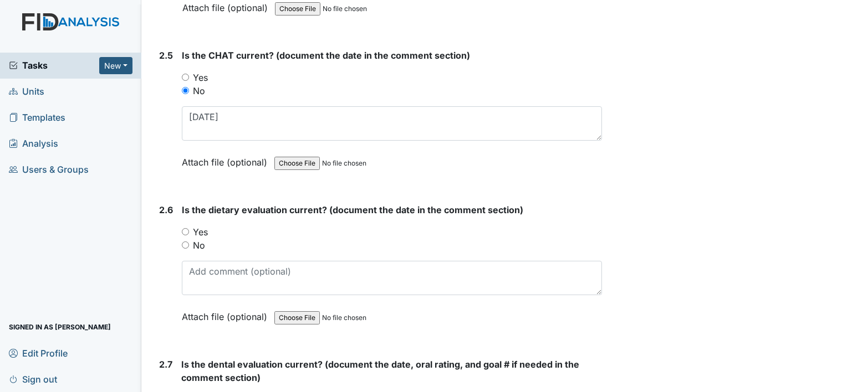
click at [202, 227] on label "Yes" at bounding box center [200, 231] width 15 height 13
click at [189, 228] on input "Yes" at bounding box center [185, 231] width 7 height 7
radio input "true"
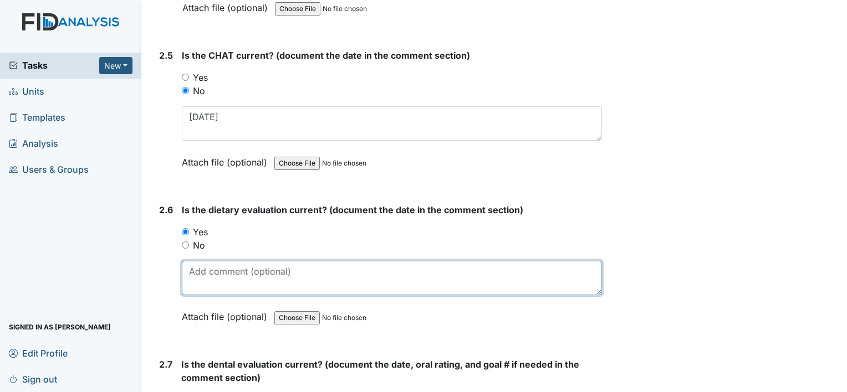
click at [430, 281] on textarea at bounding box center [392, 278] width 420 height 34
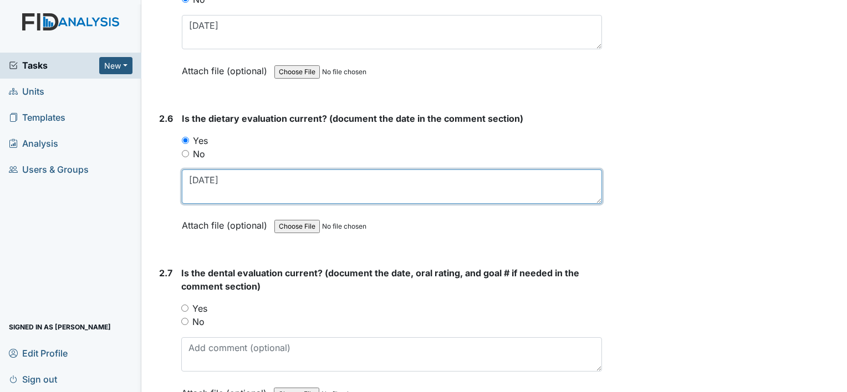
scroll to position [1884, 0]
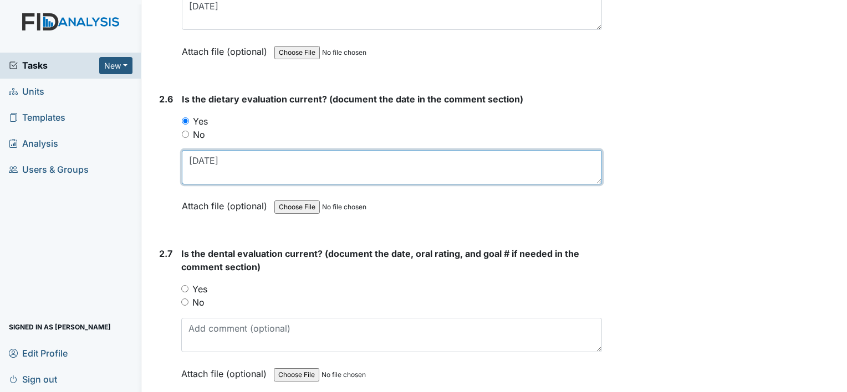
type textarea "6-19-2025"
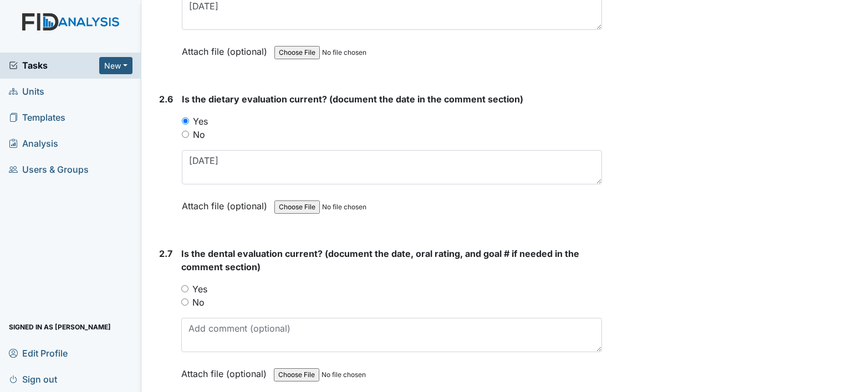
click at [200, 283] on label "Yes" at bounding box center [199, 289] width 15 height 13
click at [188, 285] on input "Yes" at bounding box center [184, 288] width 7 height 7
radio input "true"
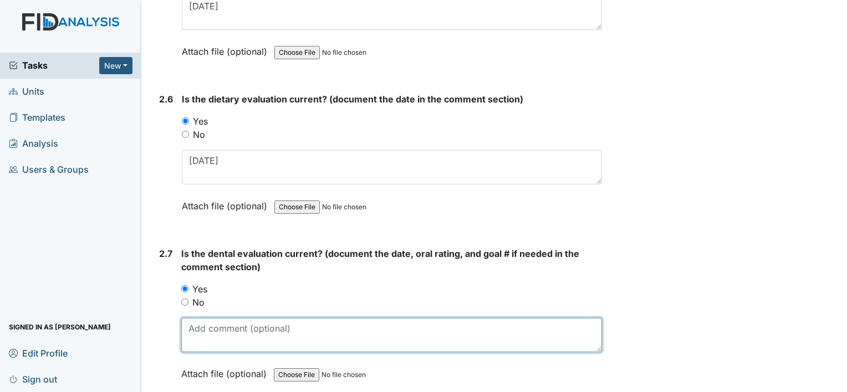
click at [263, 326] on textarea at bounding box center [391, 335] width 421 height 34
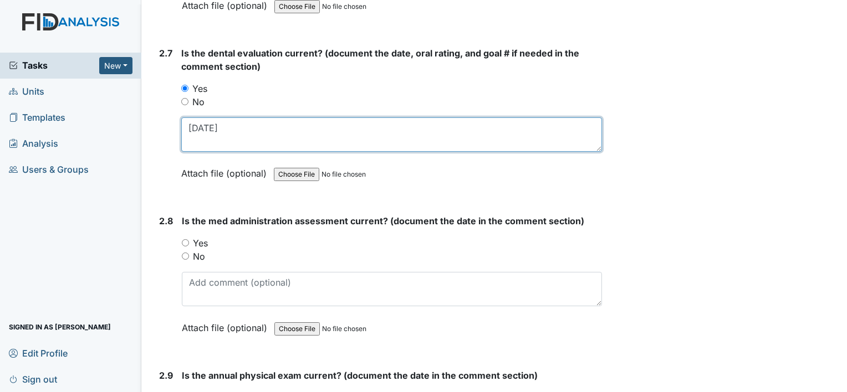
scroll to position [2105, 0]
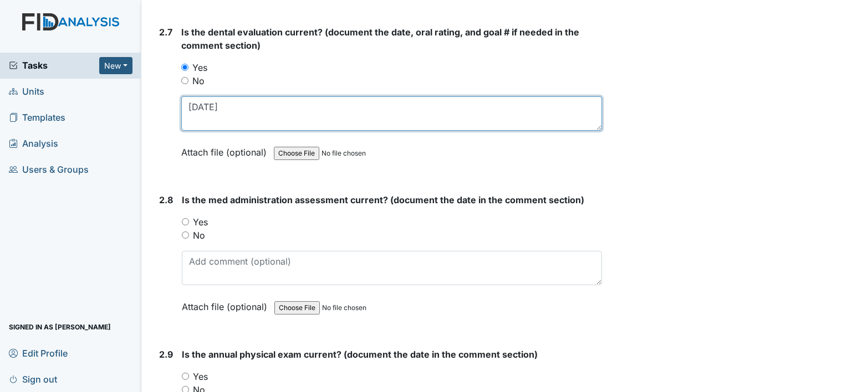
type textarea "10-1-2024"
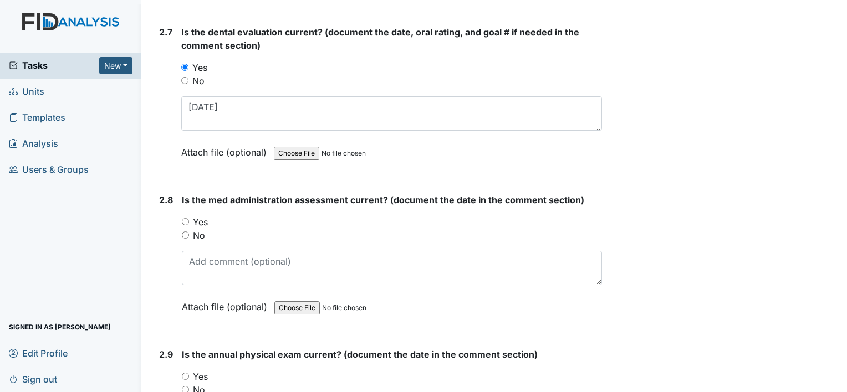
click at [201, 229] on label "No" at bounding box center [199, 235] width 12 height 13
click at [189, 232] on input "No" at bounding box center [185, 235] width 7 height 7
radio input "true"
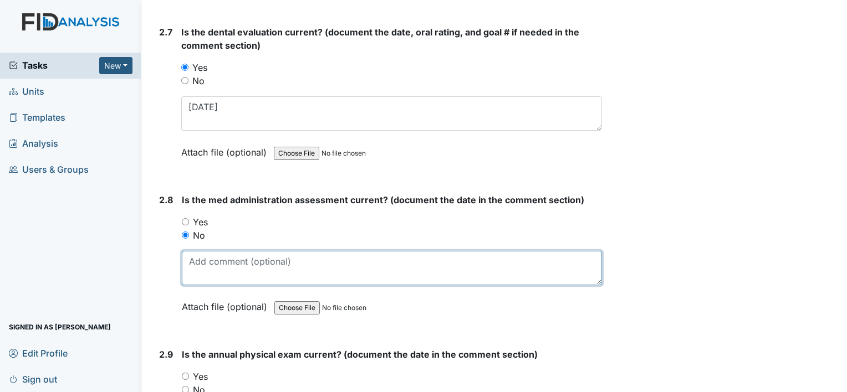
click at [246, 258] on textarea at bounding box center [392, 268] width 420 height 34
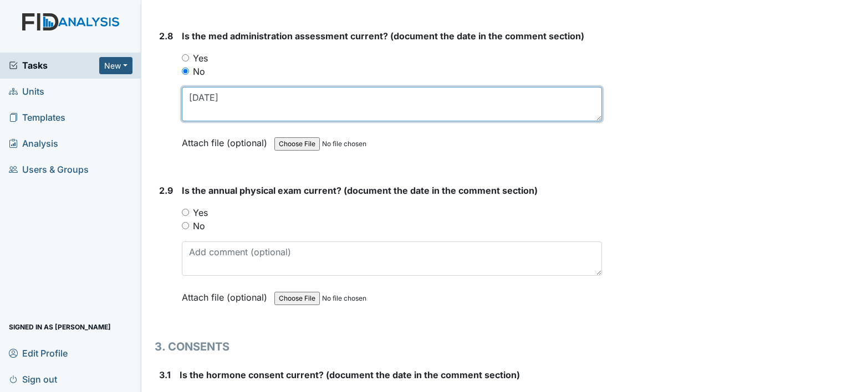
scroll to position [2272, 0]
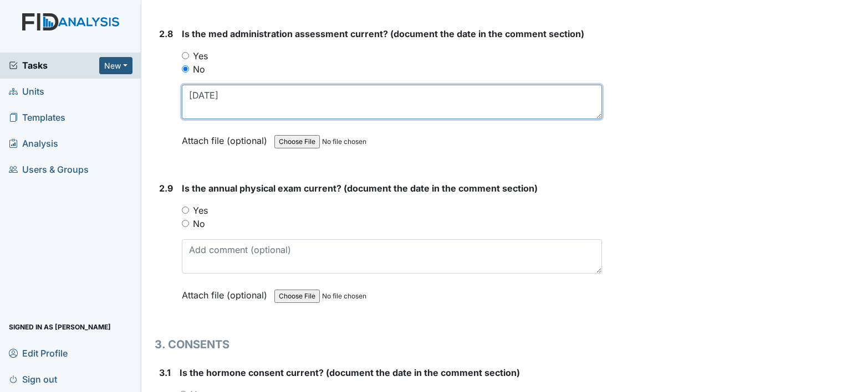
type textarea "5-1-2024"
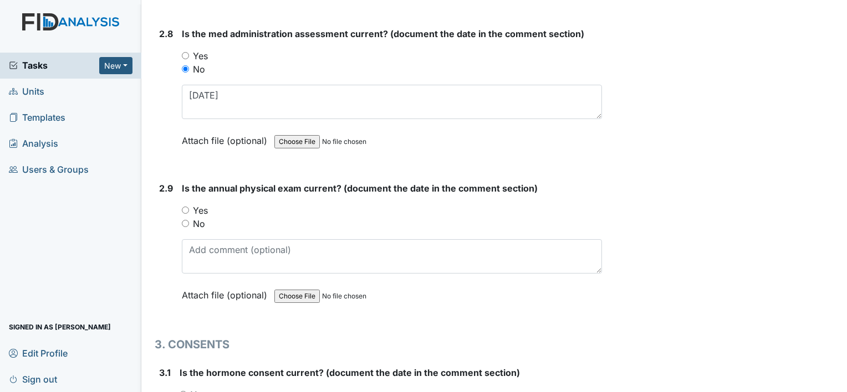
drag, startPoint x: 202, startPoint y: 214, endPoint x: 209, endPoint y: 224, distance: 12.0
click at [202, 217] on label "No" at bounding box center [199, 223] width 12 height 13
click at [189, 220] on input "No" at bounding box center [185, 223] width 7 height 7
radio input "true"
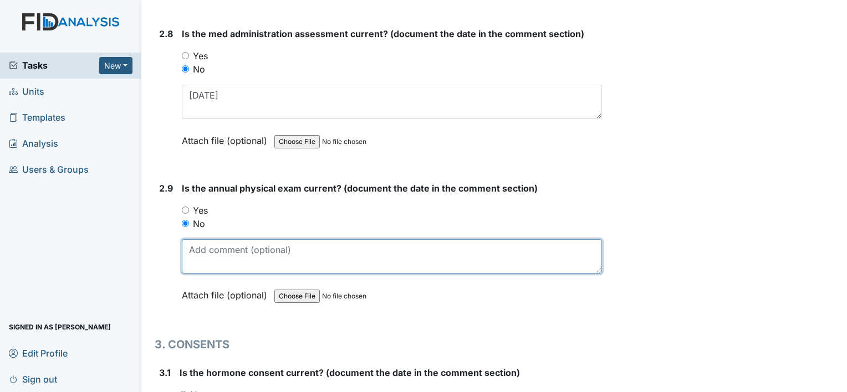
click at [229, 242] on textarea at bounding box center [392, 256] width 420 height 34
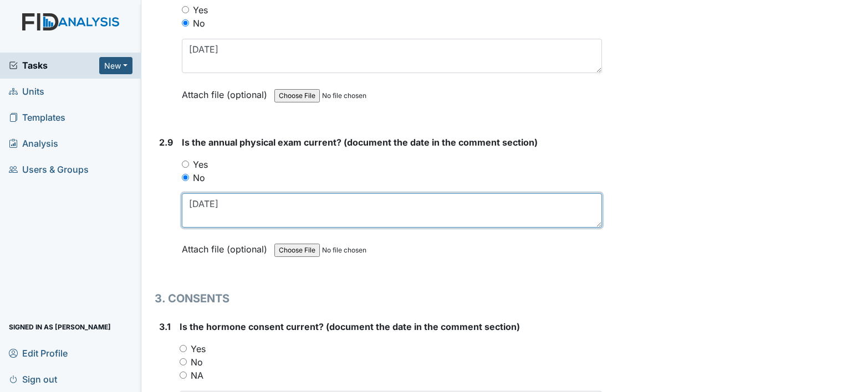
scroll to position [2382, 0]
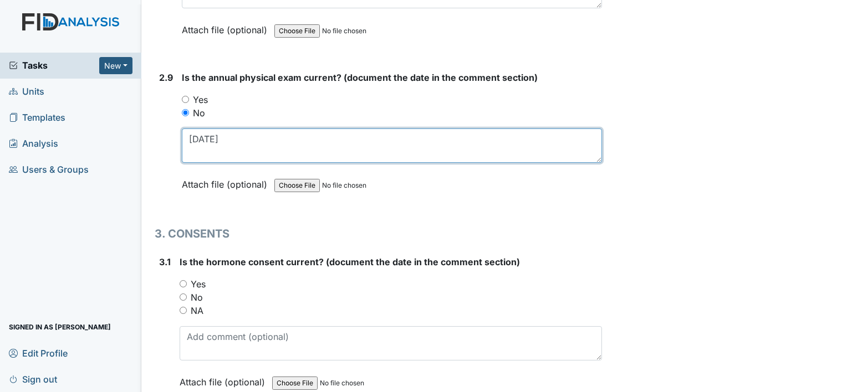
type textarea "6-28-2024"
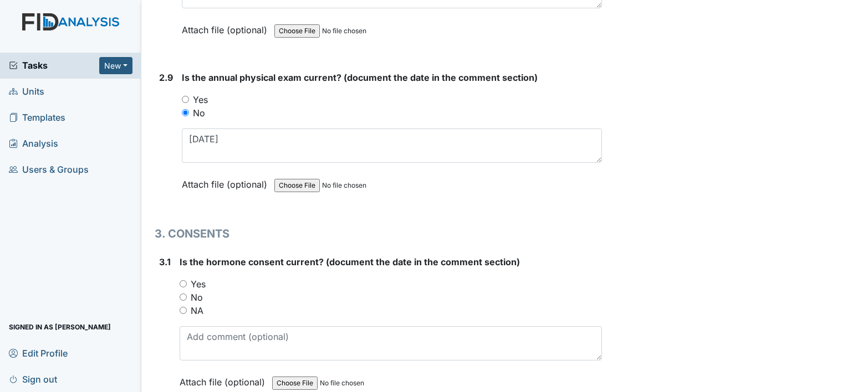
click at [198, 304] on label "NA" at bounding box center [197, 310] width 13 height 13
click at [187, 307] on input "NA" at bounding box center [183, 310] width 7 height 7
radio input "true"
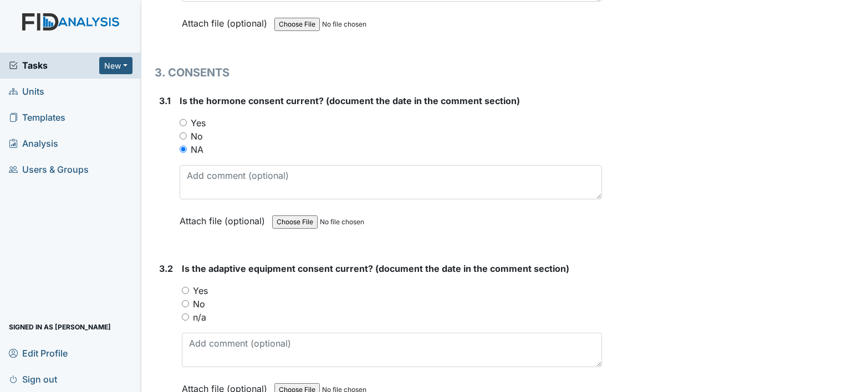
scroll to position [2604, 0]
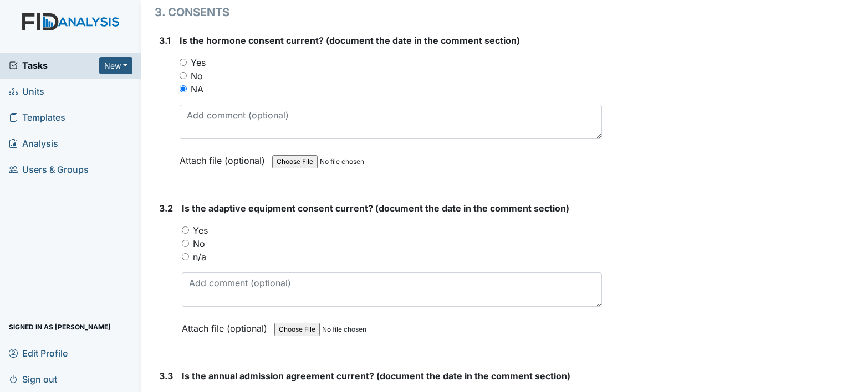
click at [198, 250] on label "n/a" at bounding box center [199, 256] width 13 height 13
click at [189, 253] on input "n/a" at bounding box center [185, 256] width 7 height 7
radio input "true"
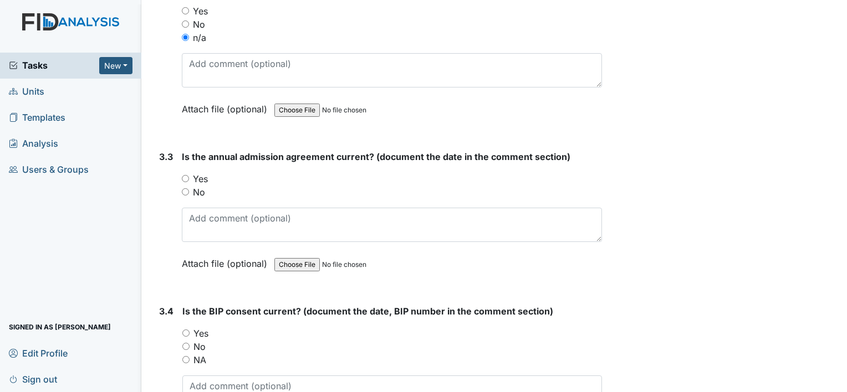
scroll to position [2826, 0]
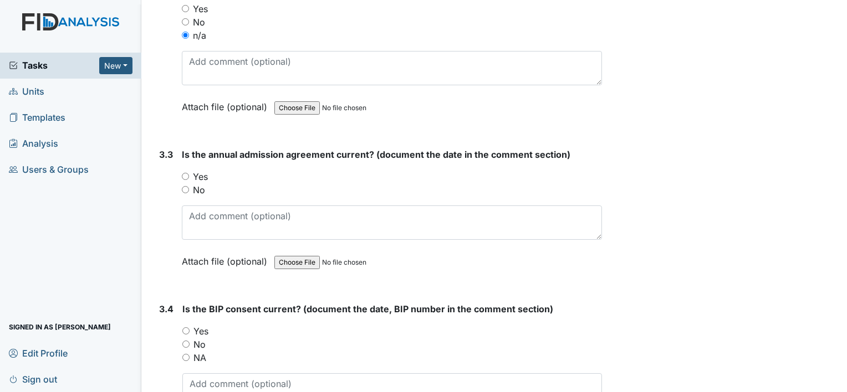
click at [197, 170] on label "Yes" at bounding box center [200, 176] width 15 height 13
click at [189, 173] on input "Yes" at bounding box center [185, 176] width 7 height 7
radio input "true"
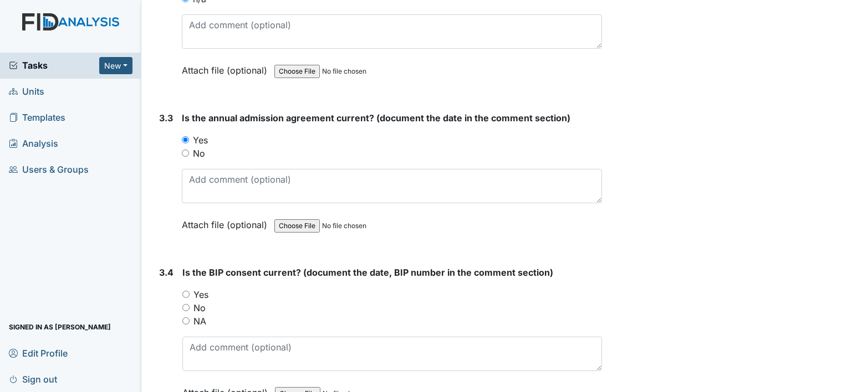
scroll to position [2881, 0]
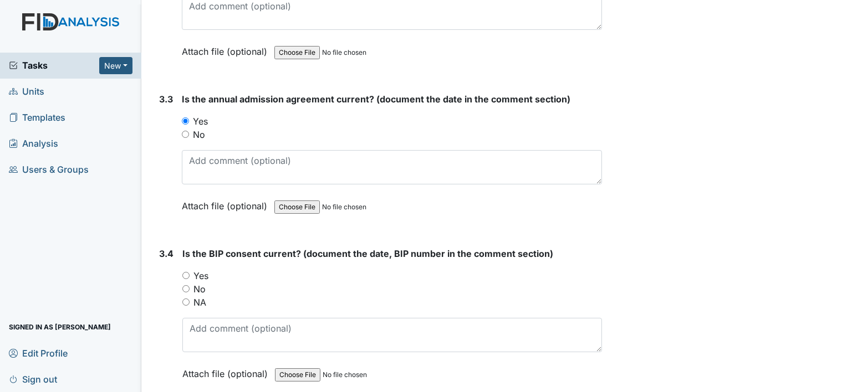
click at [203, 296] on label "NA" at bounding box center [199, 302] width 13 height 13
click at [189, 299] on input "NA" at bounding box center [185, 302] width 7 height 7
radio input "true"
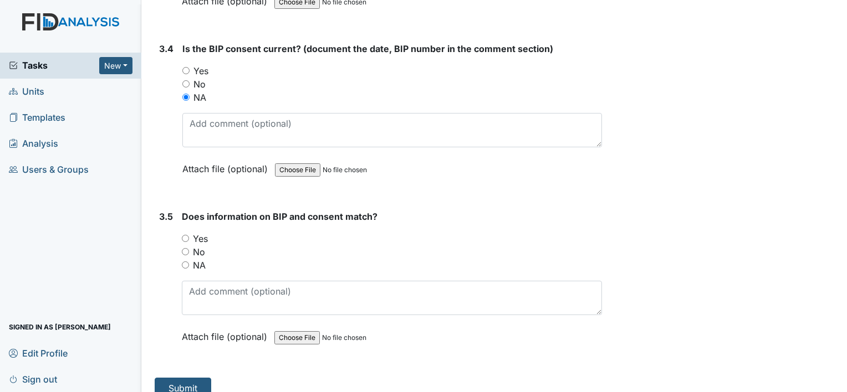
scroll to position [3090, 0]
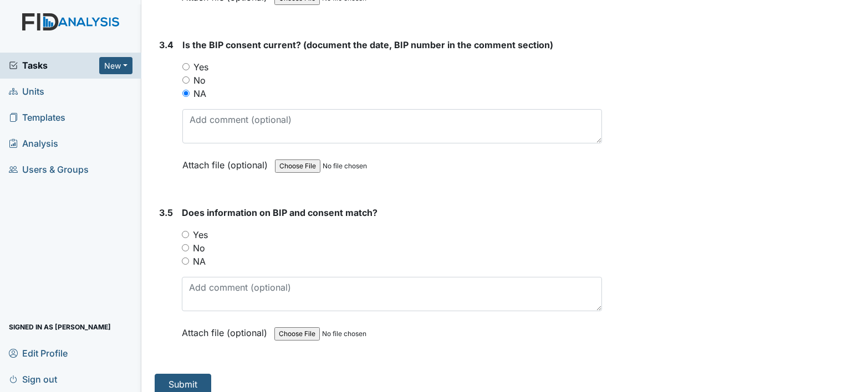
click at [198, 255] on label "NA" at bounding box center [199, 261] width 13 height 13
click at [189, 258] on input "NA" at bounding box center [185, 261] width 7 height 7
radio input "true"
click at [192, 374] on button "Submit" at bounding box center [183, 384] width 57 height 21
